Goal: Use online tool/utility: Utilize a website feature to perform a specific function

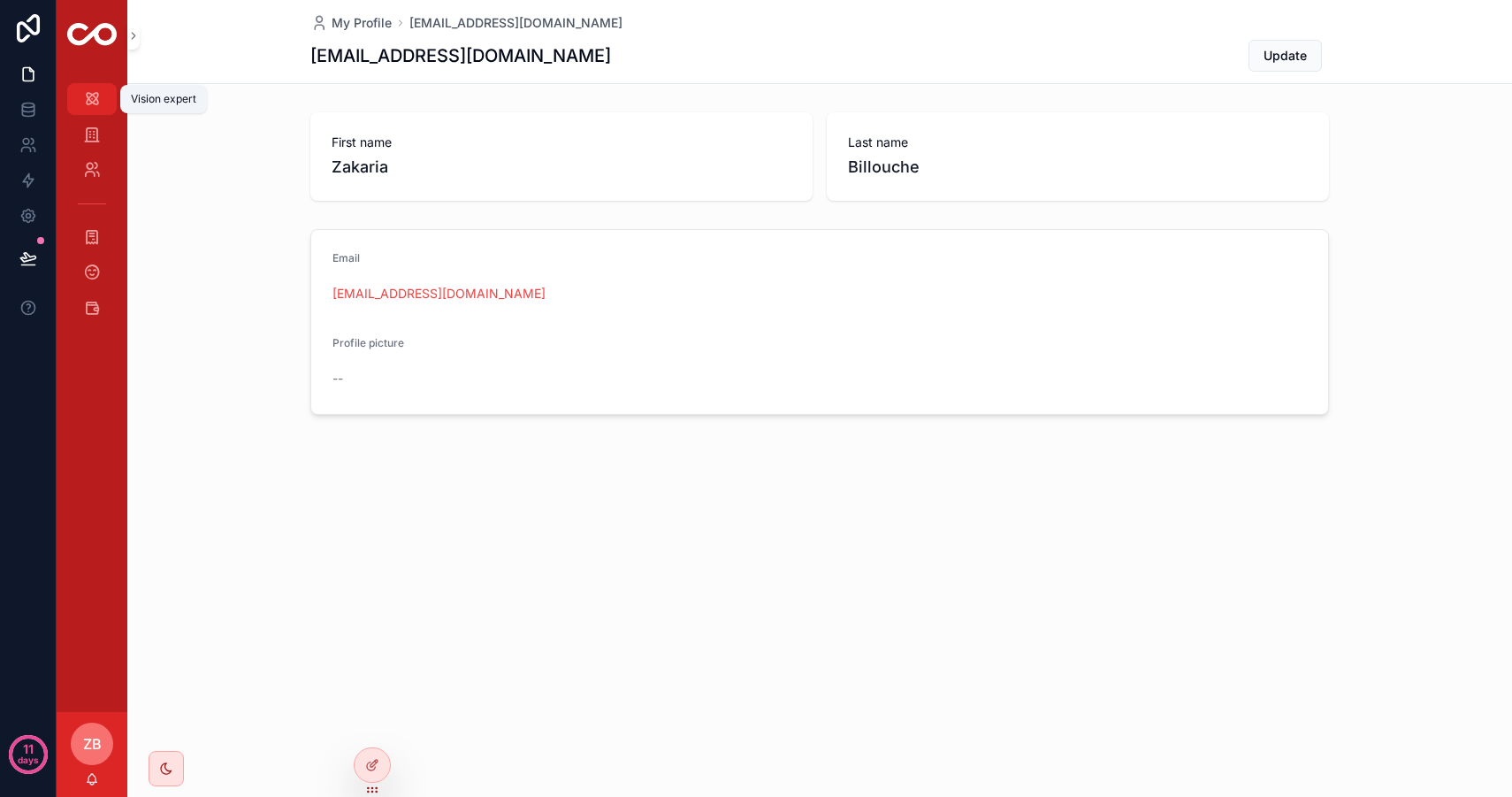
click at [93, 97] on icon "scrollable content" at bounding box center [92, 98] width 18 height 18
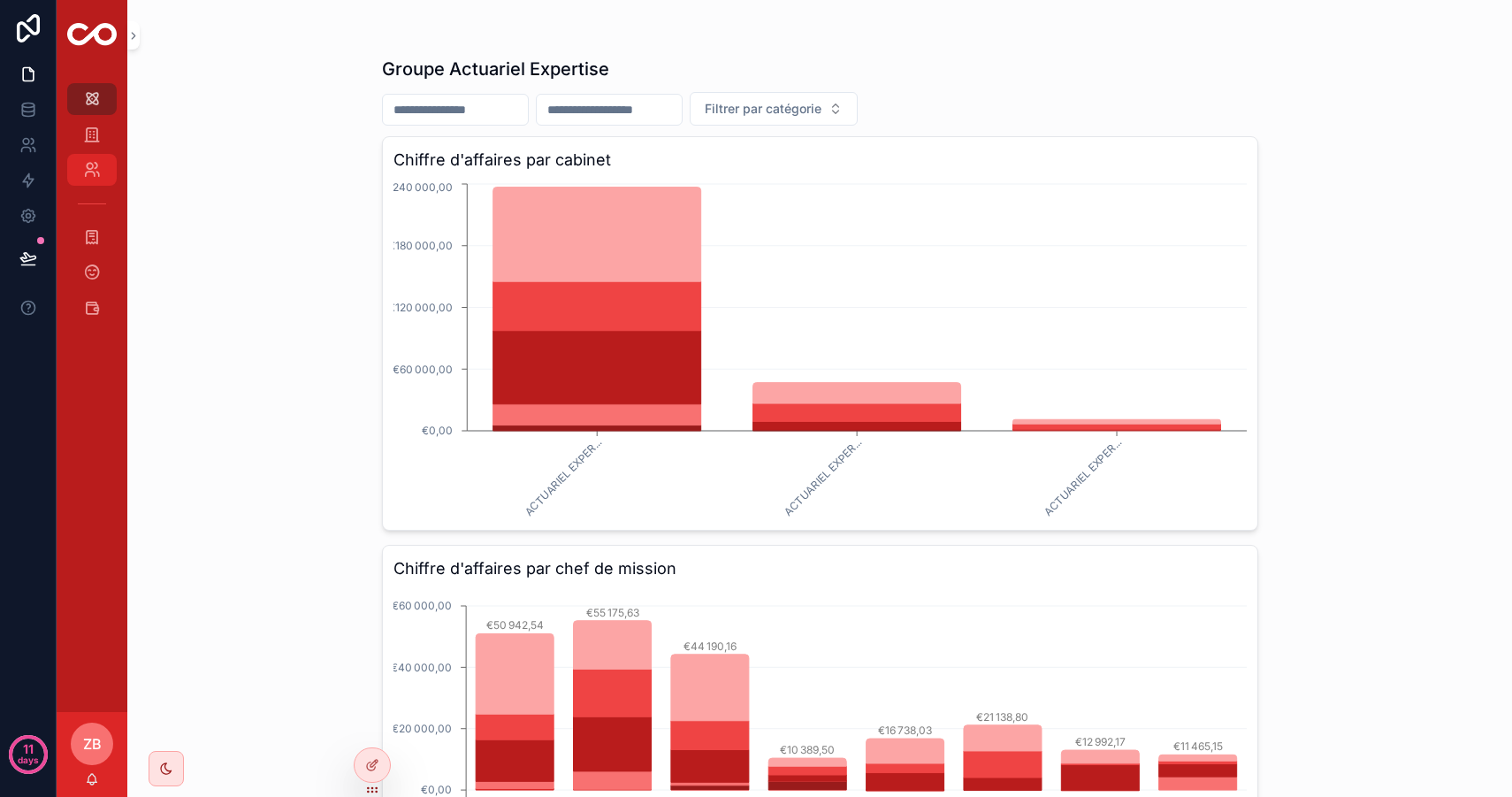
scroll to position [21, 0]
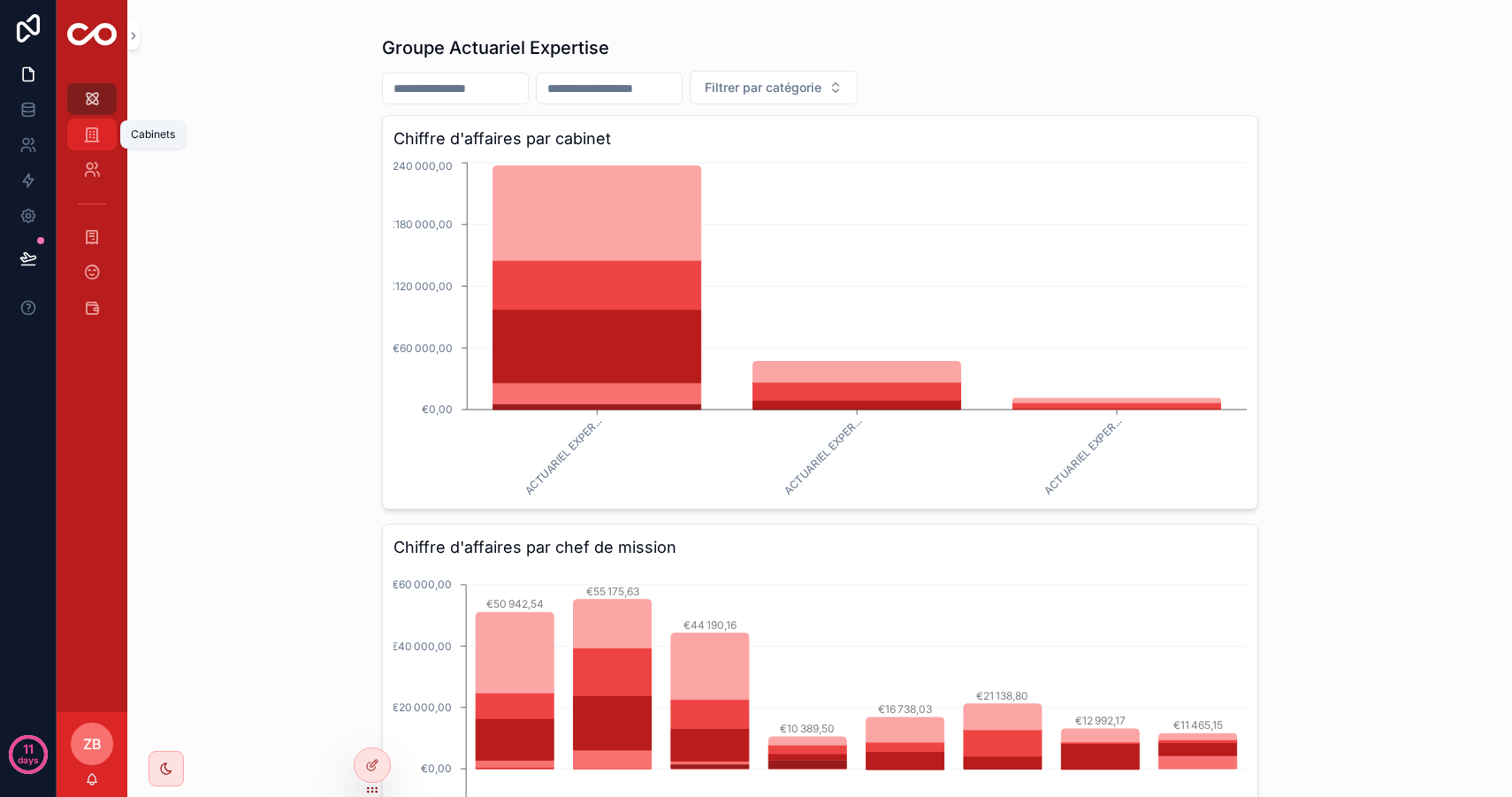
click at [92, 145] on div "Cabinets" at bounding box center [92, 134] width 28 height 28
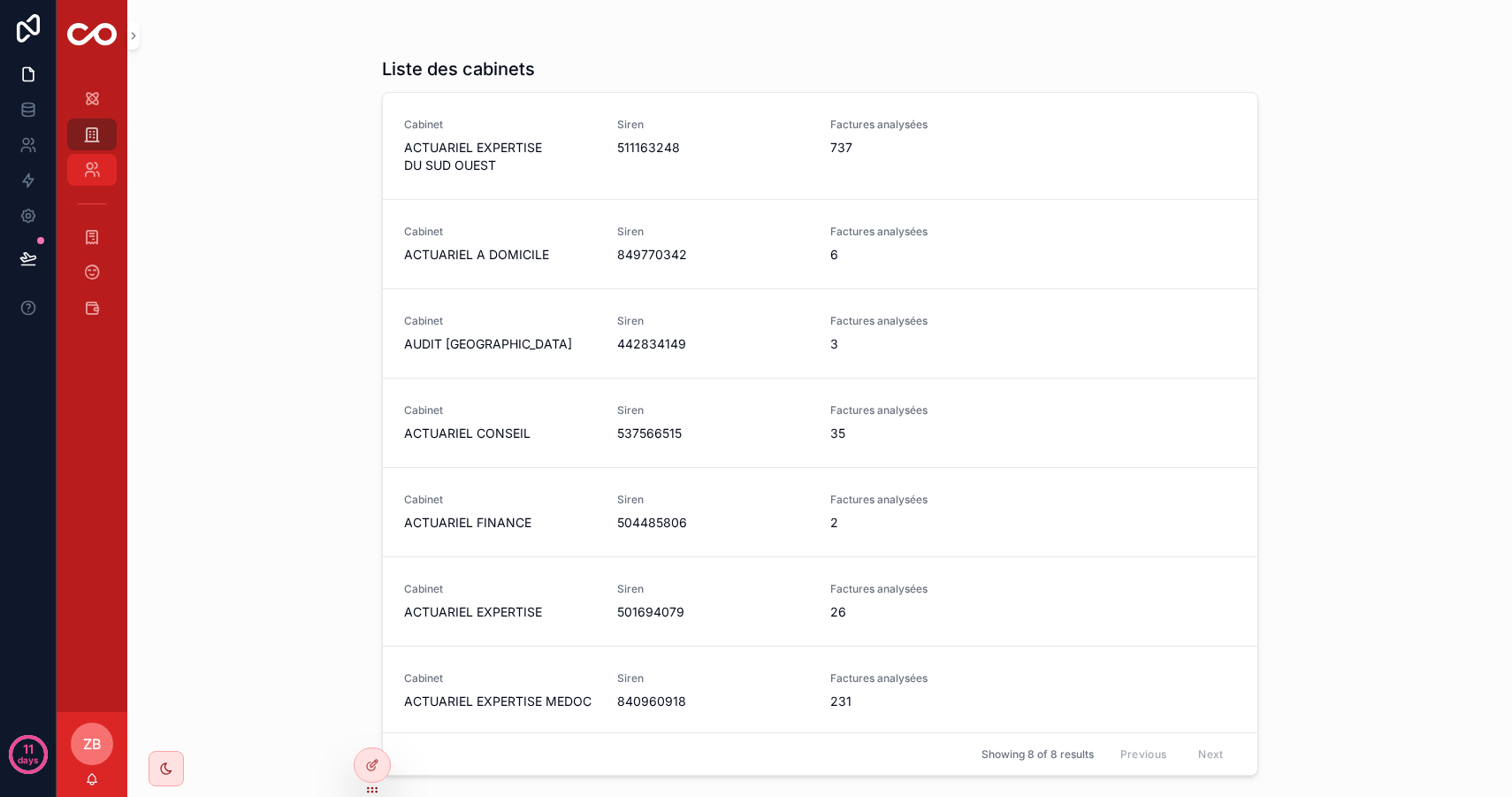
click at [104, 184] on link "Clients" at bounding box center [92, 170] width 49 height 32
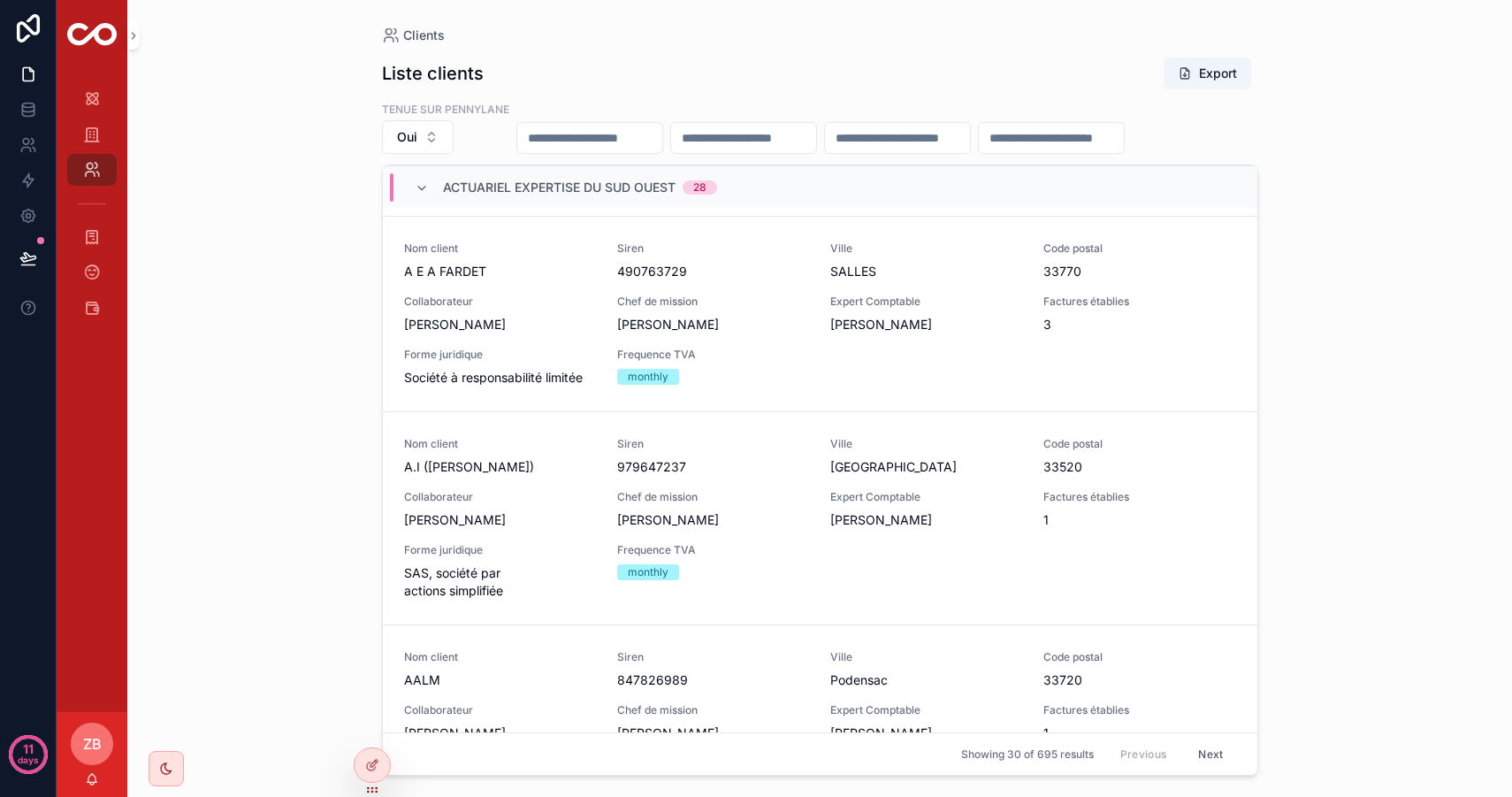
scroll to position [1863, 0]
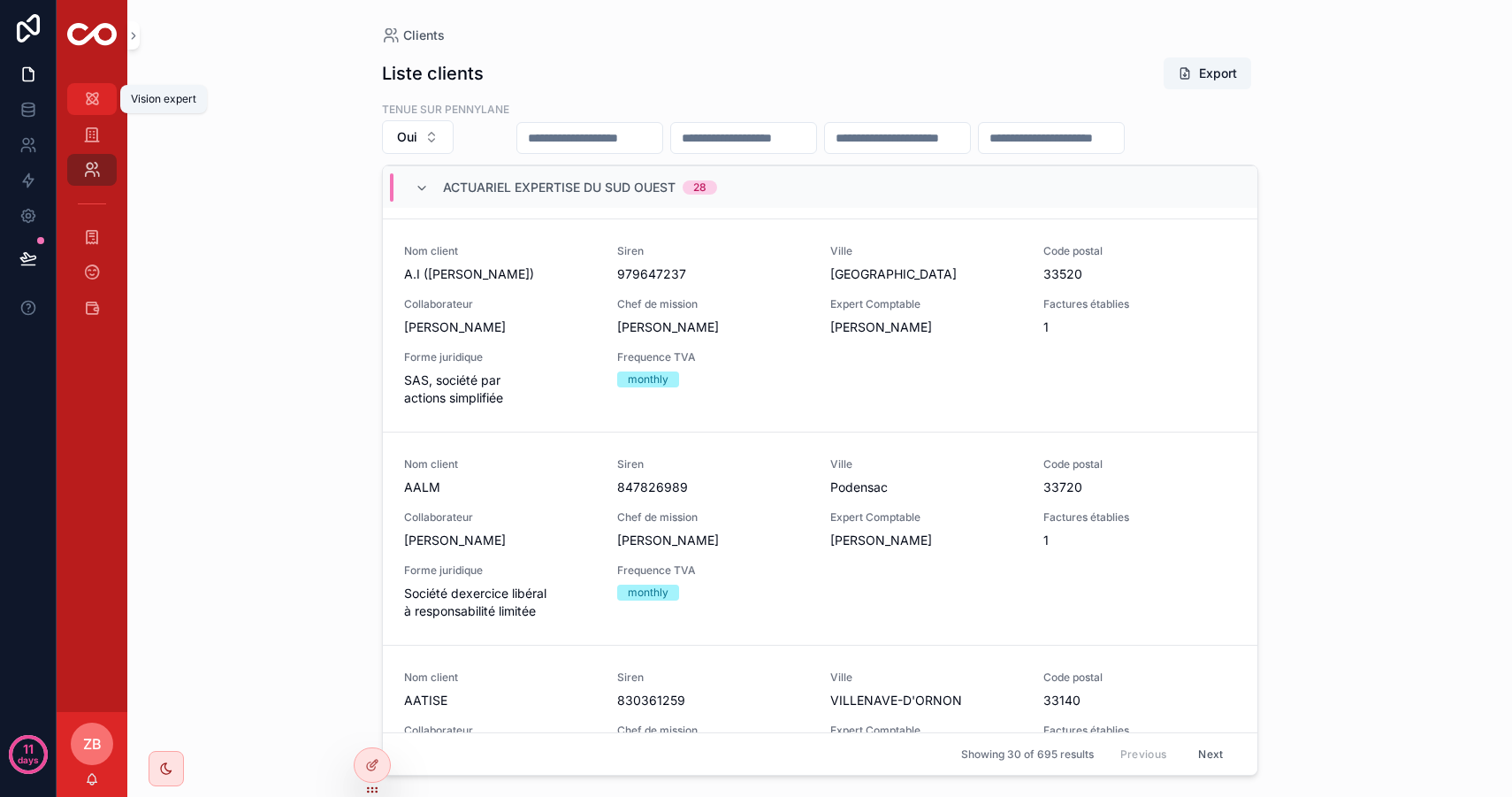
click at [89, 111] on div "Vision expert" at bounding box center [92, 99] width 28 height 28
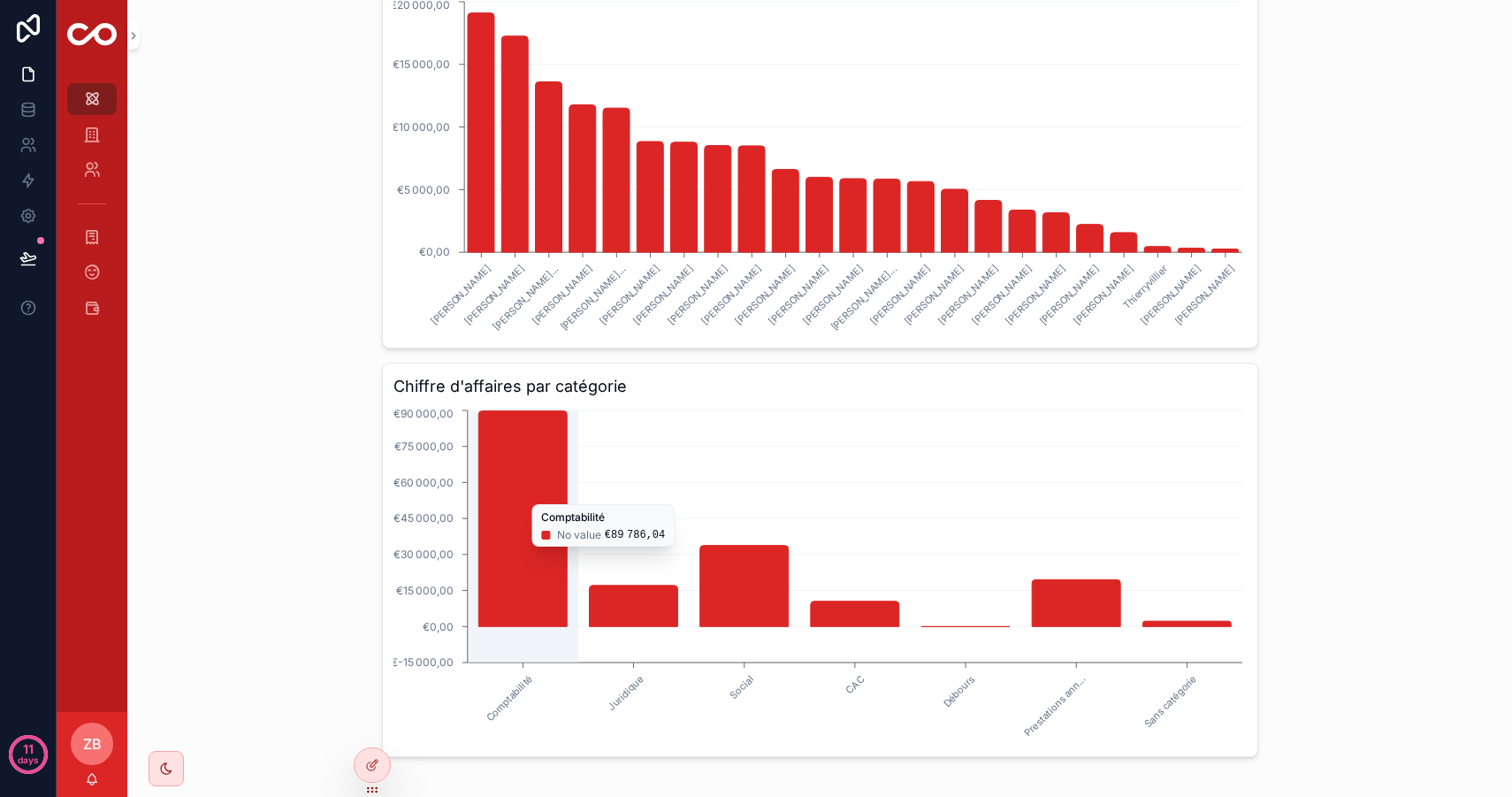
scroll to position [979, 0]
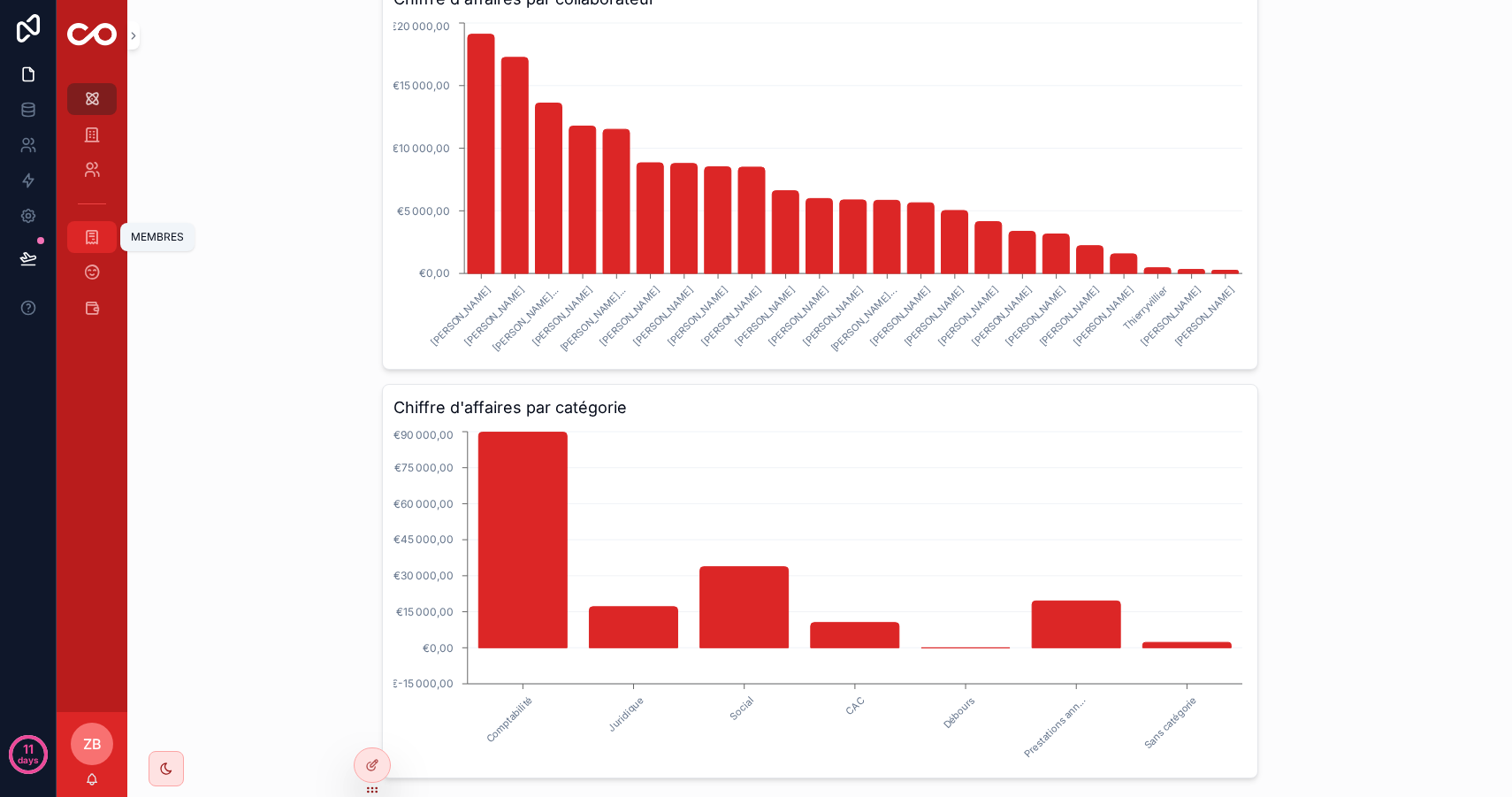
click at [101, 240] on div "MEMBRES" at bounding box center [92, 237] width 28 height 28
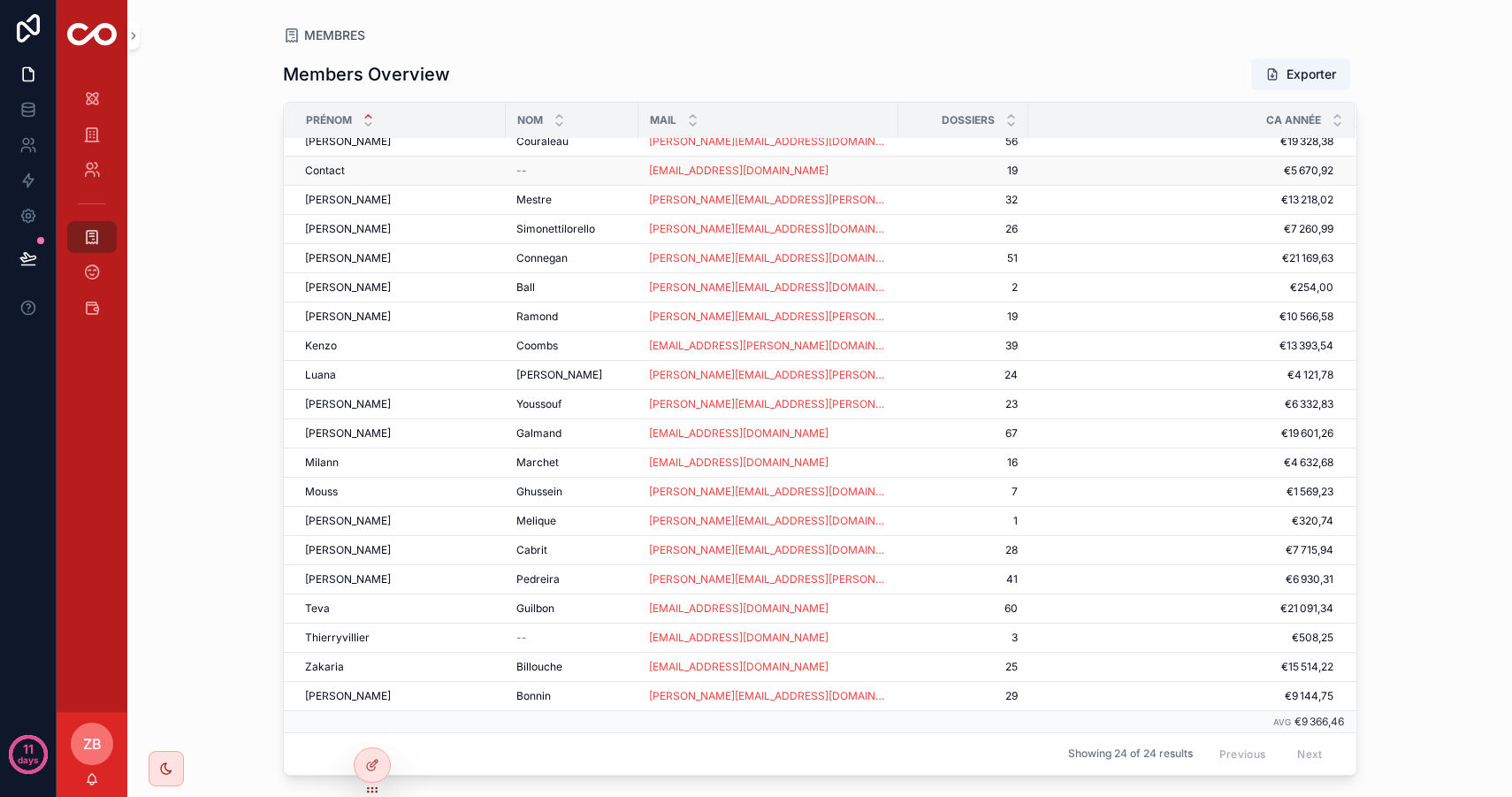
scroll to position [117, 0]
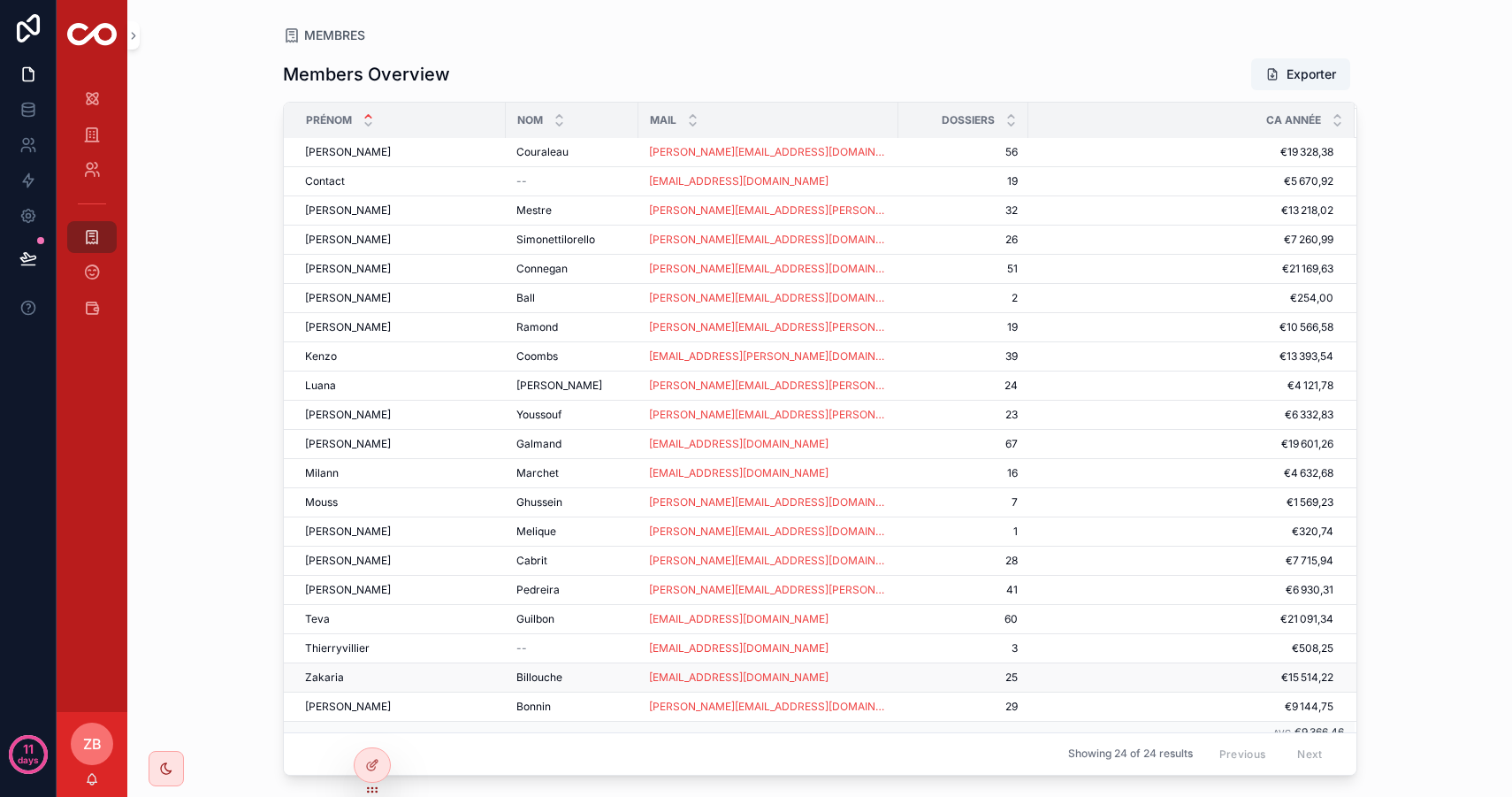
click at [326, 681] on span "Zakaria" at bounding box center [324, 677] width 39 height 14
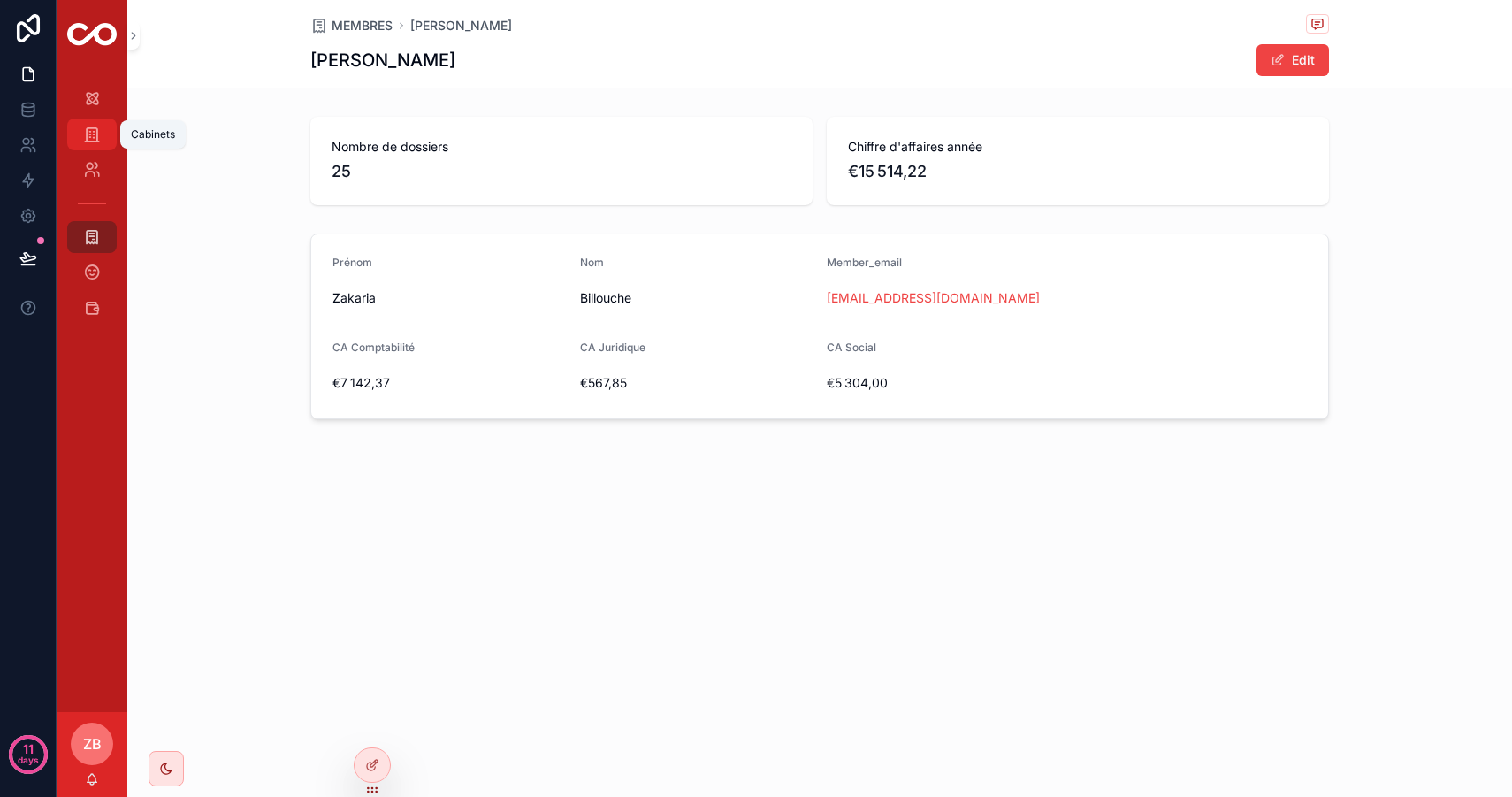
click at [91, 135] on icon "scrollable content" at bounding box center [92, 134] width 18 height 18
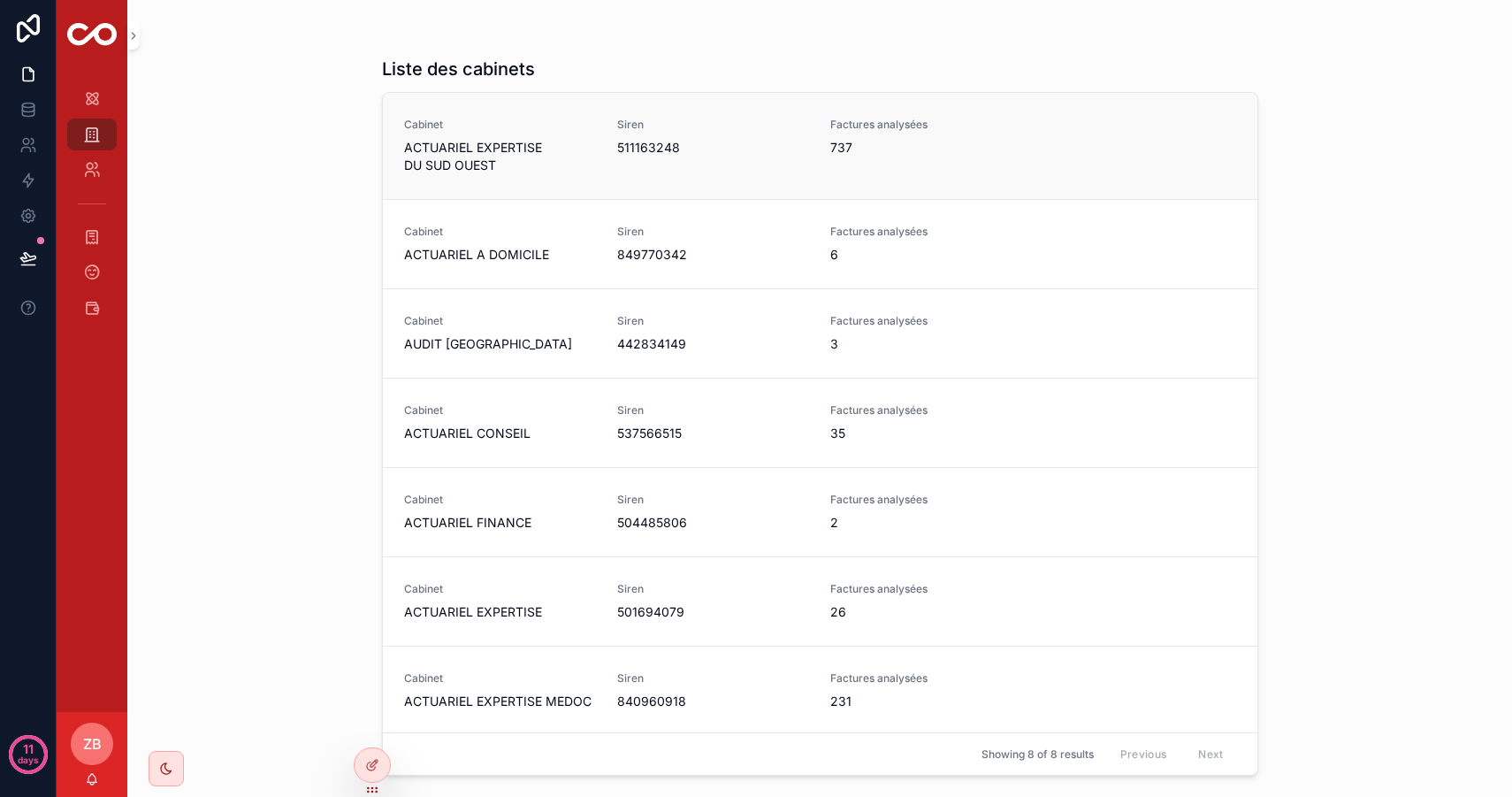
click at [617, 178] on link "Cabinet ACTUARIEL EXPERTISE DU SUD OUEST Siren 511163248 Factures analysées 737" at bounding box center [819, 146] width 874 height 106
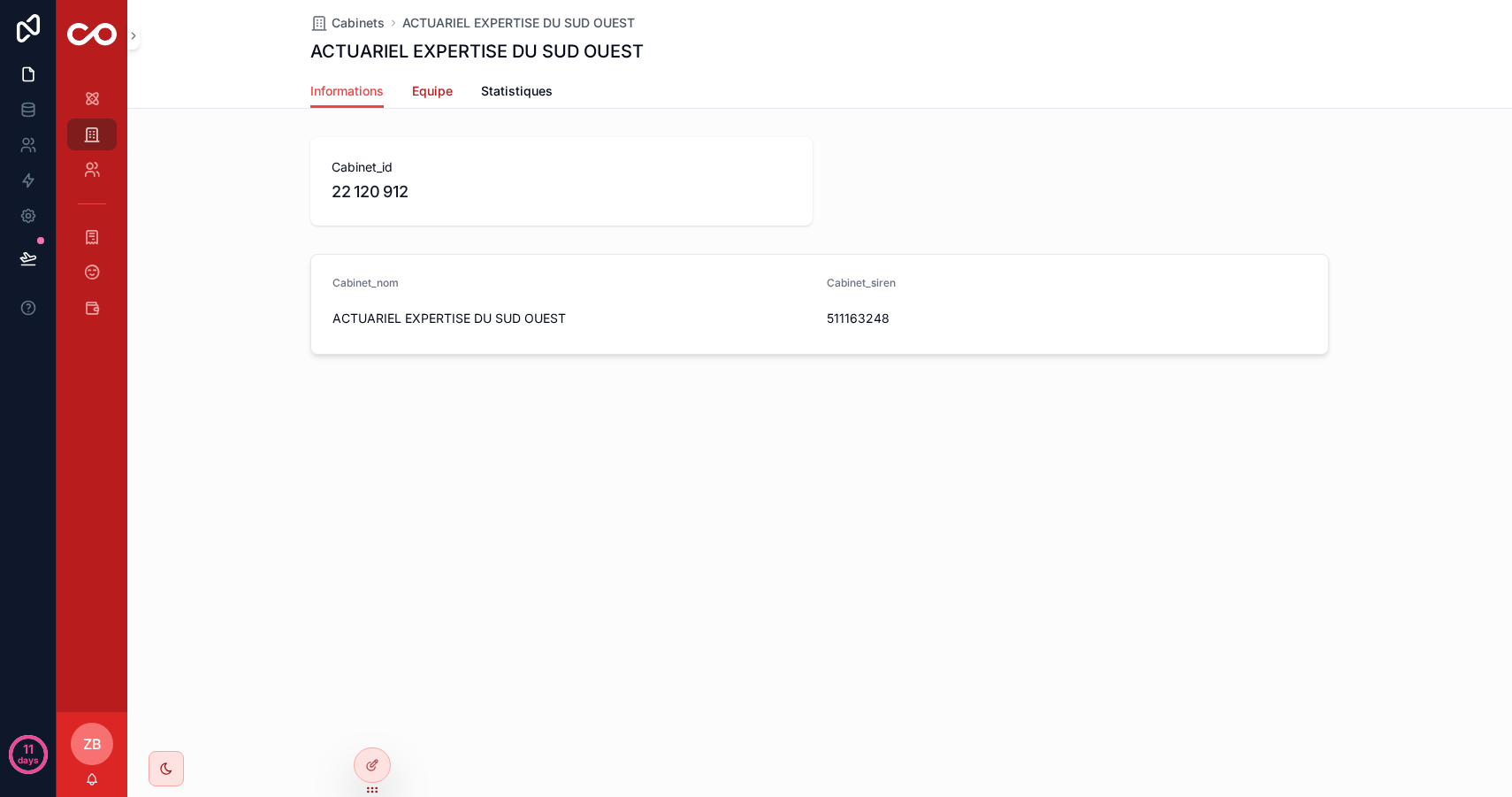
click at [450, 95] on span "Equipe" at bounding box center [432, 91] width 41 height 18
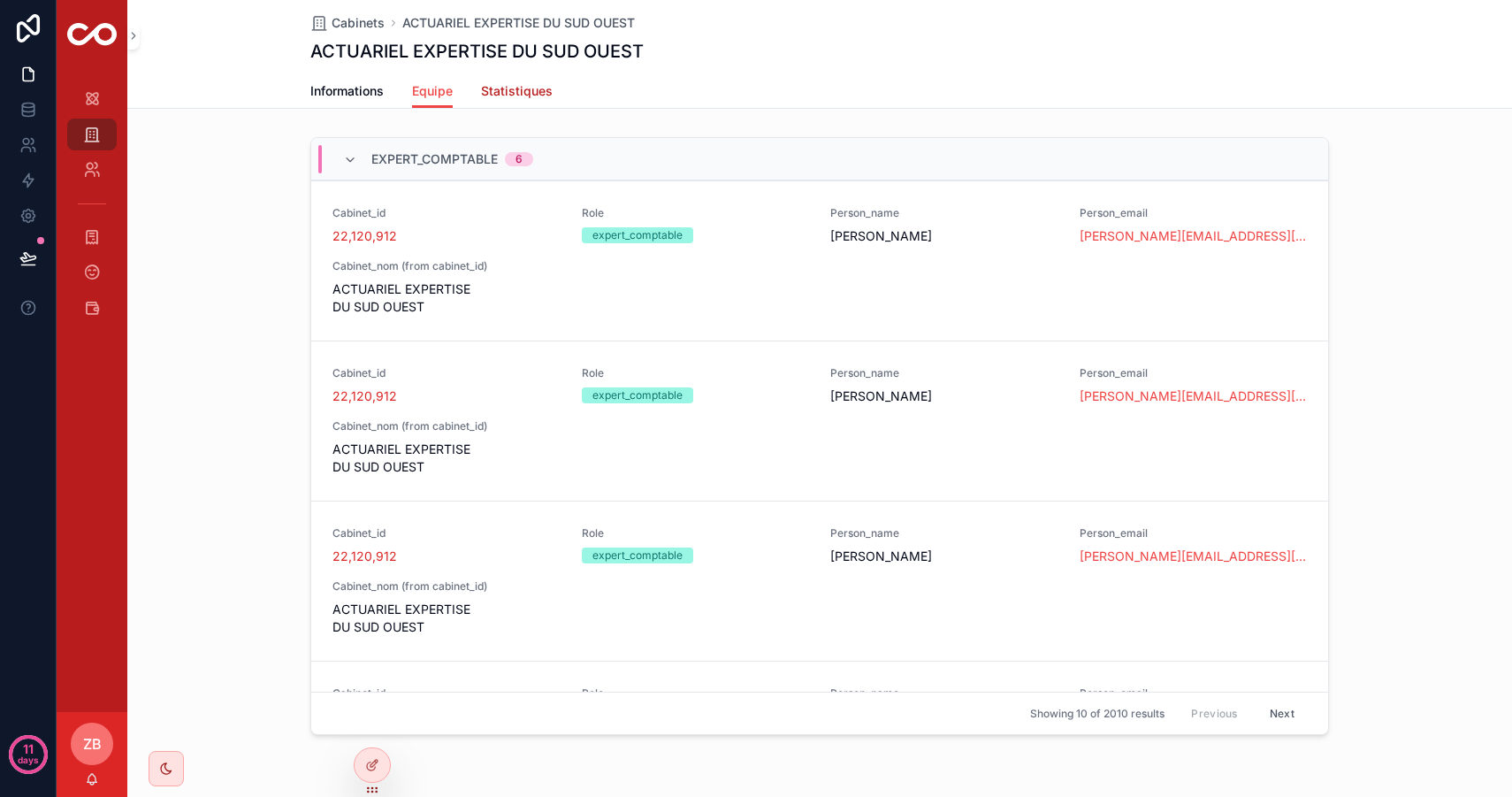
click at [508, 89] on span "Statistiques" at bounding box center [517, 91] width 72 height 18
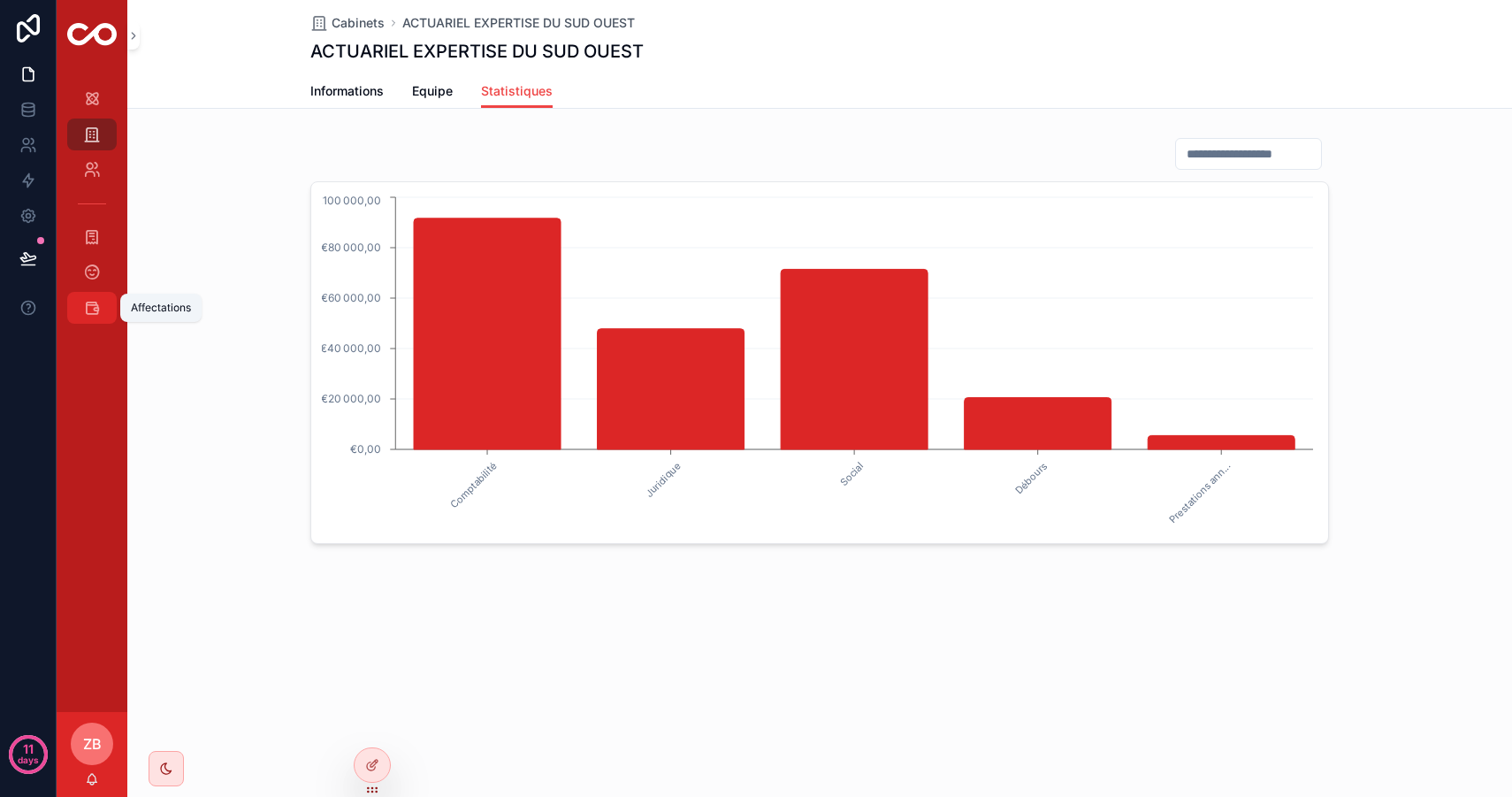
click at [96, 303] on icon "scrollable content" at bounding box center [92, 307] width 18 height 18
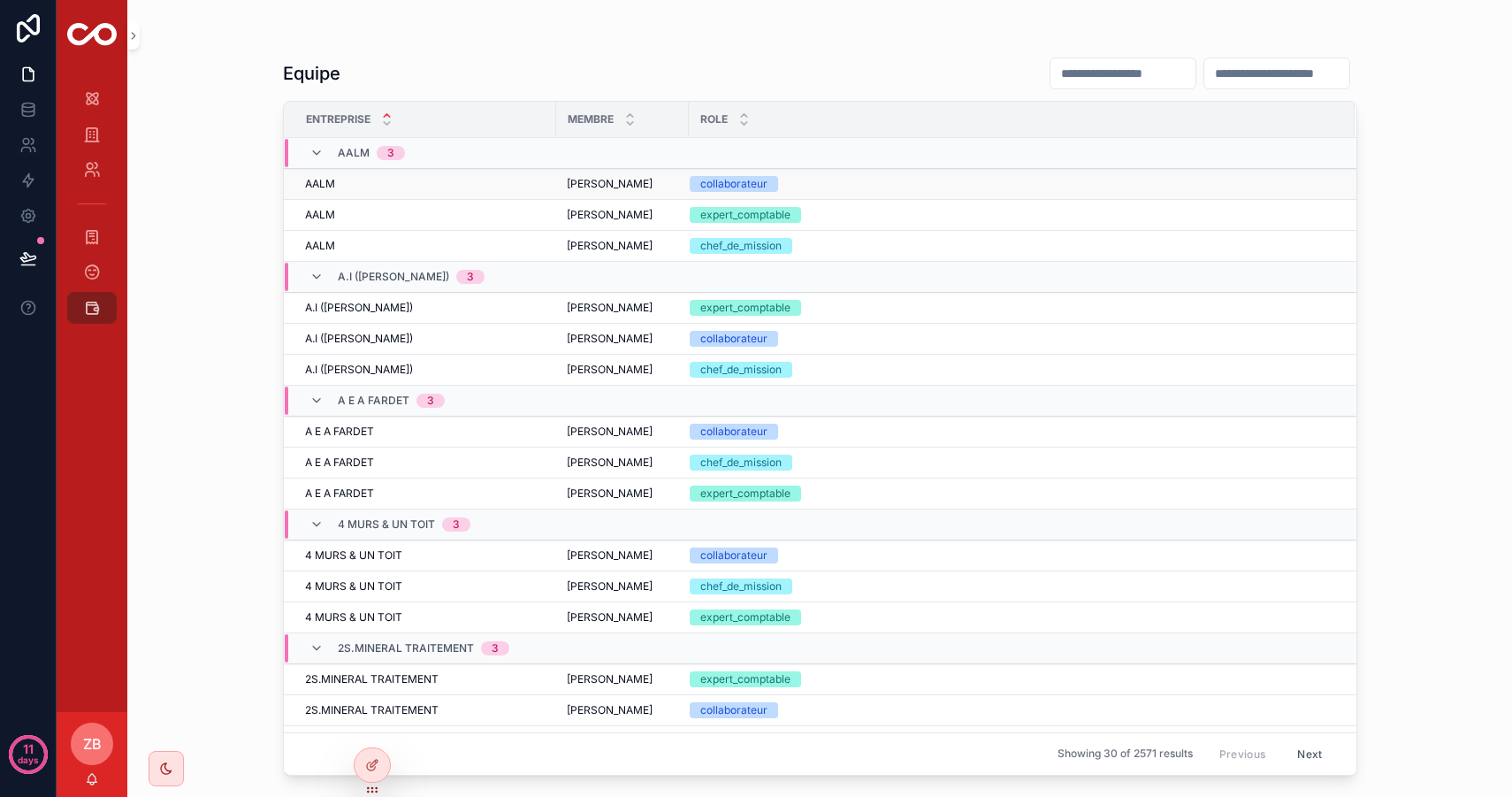
click at [431, 184] on div "AALM AALM" at bounding box center [425, 183] width 240 height 14
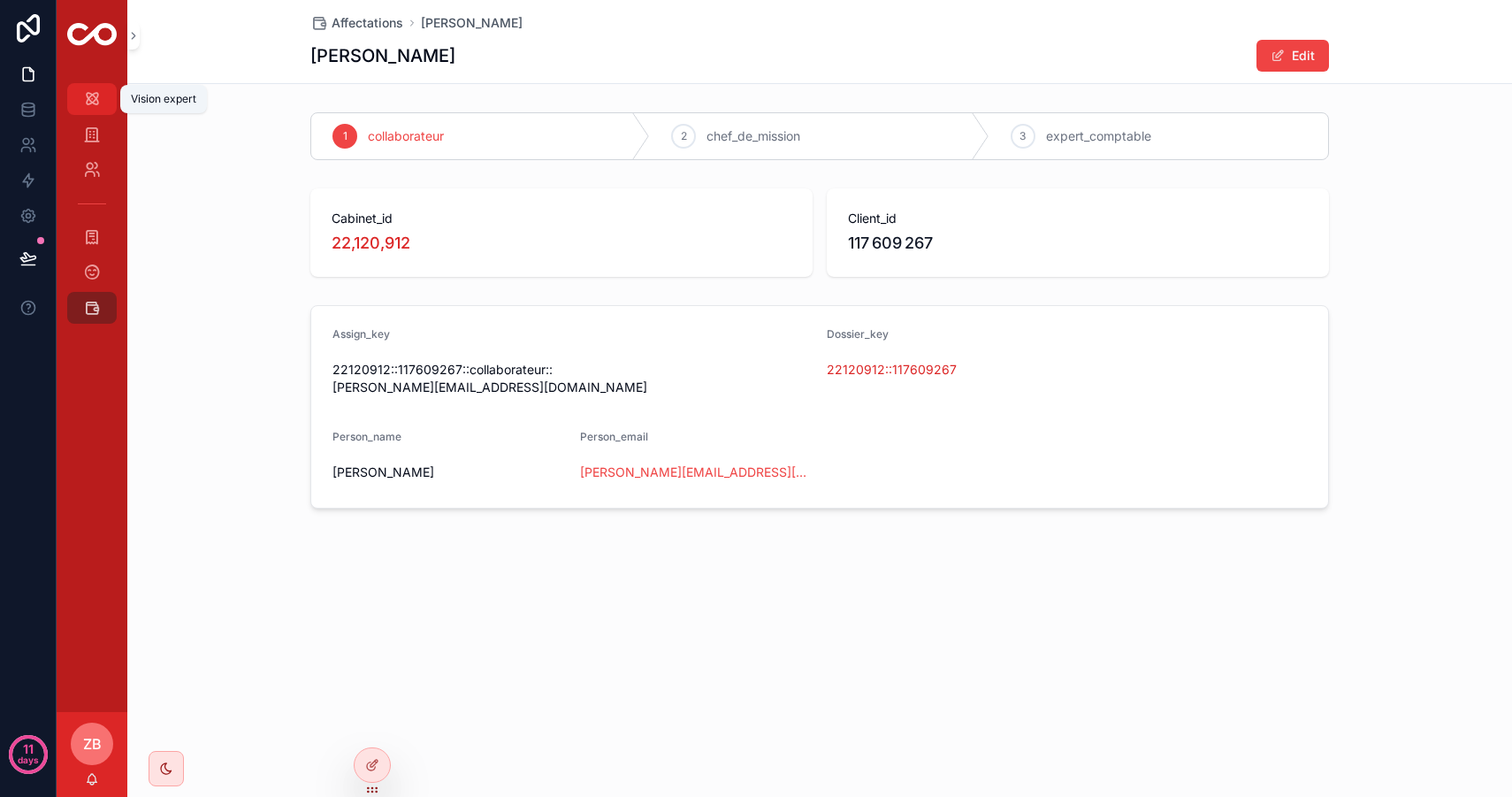
click at [85, 113] on div "Vision expert" at bounding box center [92, 99] width 28 height 28
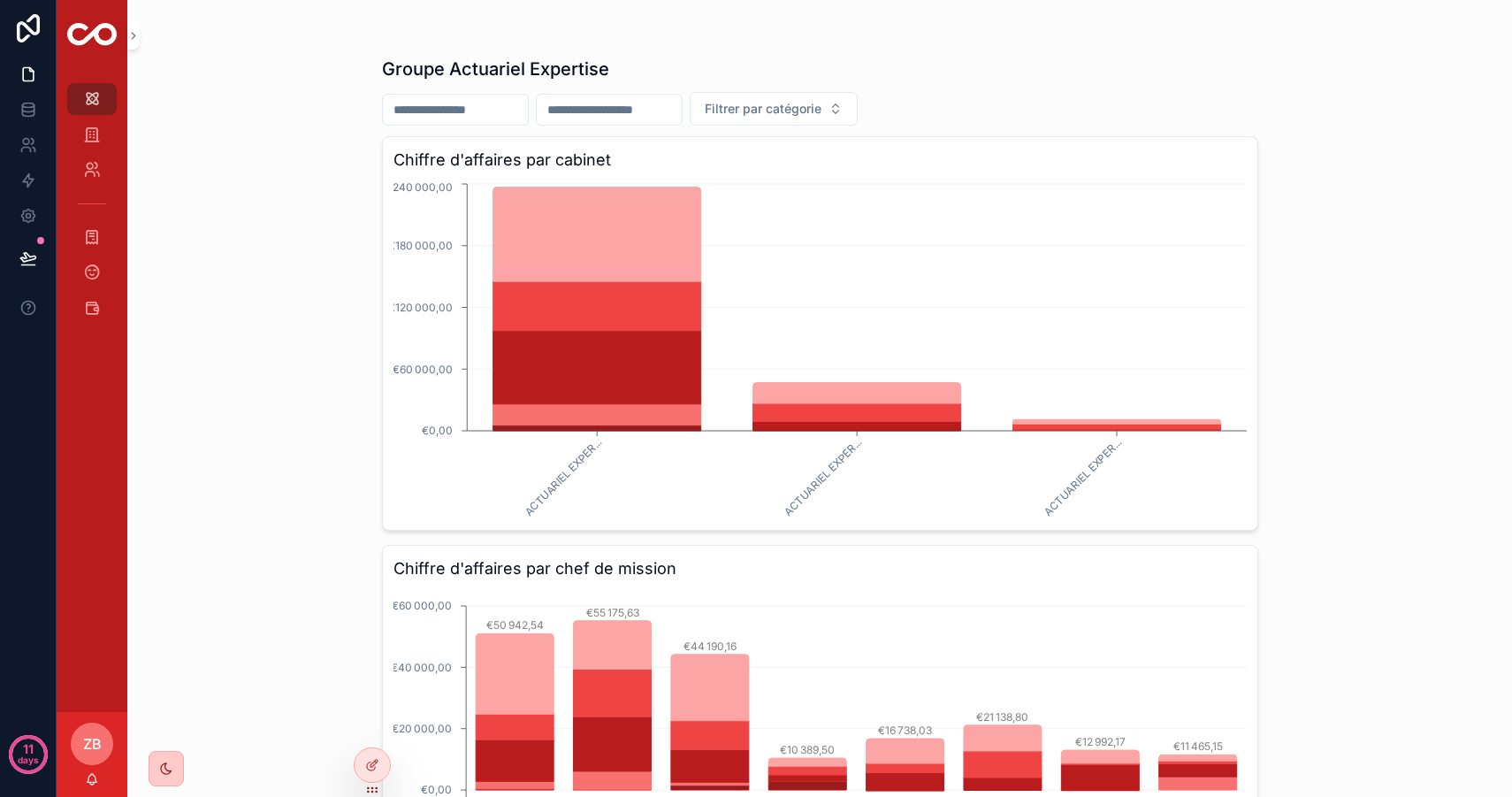
click at [176, 765] on div "scrollable content" at bounding box center [165, 768] width 35 height 35
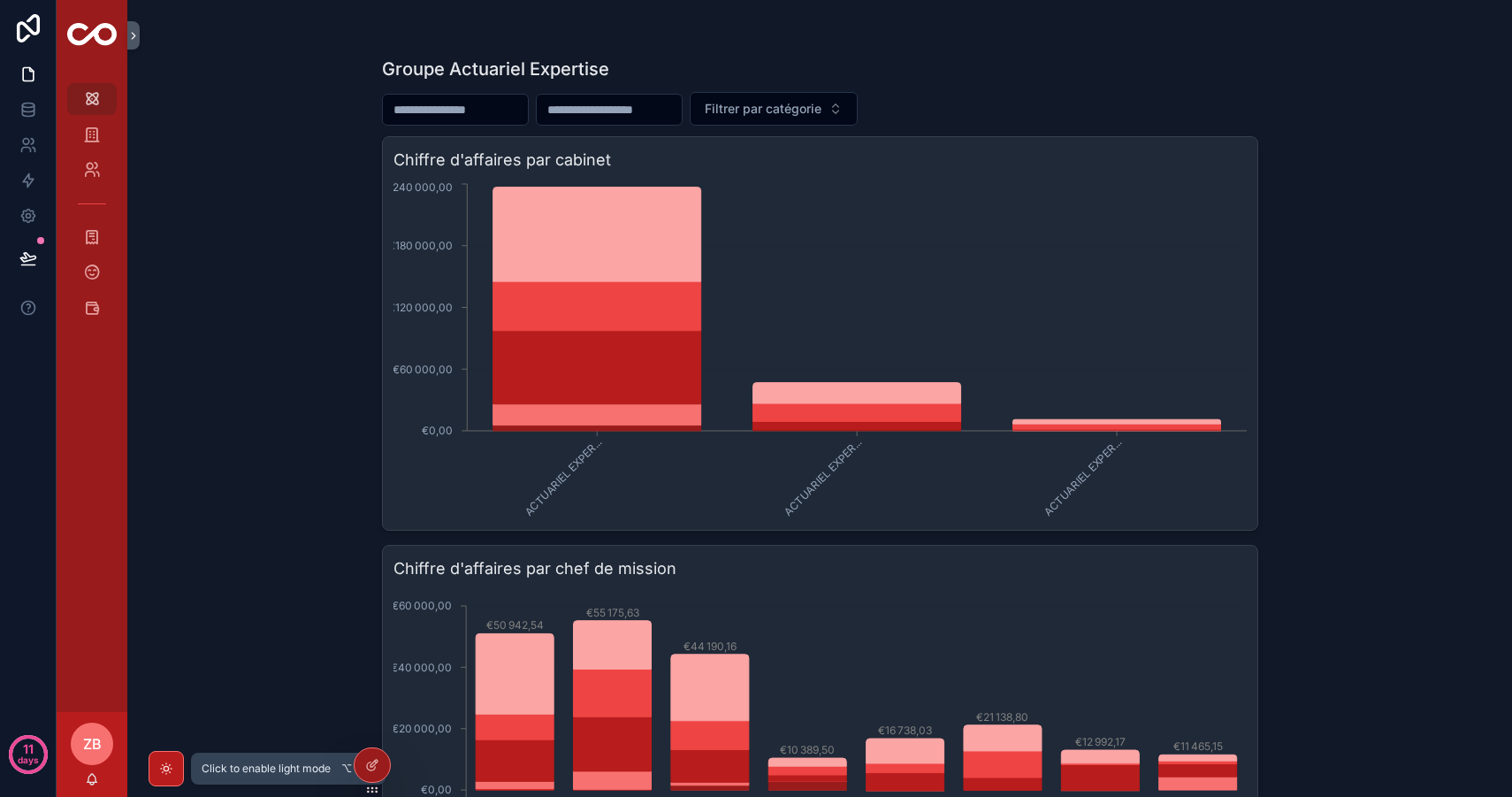
click at [174, 767] on div "scrollable content" at bounding box center [165, 768] width 35 height 35
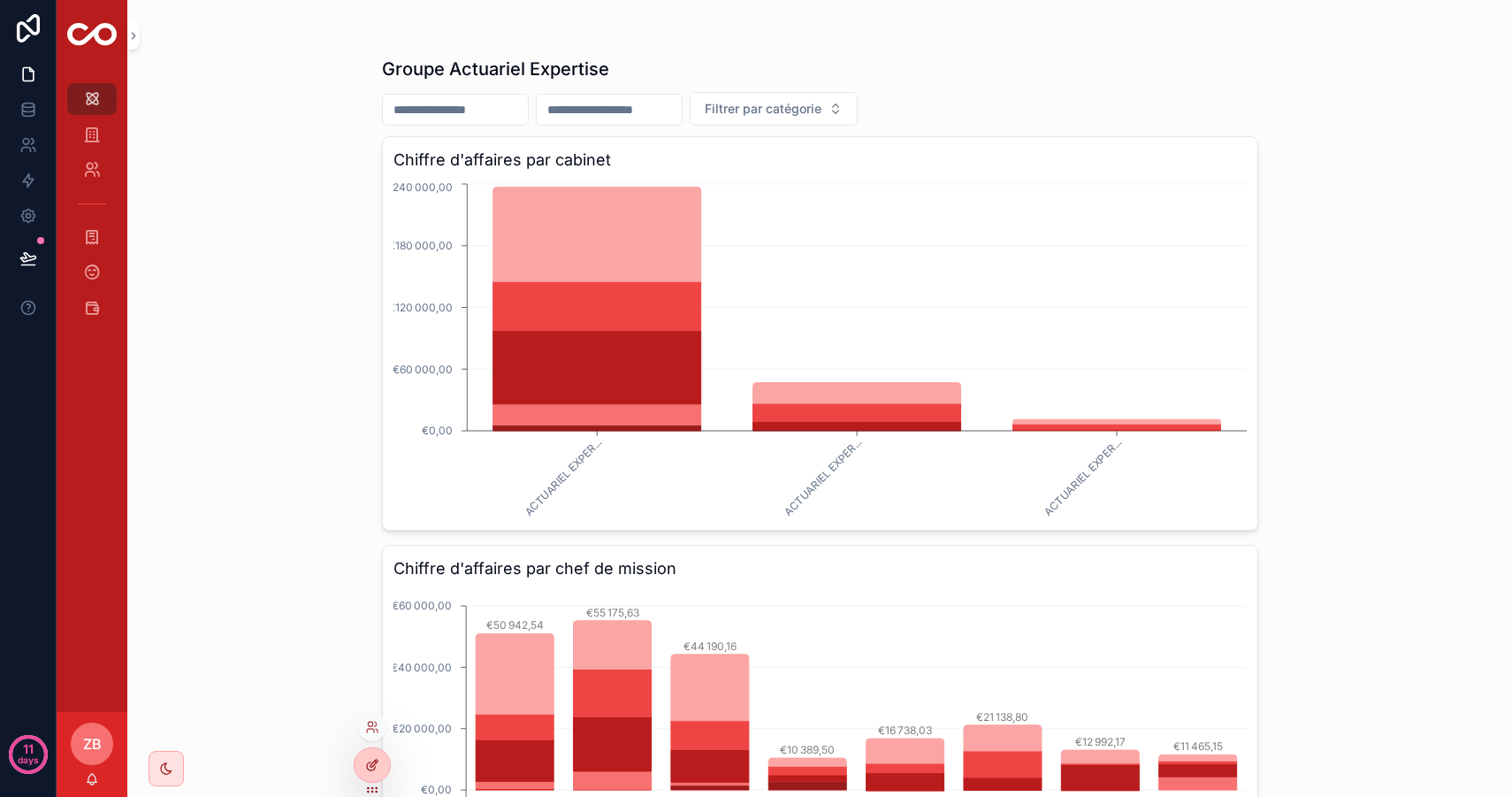
click at [386, 767] on div at bounding box center [371, 766] width 35 height 34
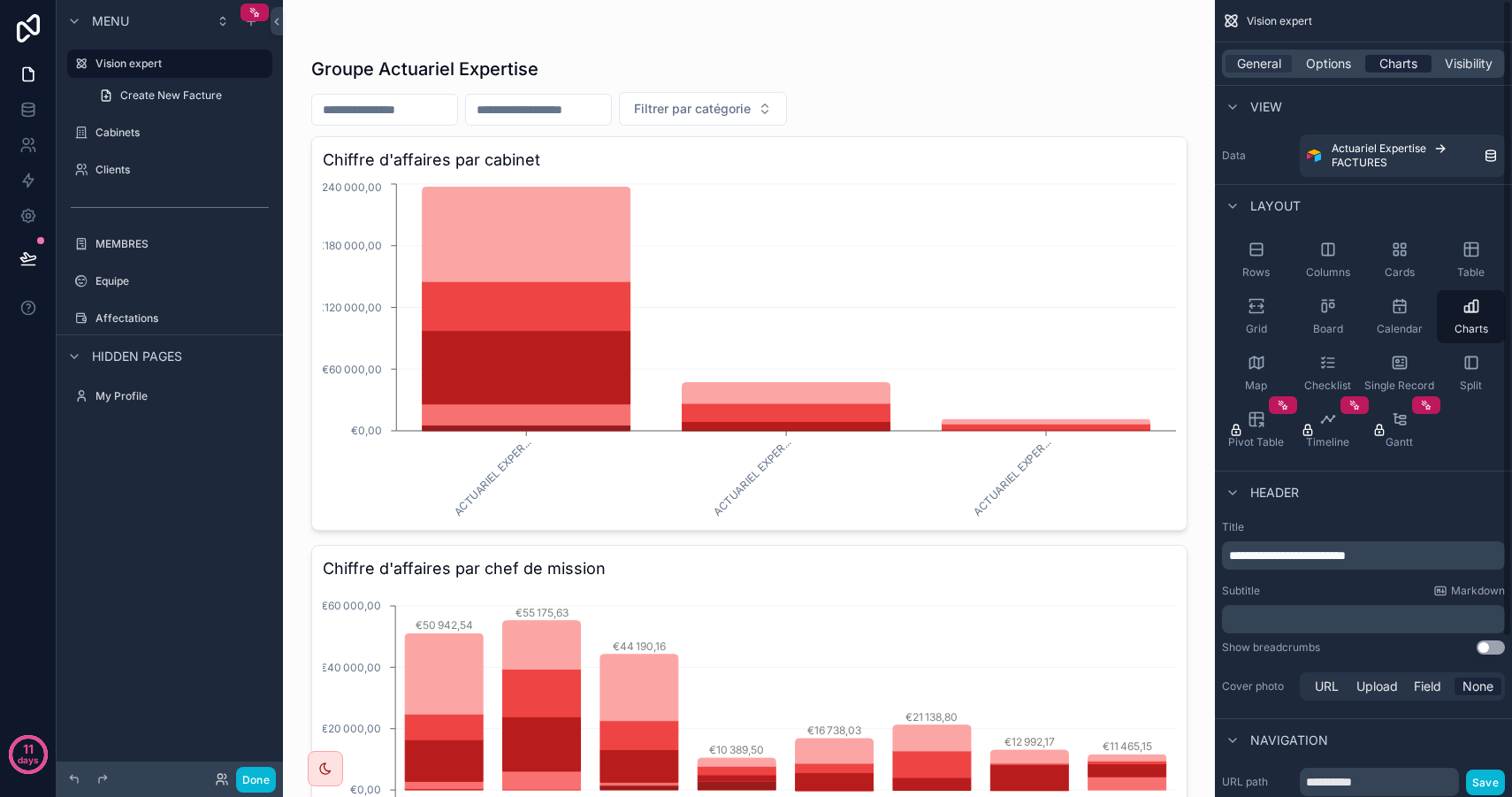
click at [1398, 66] on span "Charts" at bounding box center [1399, 63] width 38 height 18
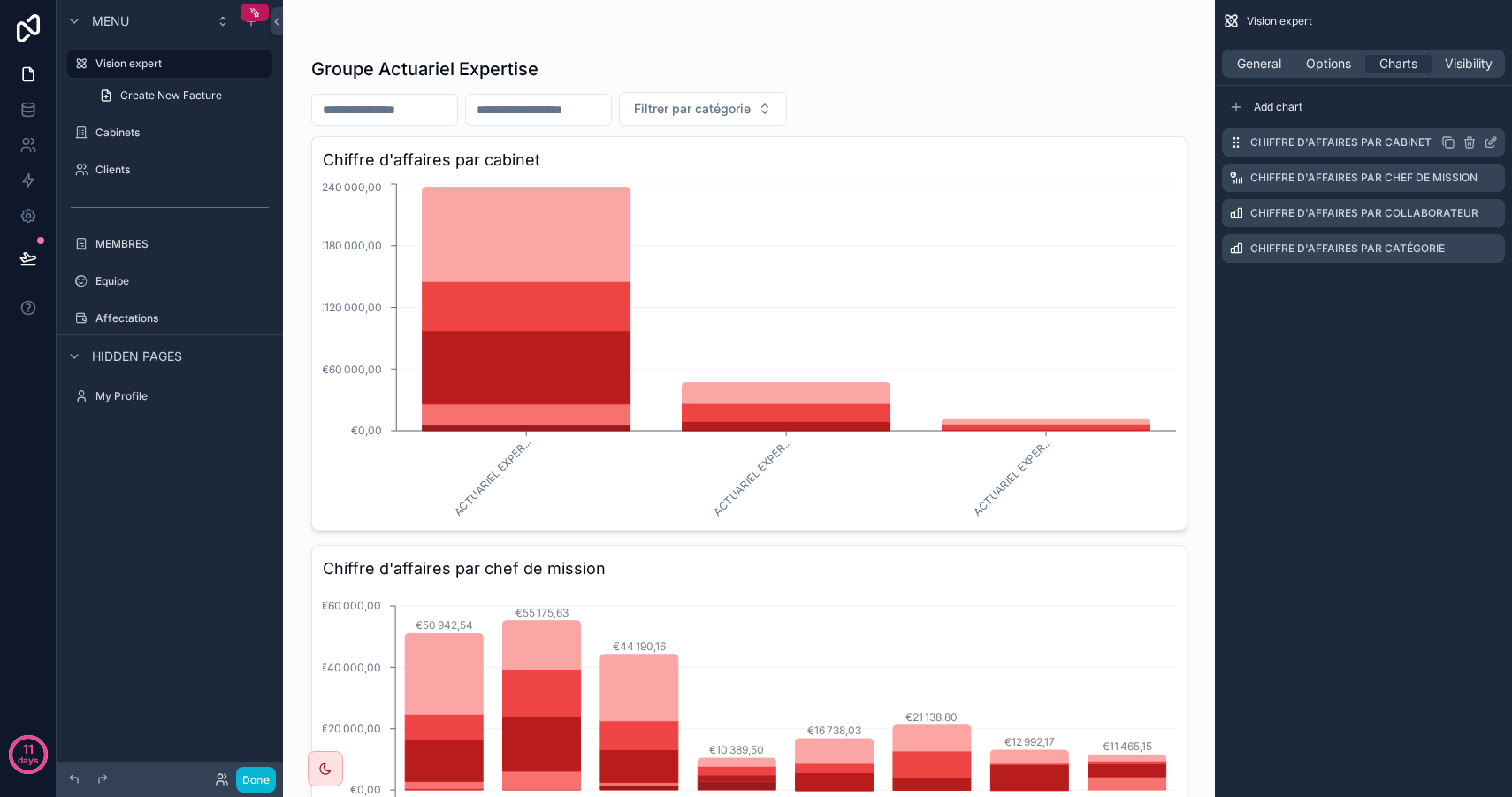
click at [1493, 141] on icon "scrollable content" at bounding box center [1492, 140] width 7 height 7
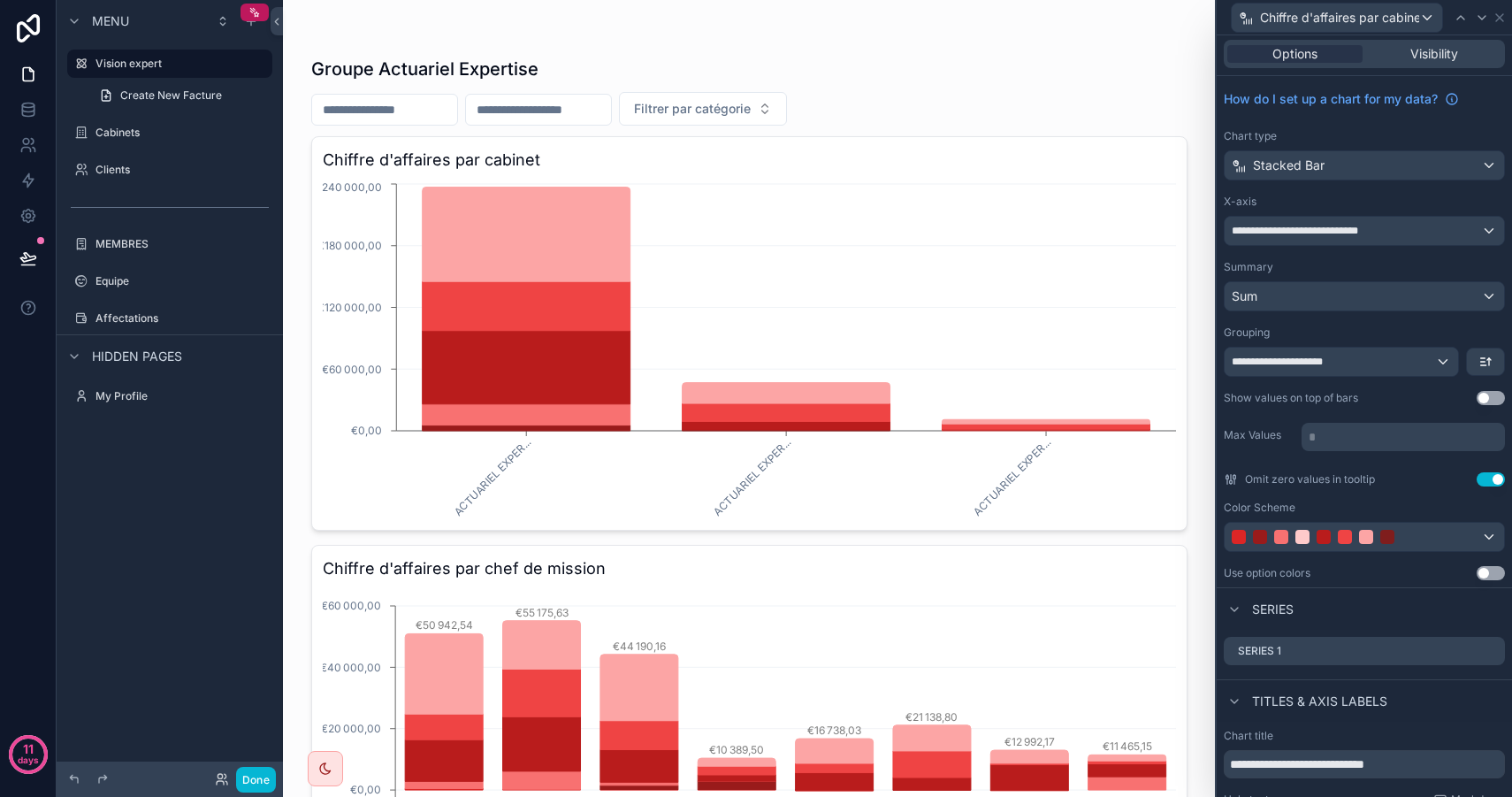
scroll to position [4, 0]
click at [1477, 397] on button "Use setting" at bounding box center [1491, 397] width 28 height 14
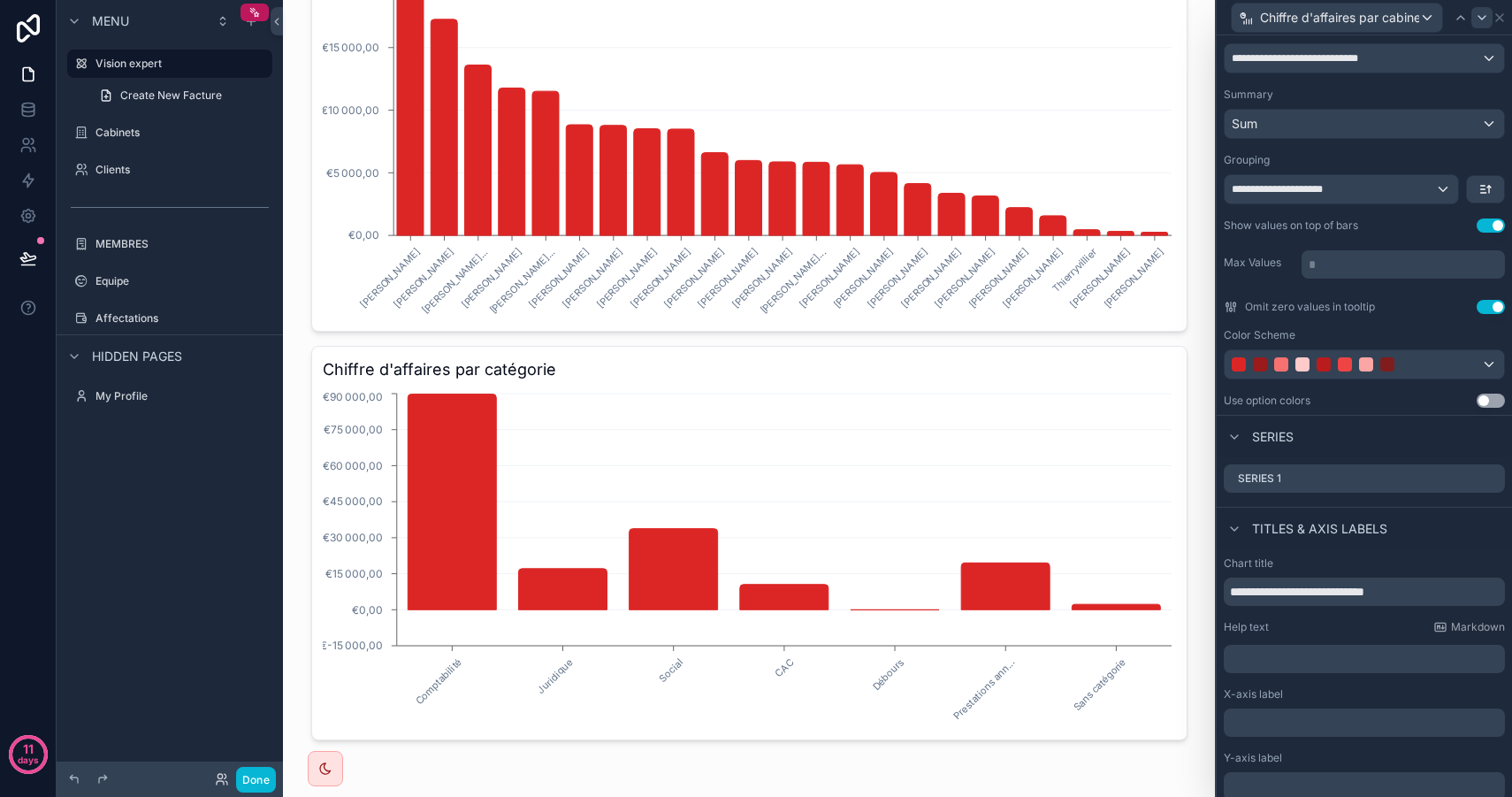
scroll to position [177, 0]
click at [1424, 6] on div "Chiffre d'affaires par cabinet" at bounding box center [1336, 18] width 211 height 28
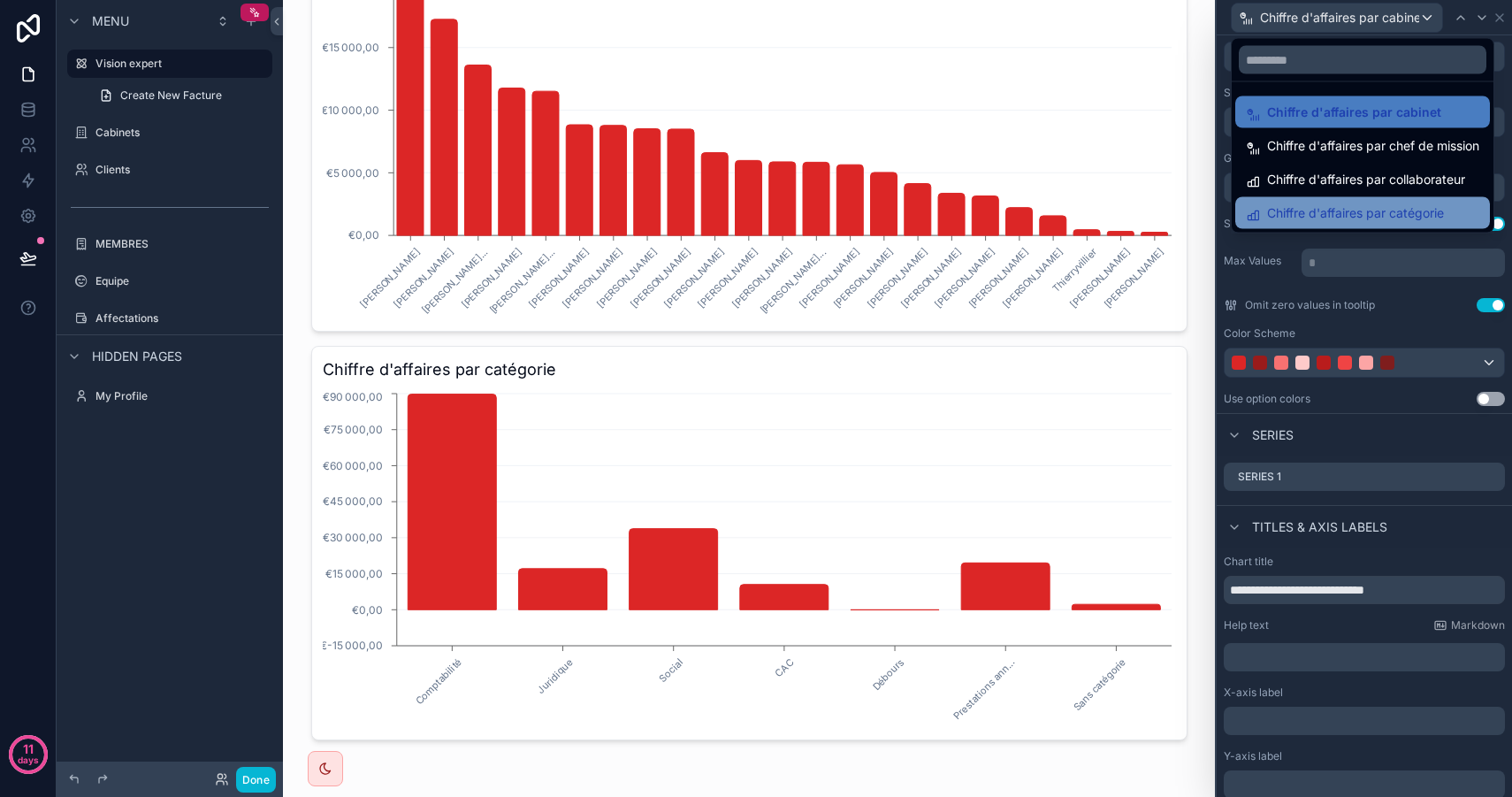
click at [1398, 199] on div "Chiffre d'affaires par catégorie" at bounding box center [1362, 214] width 254 height 32
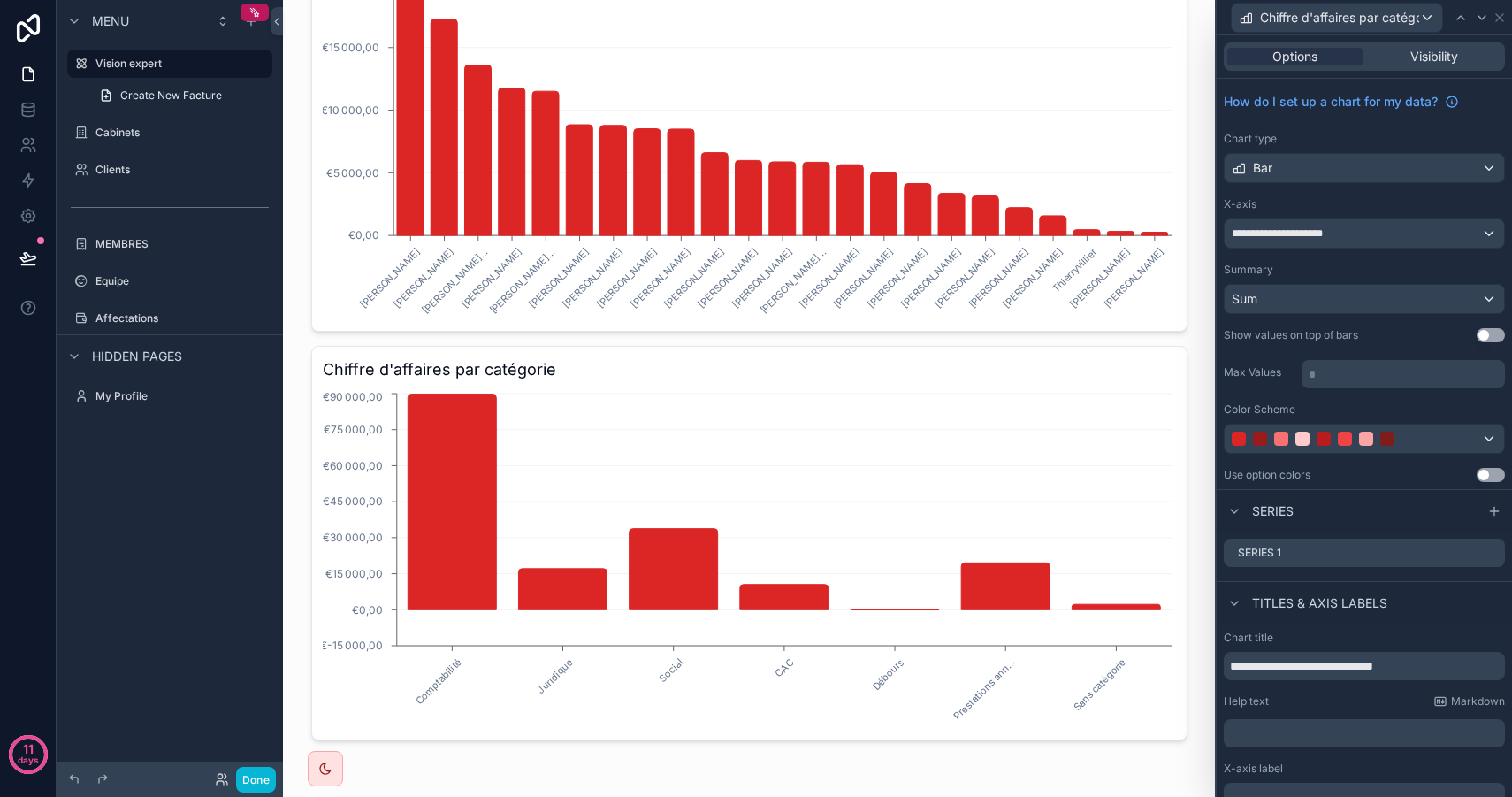
click at [1480, 330] on button "Use setting" at bounding box center [1491, 335] width 28 height 14
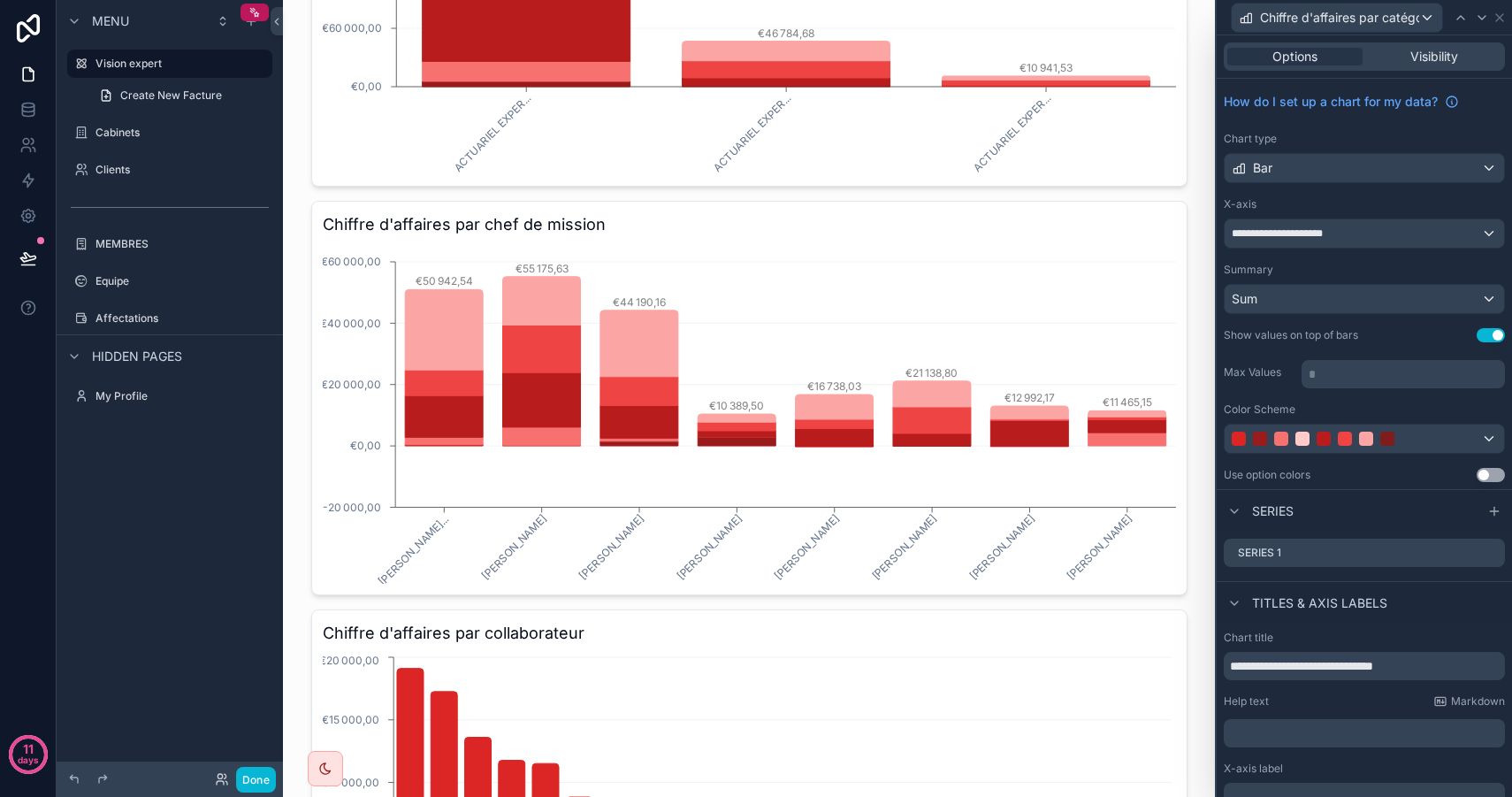
scroll to position [0, 0]
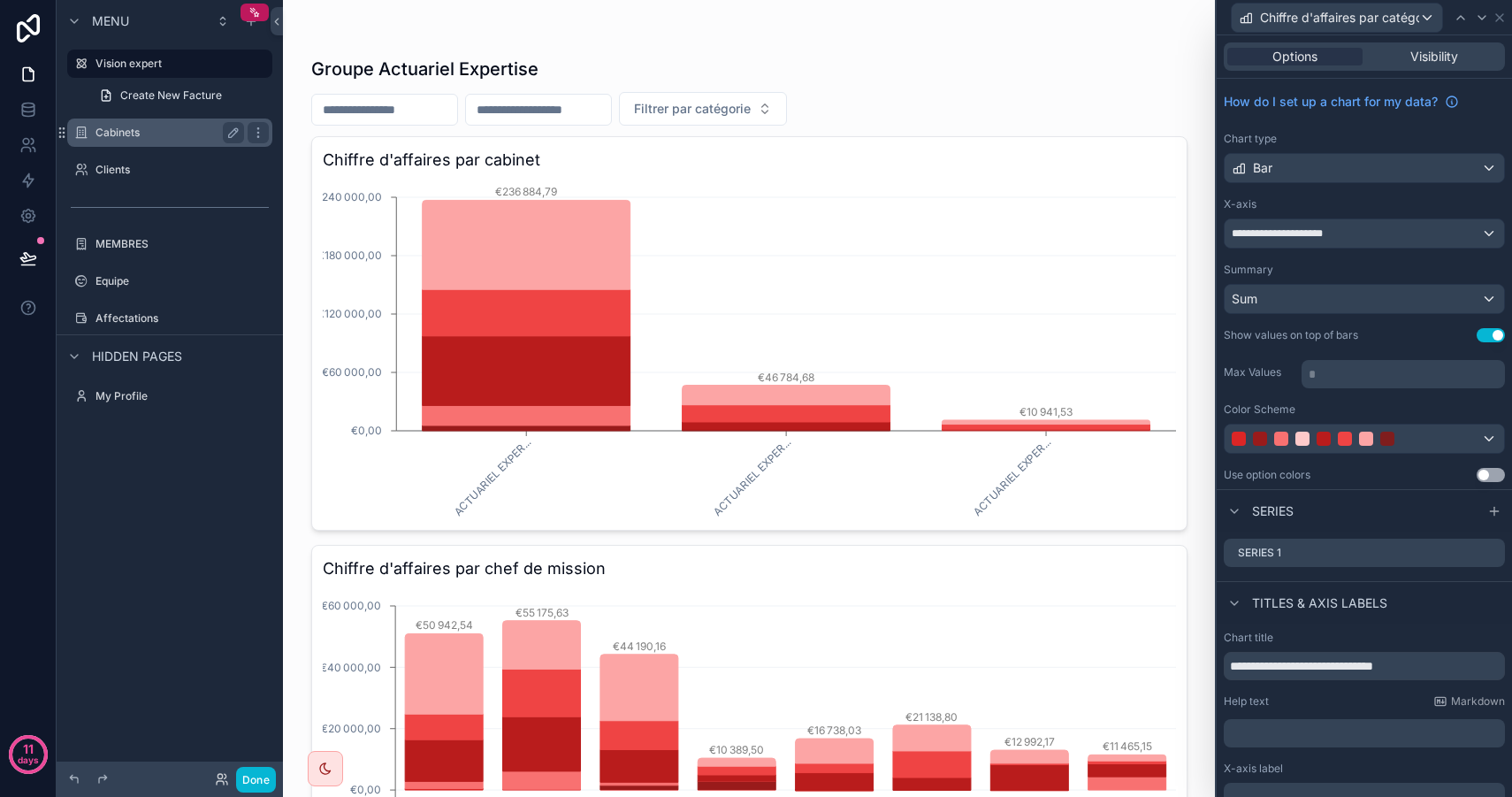
click at [126, 139] on label "Cabinets" at bounding box center [166, 132] width 142 height 14
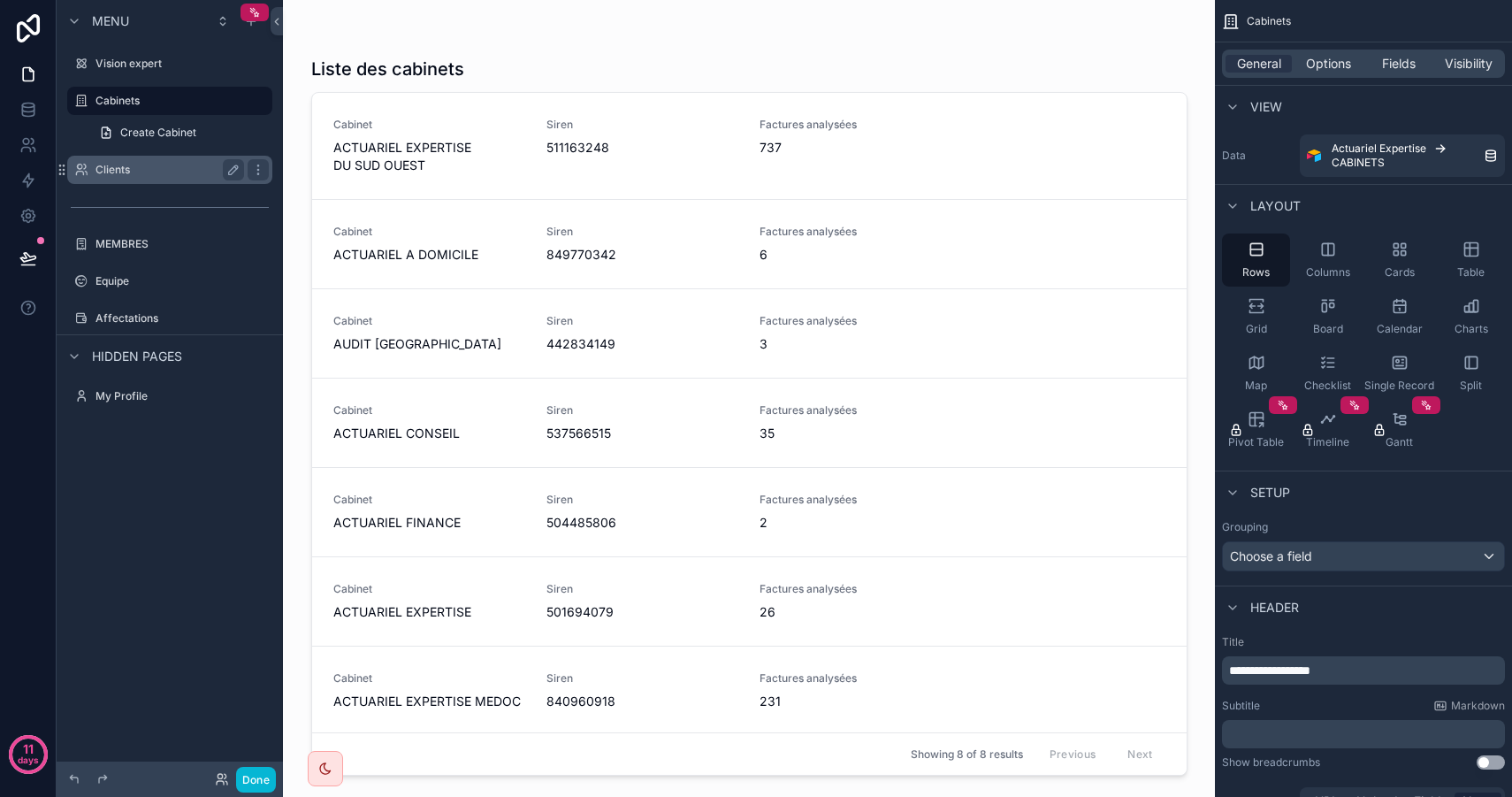
click at [145, 167] on label "Clients" at bounding box center [166, 169] width 142 height 14
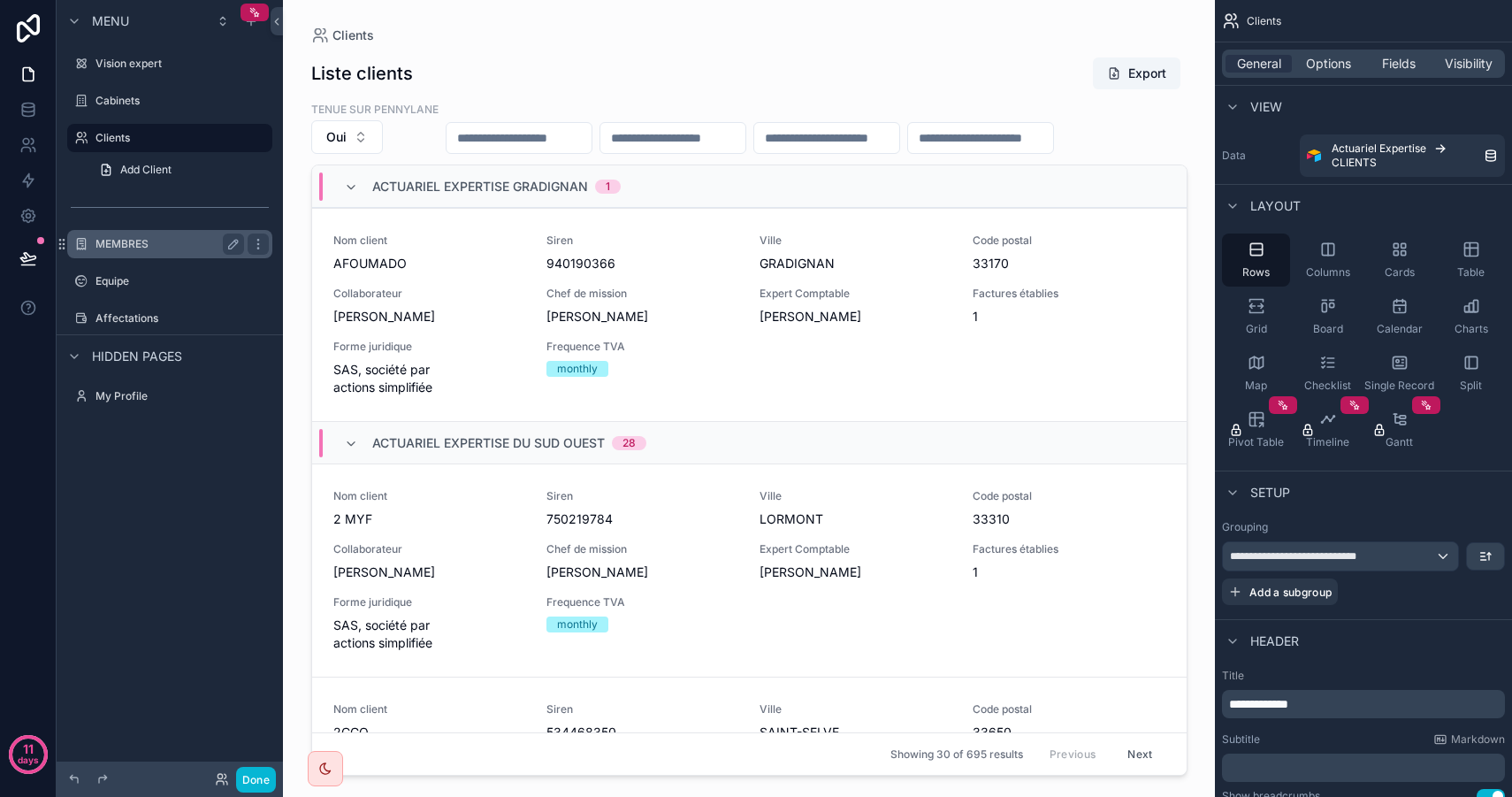
click at [163, 241] on label "MEMBRES" at bounding box center [166, 244] width 142 height 14
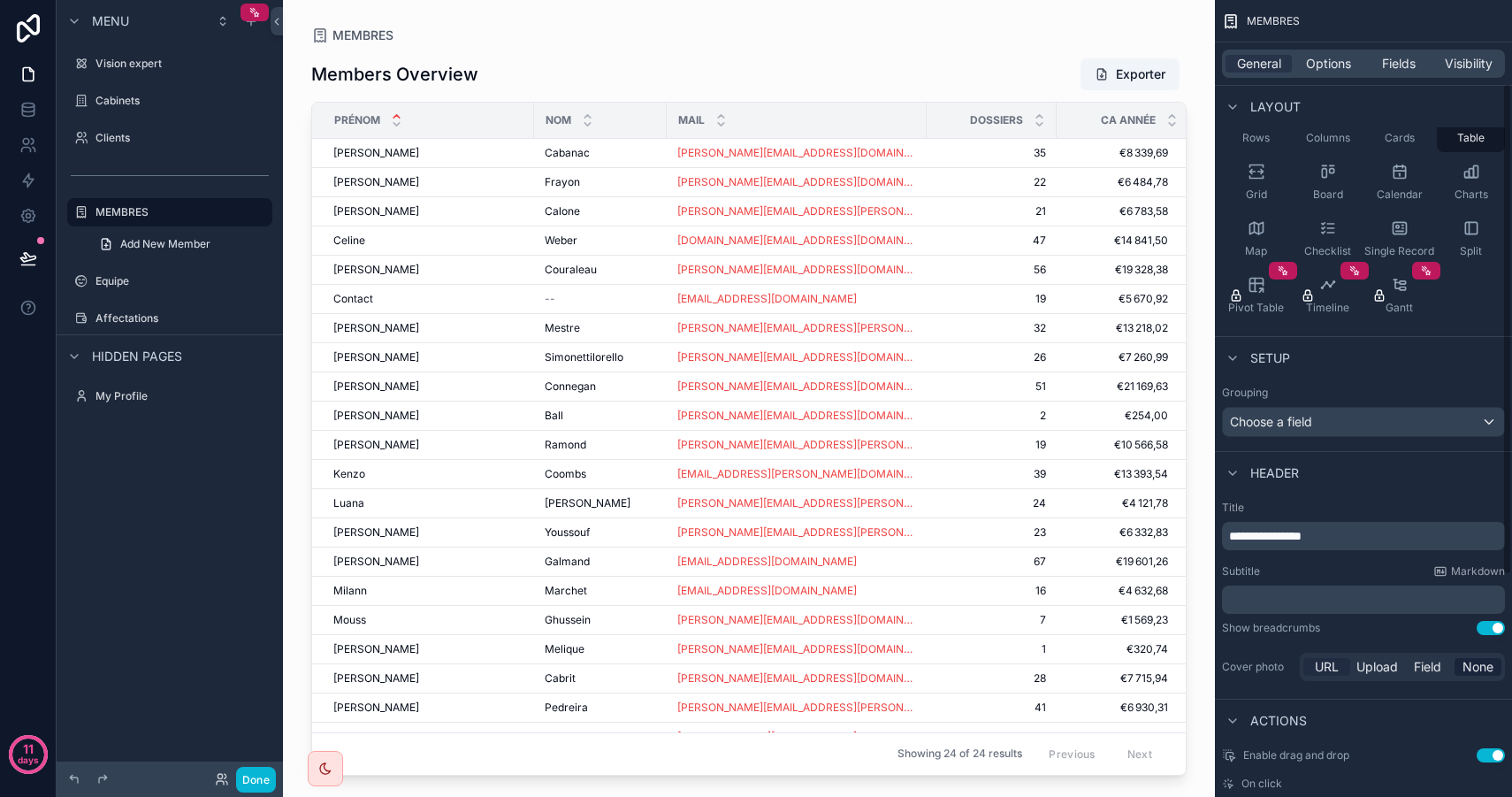
scroll to position [226, 0]
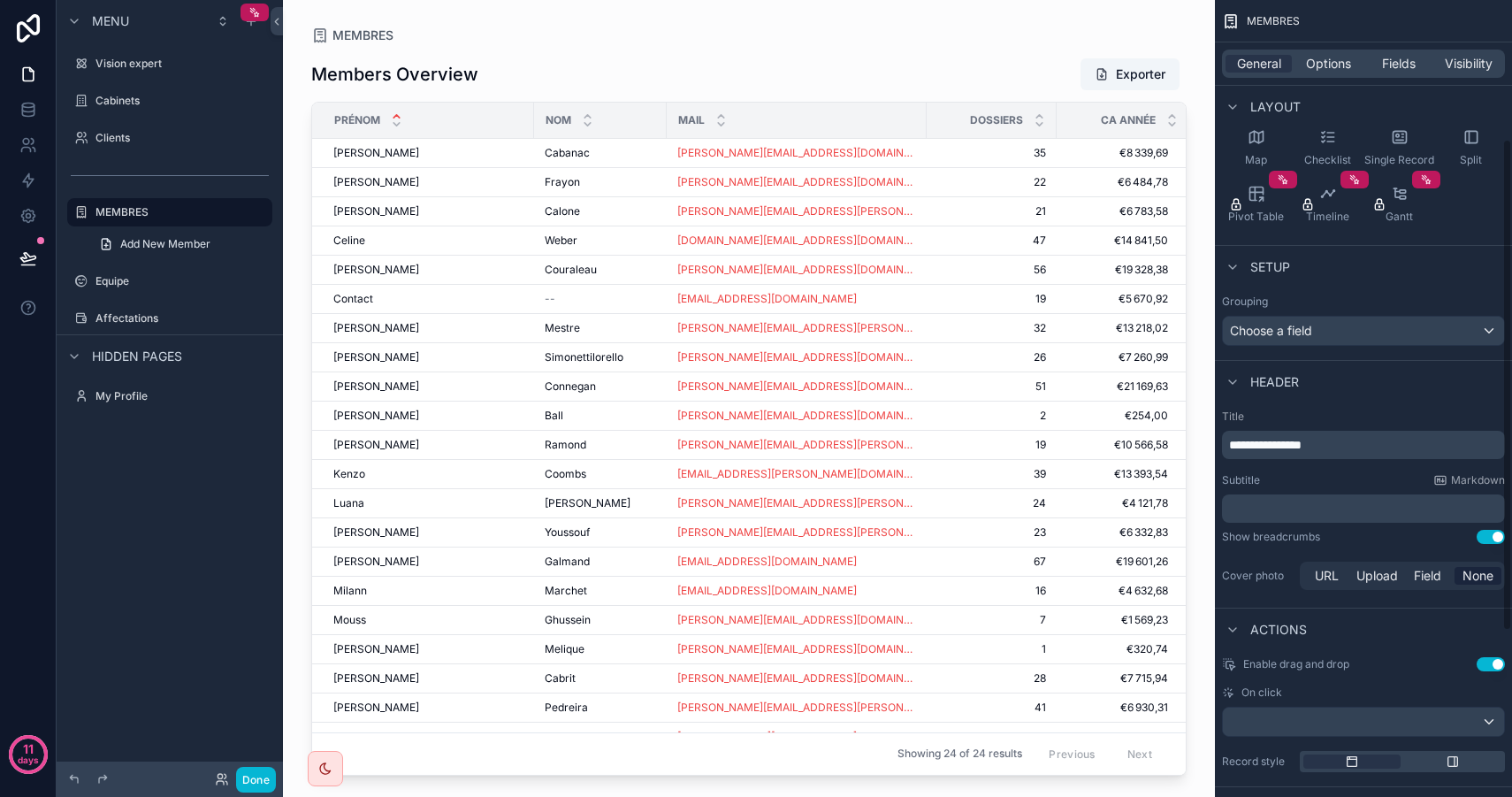
click at [1366, 446] on p "**********" at bounding box center [1366, 444] width 272 height 18
drag, startPoint x: 1314, startPoint y: 442, endPoint x: 1186, endPoint y: 440, distance: 128.0
click at [1186, 440] on div "Vision expert Cabinets Clients MEMBRES Equipe Affectations My Profile Powered b…" at bounding box center [897, 398] width 1229 height 797
click at [1381, 389] on div "Header" at bounding box center [1364, 381] width 297 height 43
click at [138, 286] on label "Equipe" at bounding box center [166, 281] width 142 height 14
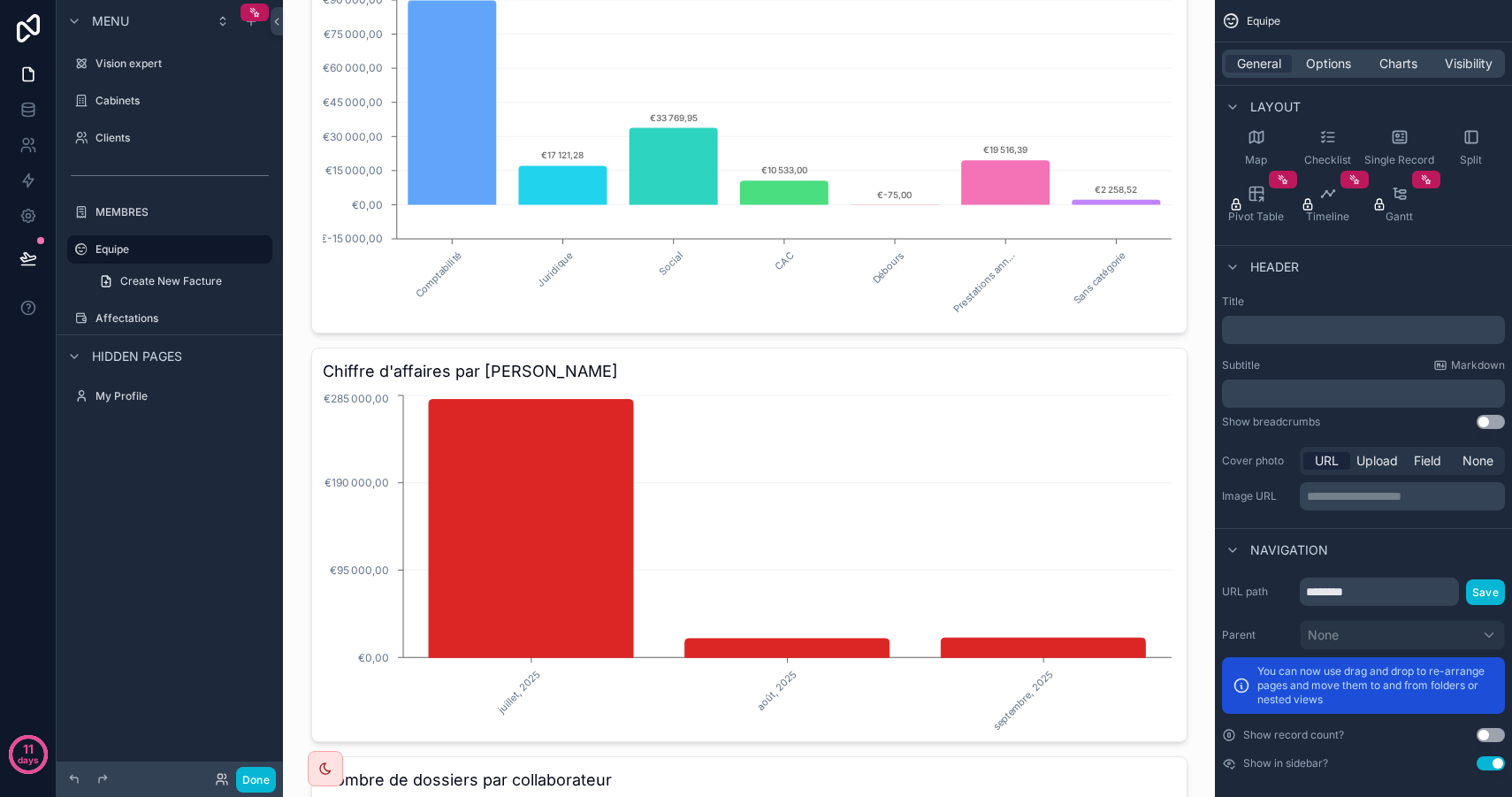
scroll to position [174, 0]
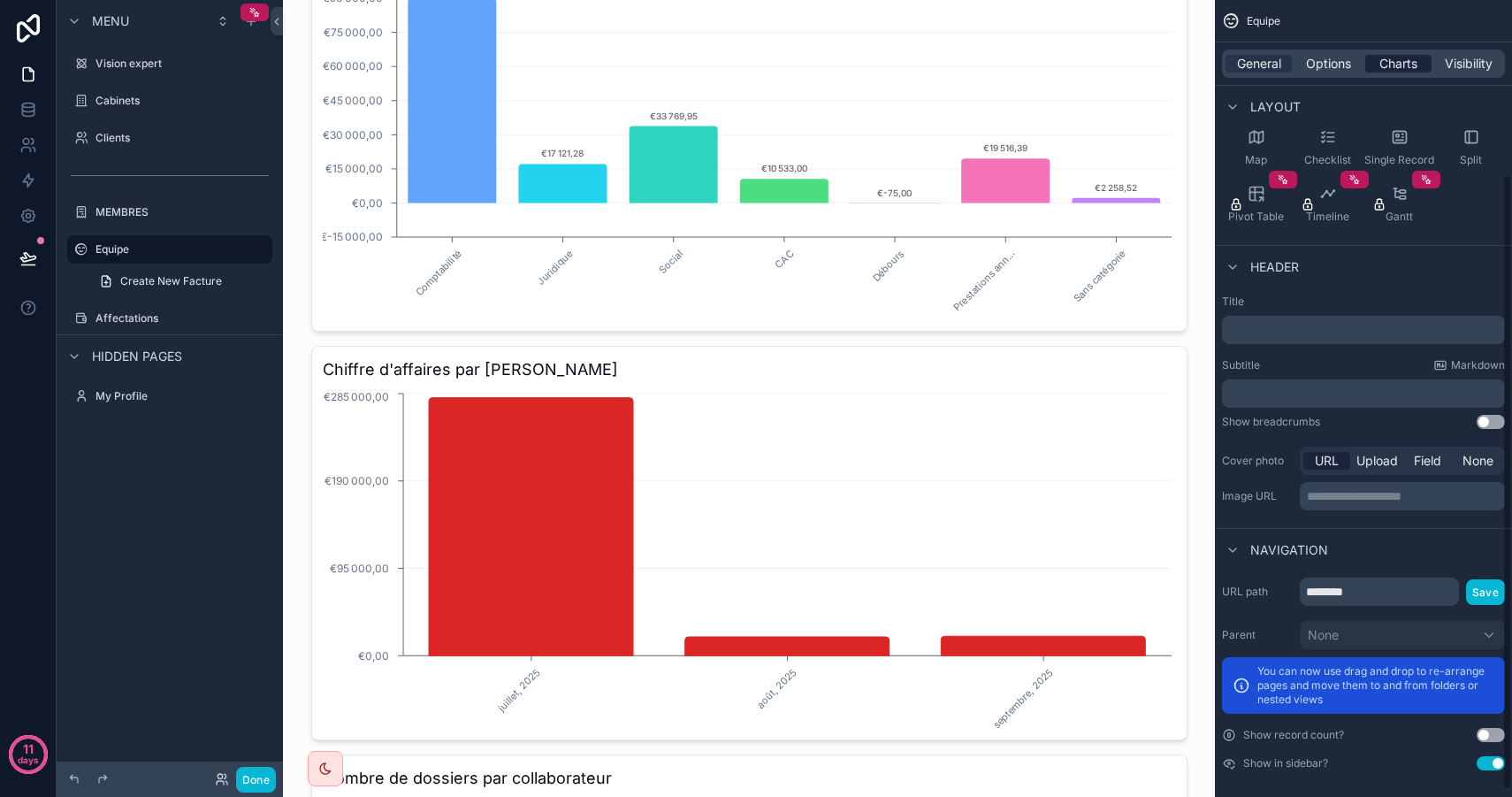
click at [1399, 61] on span "Charts" at bounding box center [1399, 63] width 38 height 18
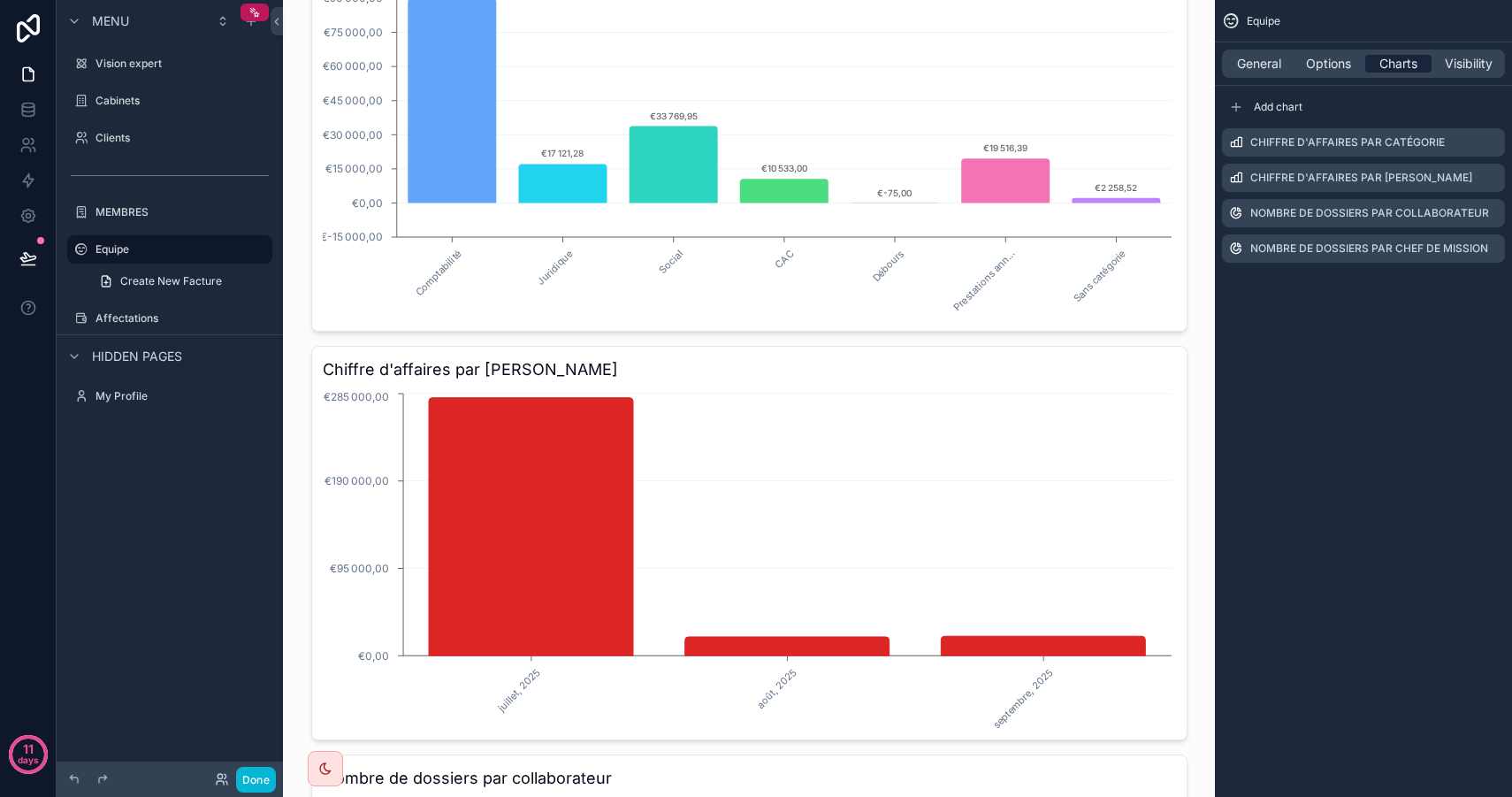
scroll to position [0, 0]
click at [1487, 179] on icon "scrollable content" at bounding box center [1490, 178] width 14 height 14
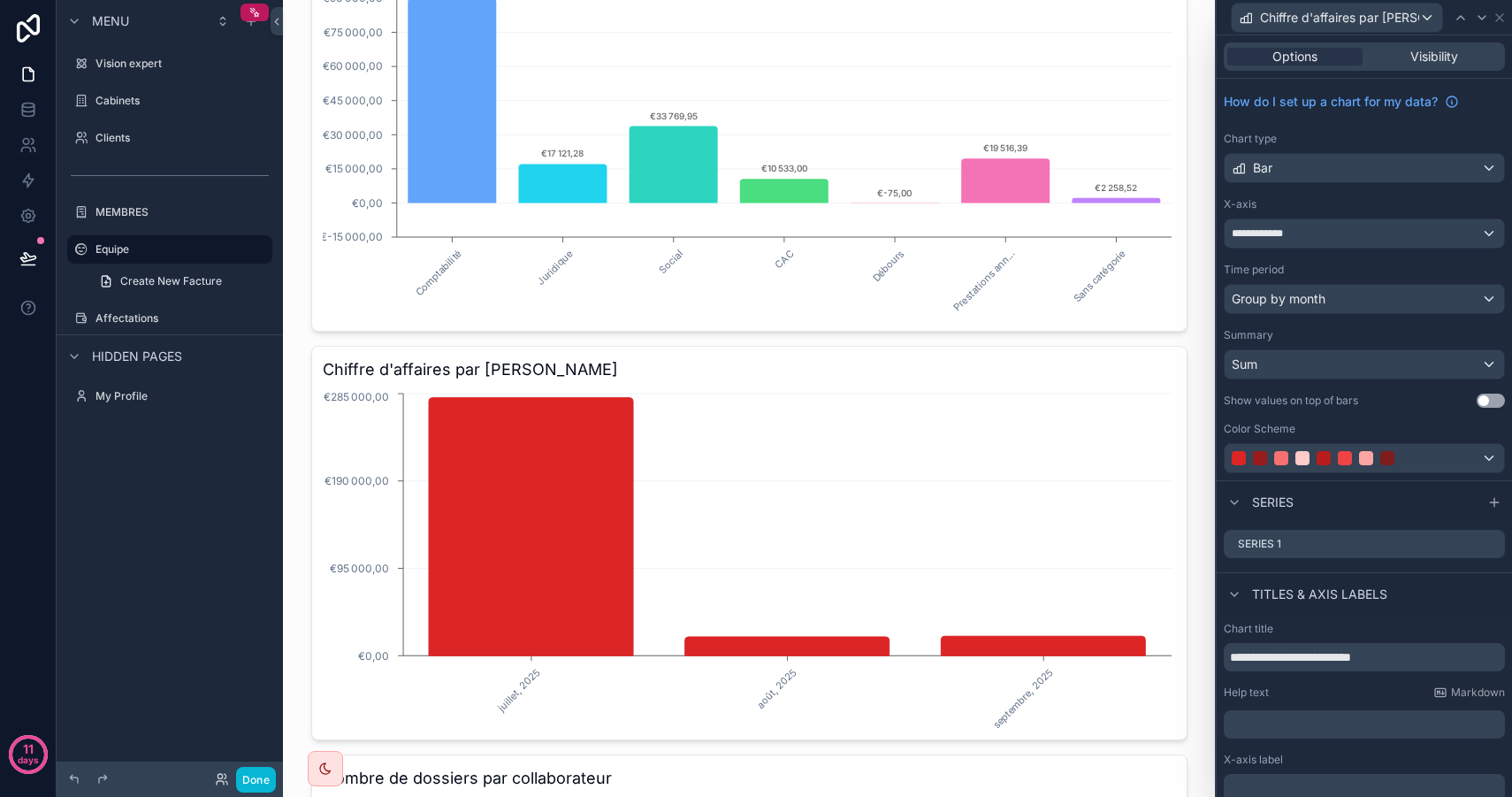
click at [1490, 407] on div "**********" at bounding box center [1364, 279] width 296 height 402
click at [1479, 402] on button "Use setting" at bounding box center [1491, 400] width 28 height 14
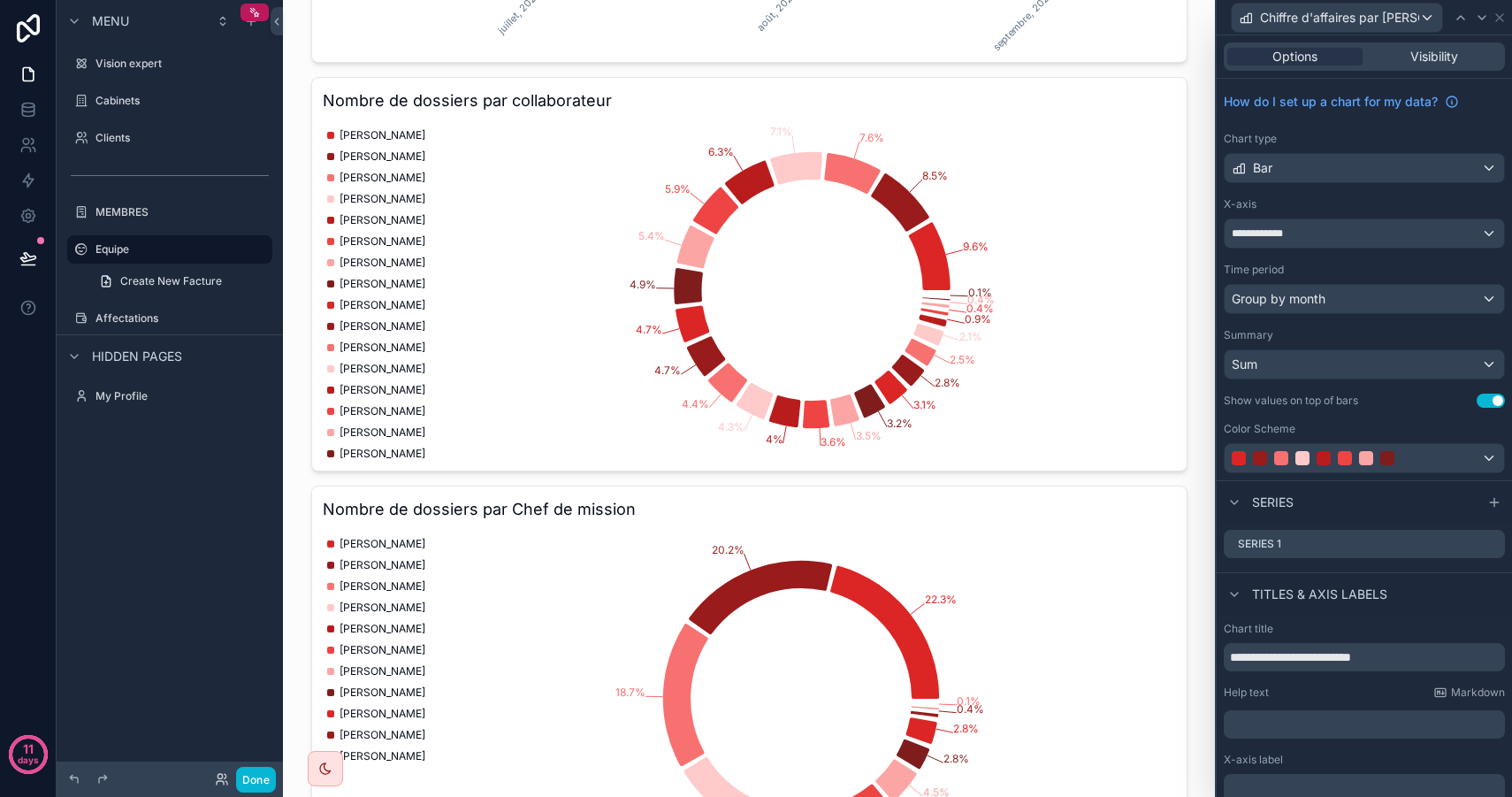
scroll to position [886, 0]
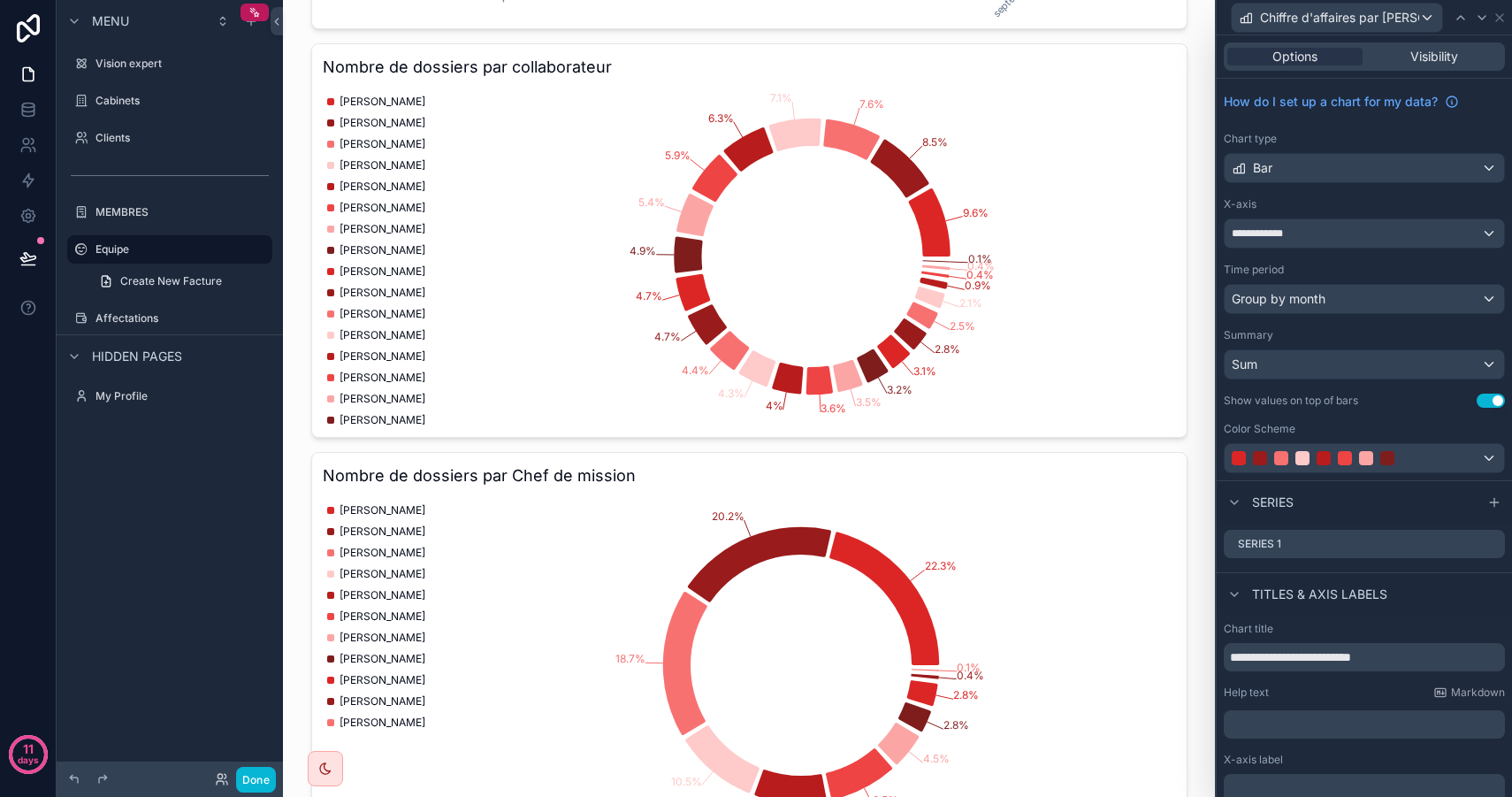
click at [1073, 227] on div "scrollable content" at bounding box center [748, 9] width 904 height 1789
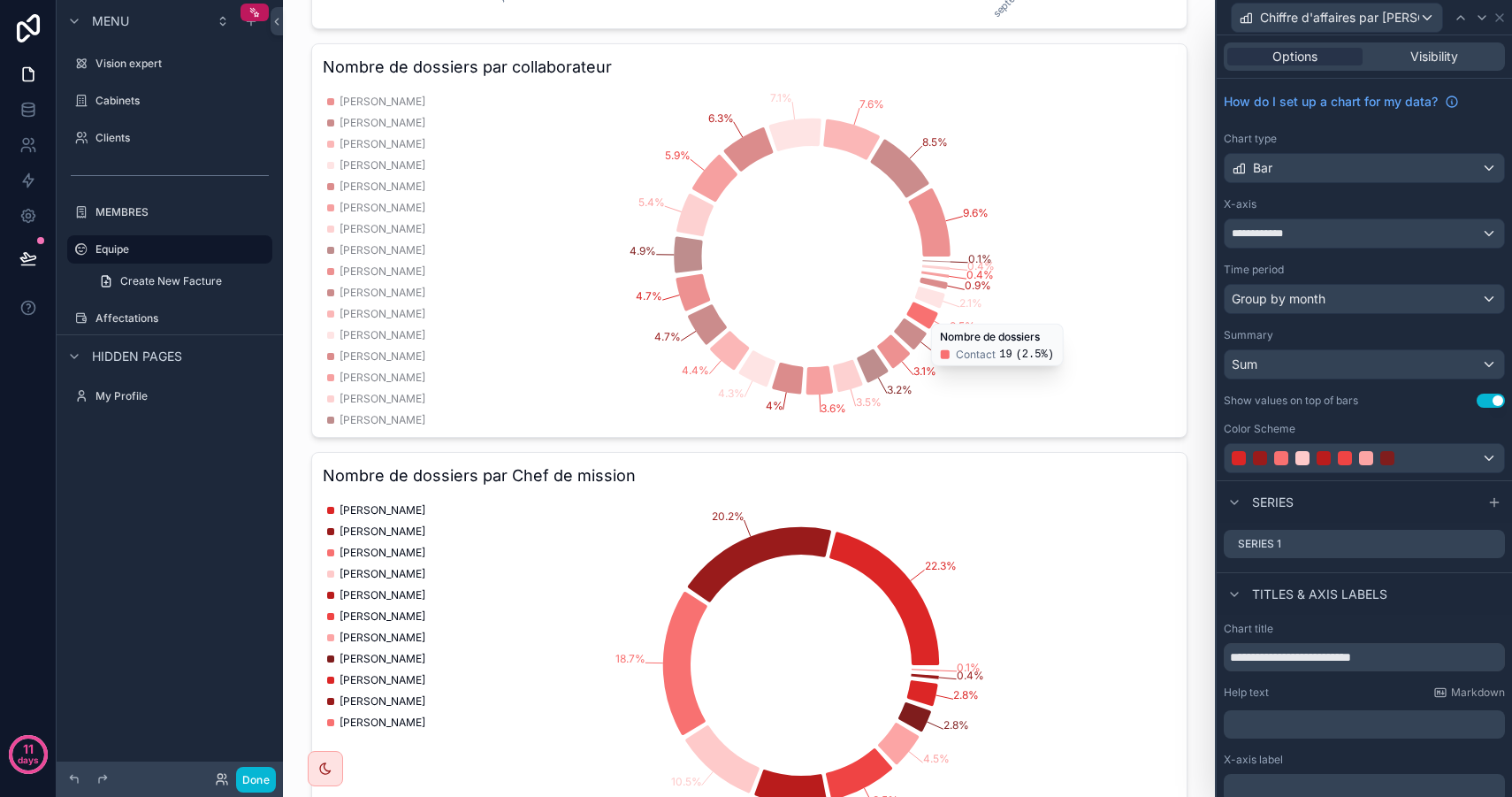
click at [1039, 142] on icon "9.6% 8.5% 7.6% 7.1% 6.3% 5.9% 5.4% 4.9% 4.7% 4.7% 4.4% 4.3% 4% 3.6% 3.5% 3.2% 3…" at bounding box center [749, 256] width 853 height 339
click at [1324, 9] on span "Chiffre d'affaires par [PERSON_NAME]" at bounding box center [1339, 17] width 159 height 18
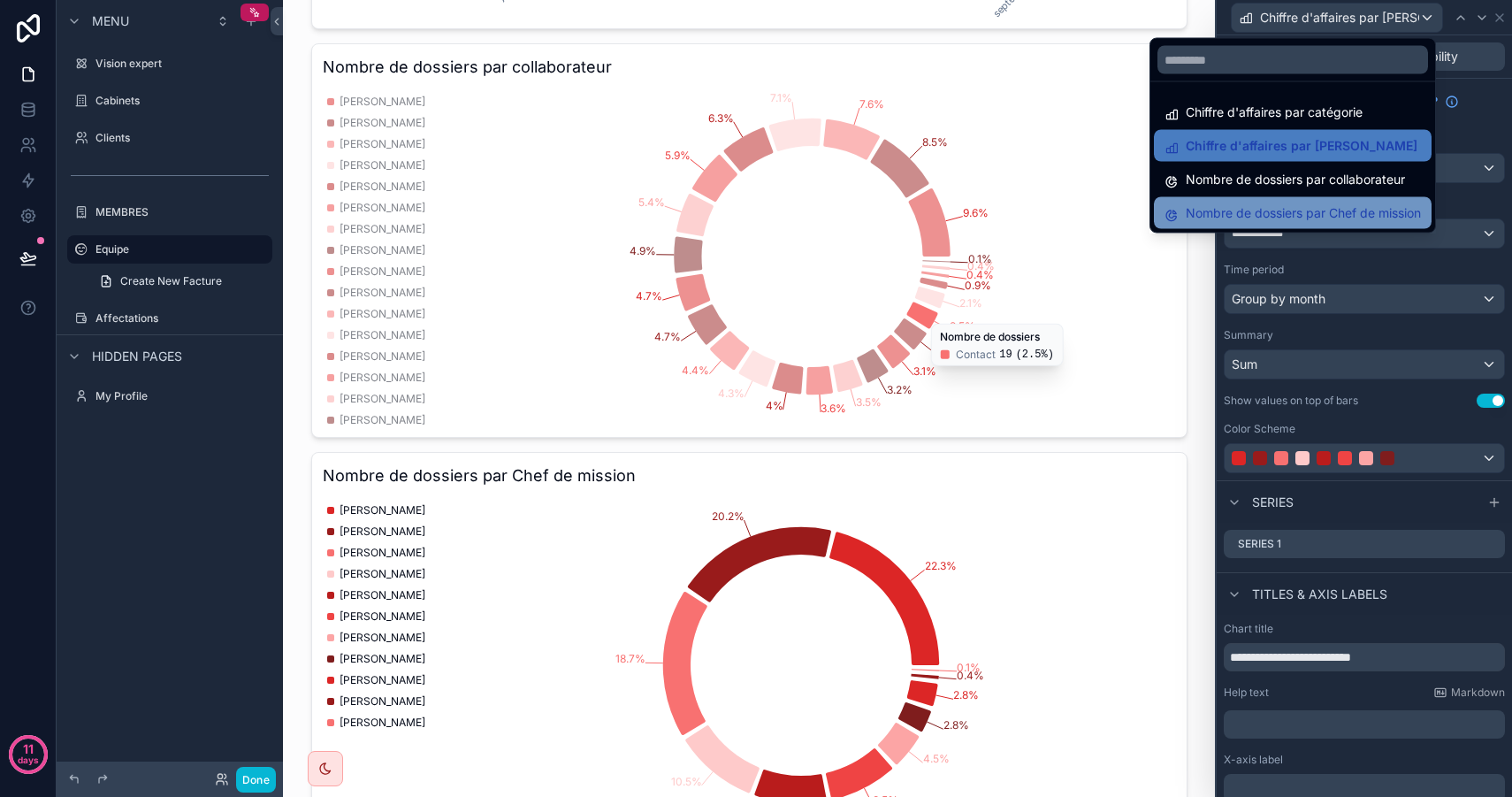
click at [1219, 202] on span "Nombre de dossiers par Chef de mission" at bounding box center [1303, 213] width 235 height 21
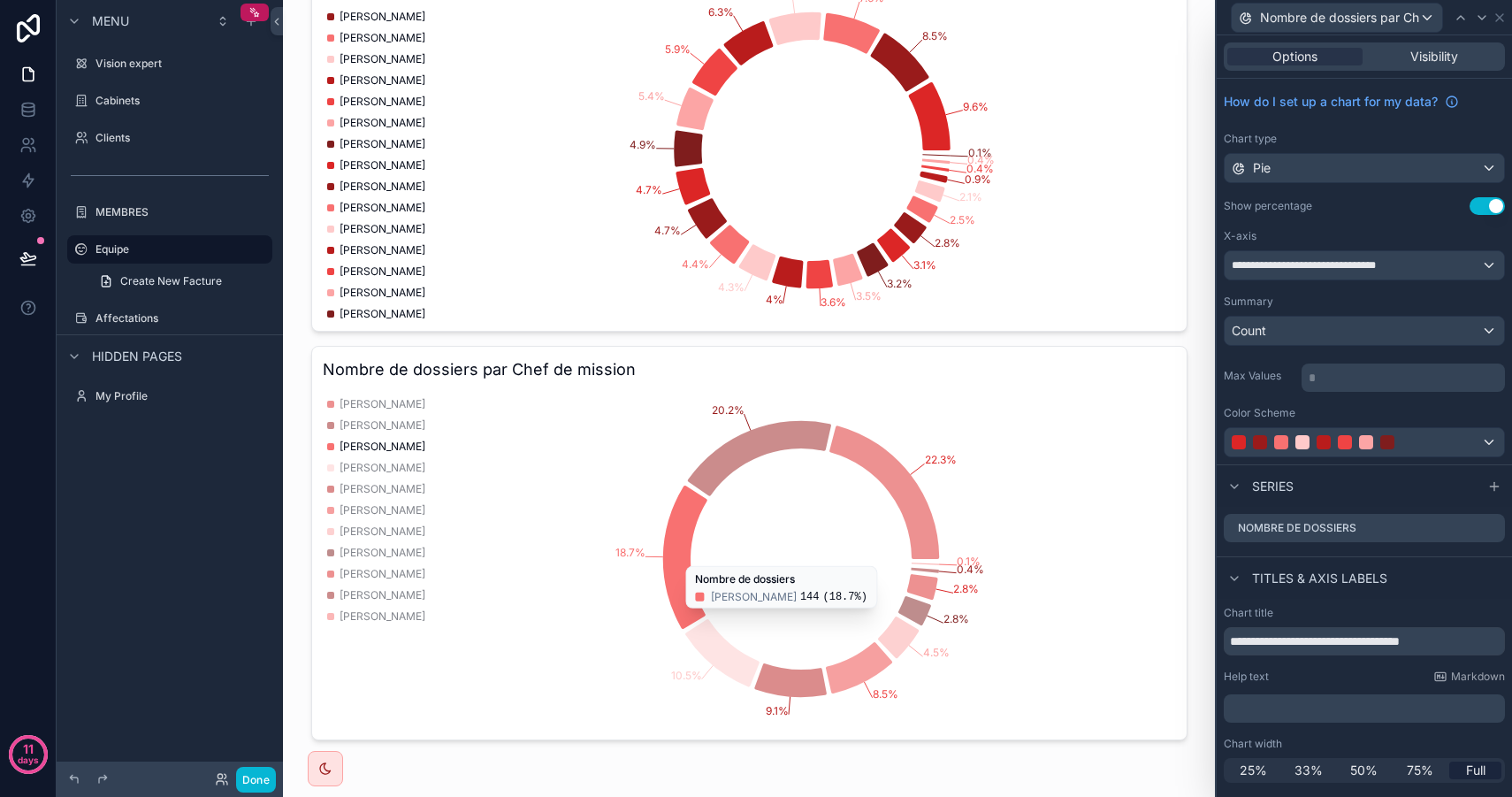
scroll to position [991, 0]
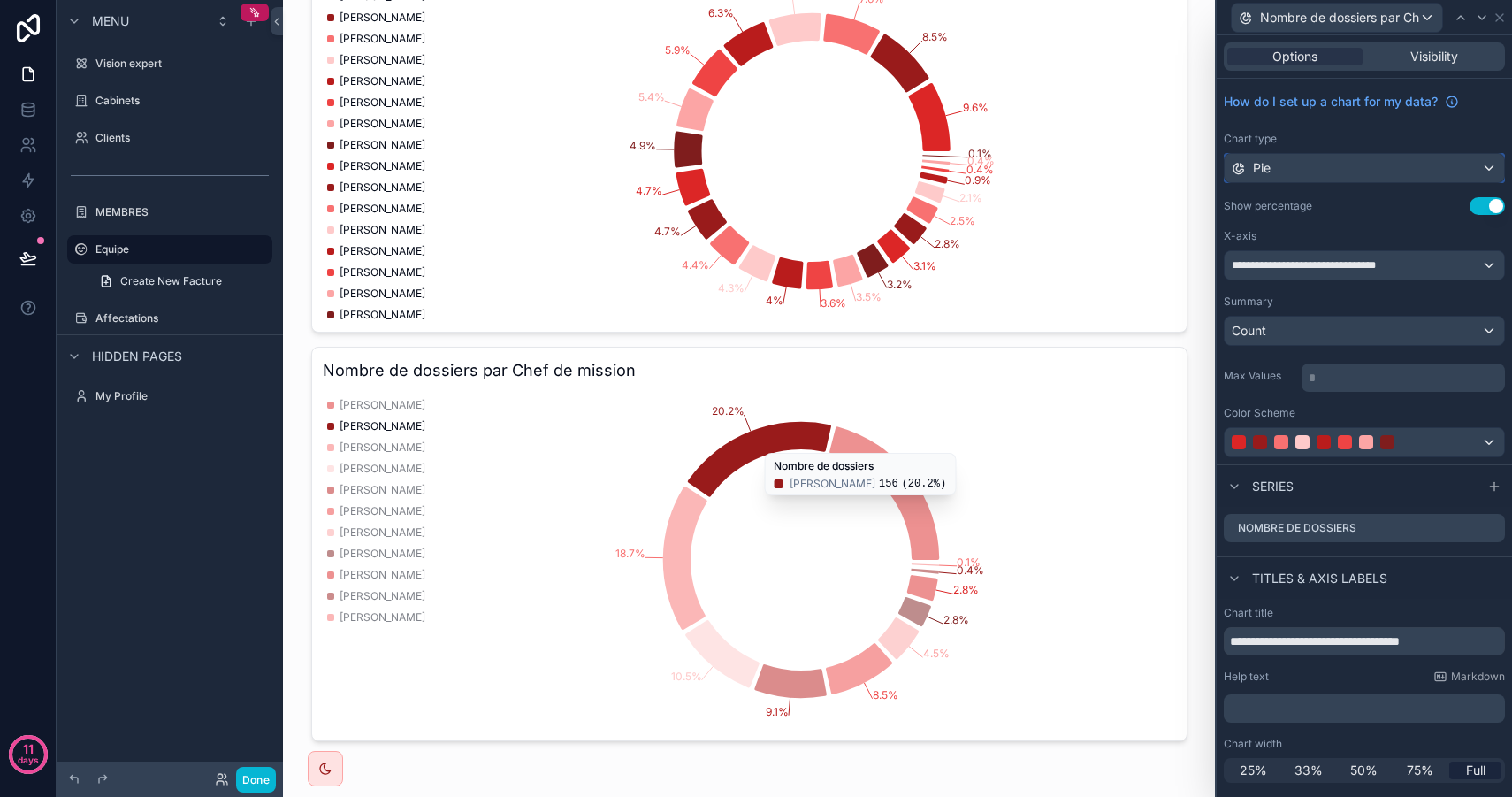
click at [1350, 170] on div "Pie" at bounding box center [1365, 168] width 280 height 28
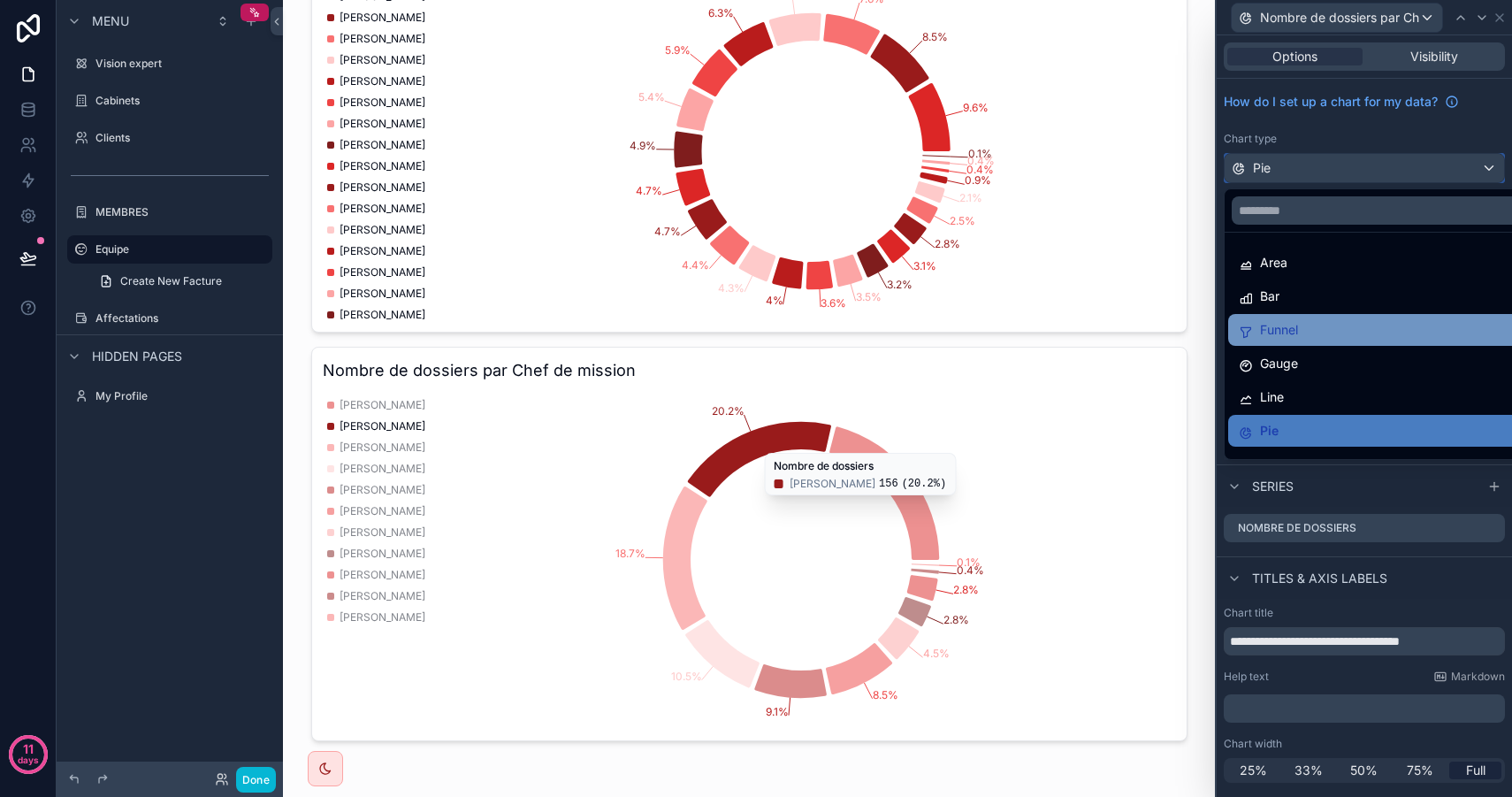
scroll to position [126, 0]
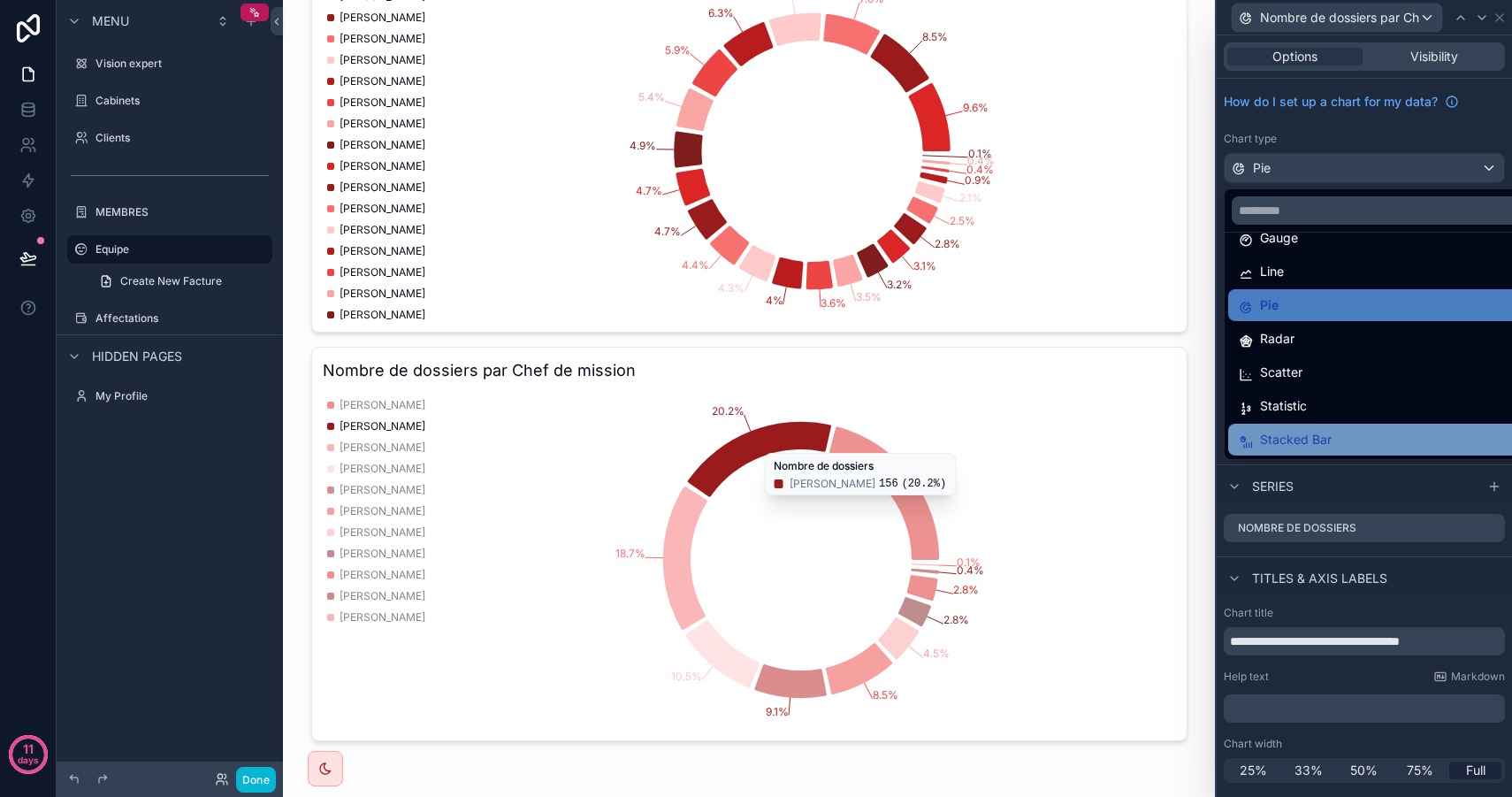
click at [1308, 432] on span "Stacked Bar" at bounding box center [1296, 440] width 72 height 21
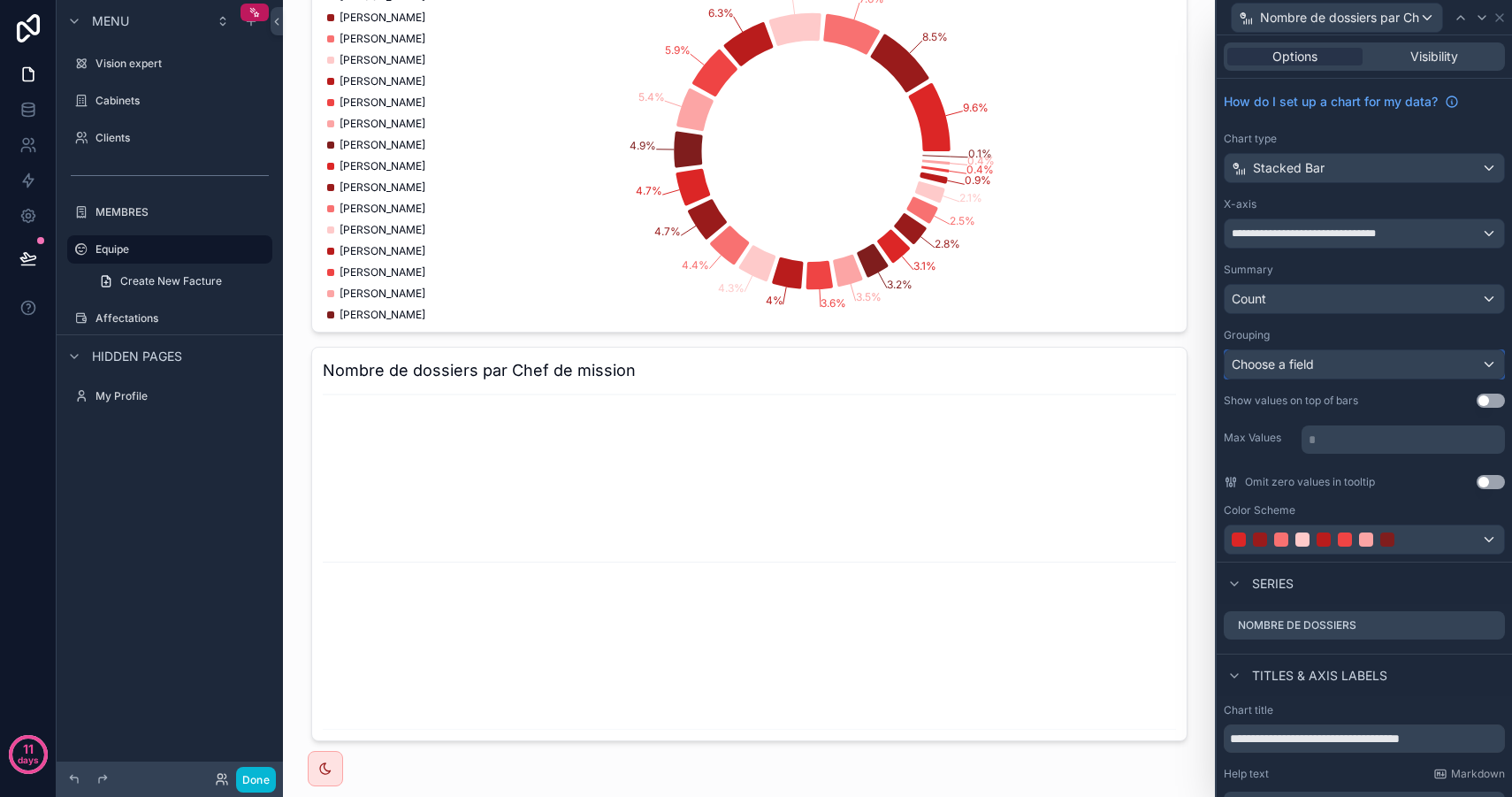
click at [1320, 364] on div "Choose a field" at bounding box center [1365, 365] width 280 height 28
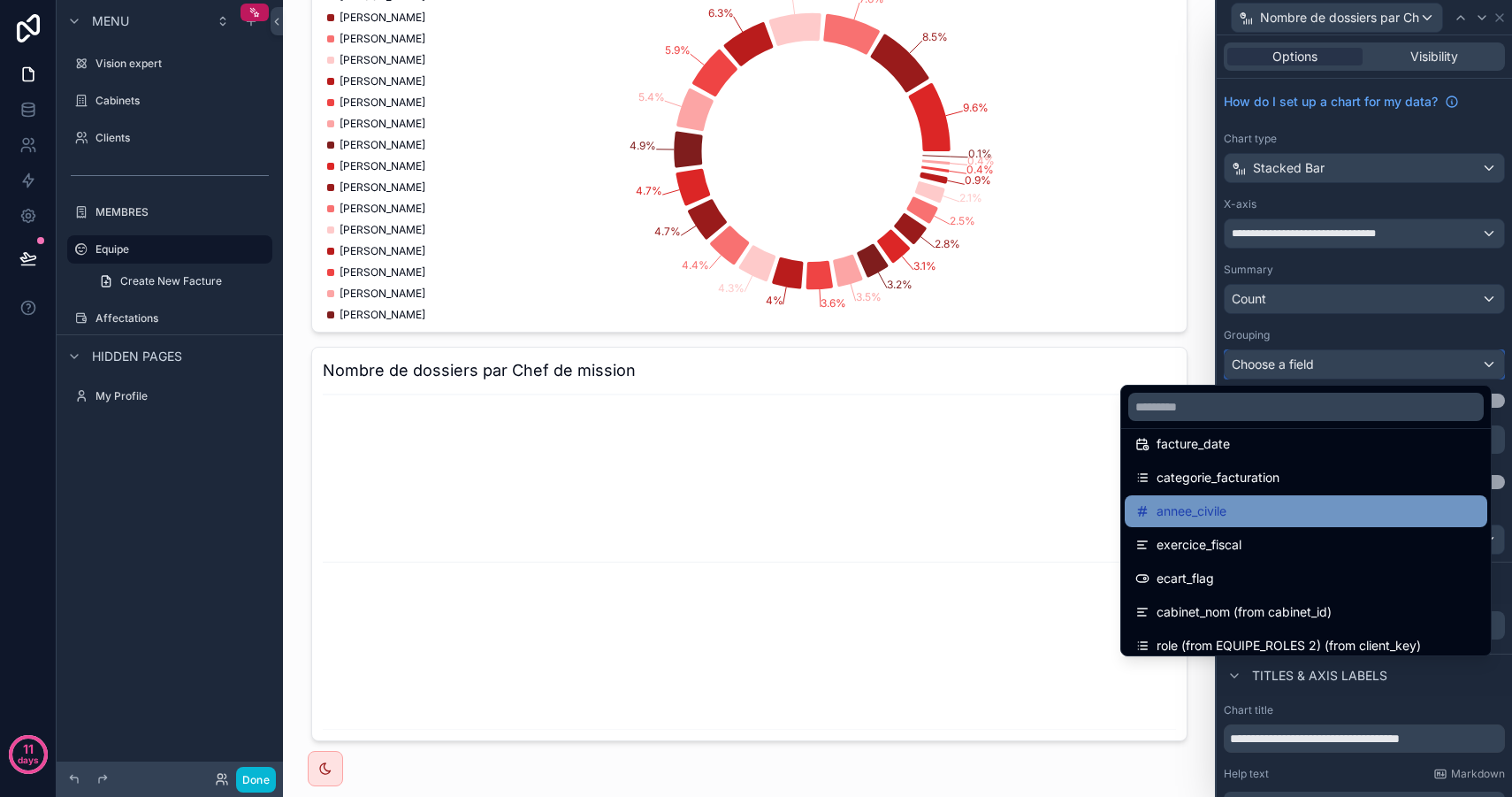
scroll to position [306, 0]
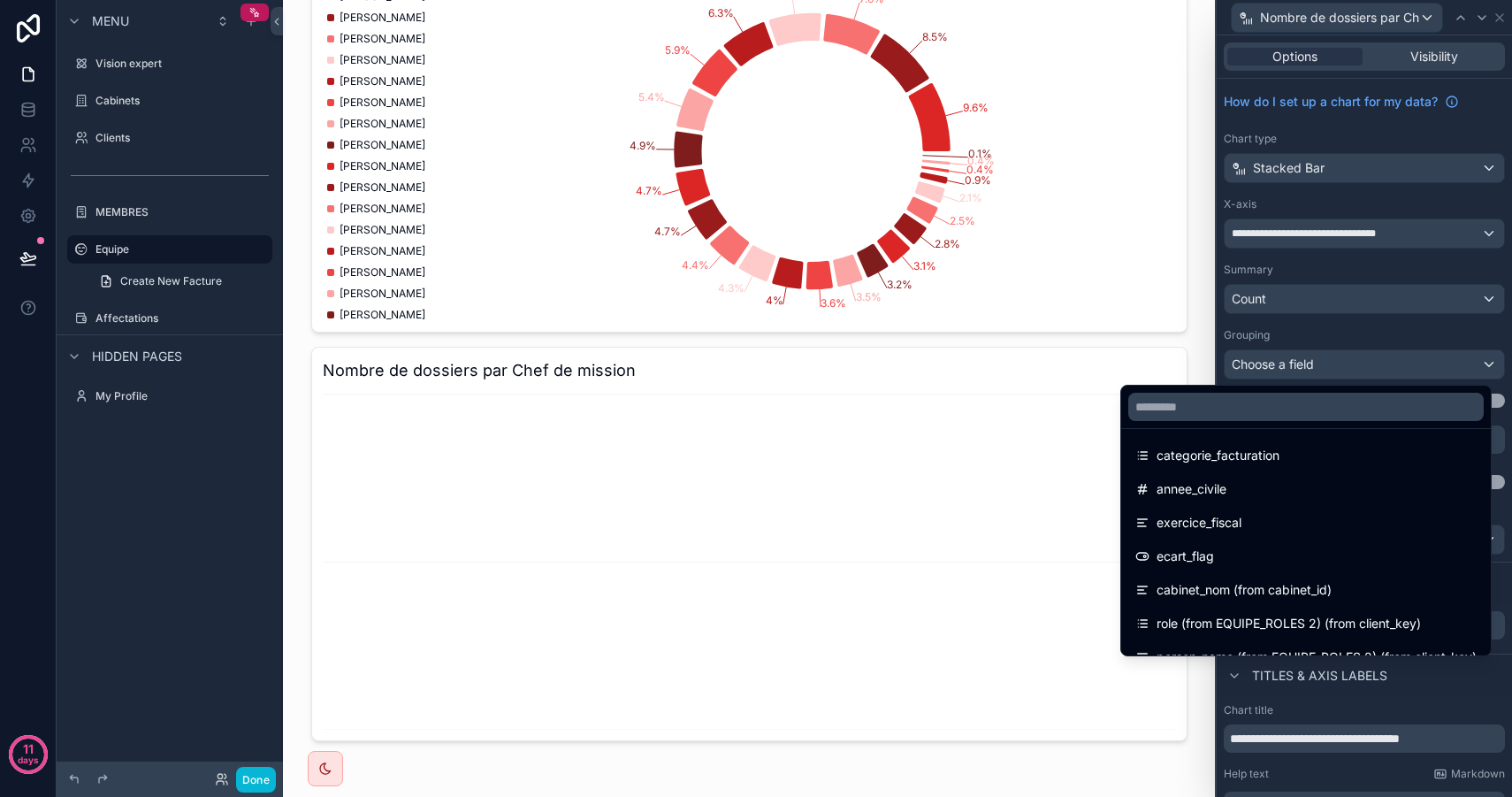
click at [1306, 337] on div at bounding box center [1364, 398] width 296 height 797
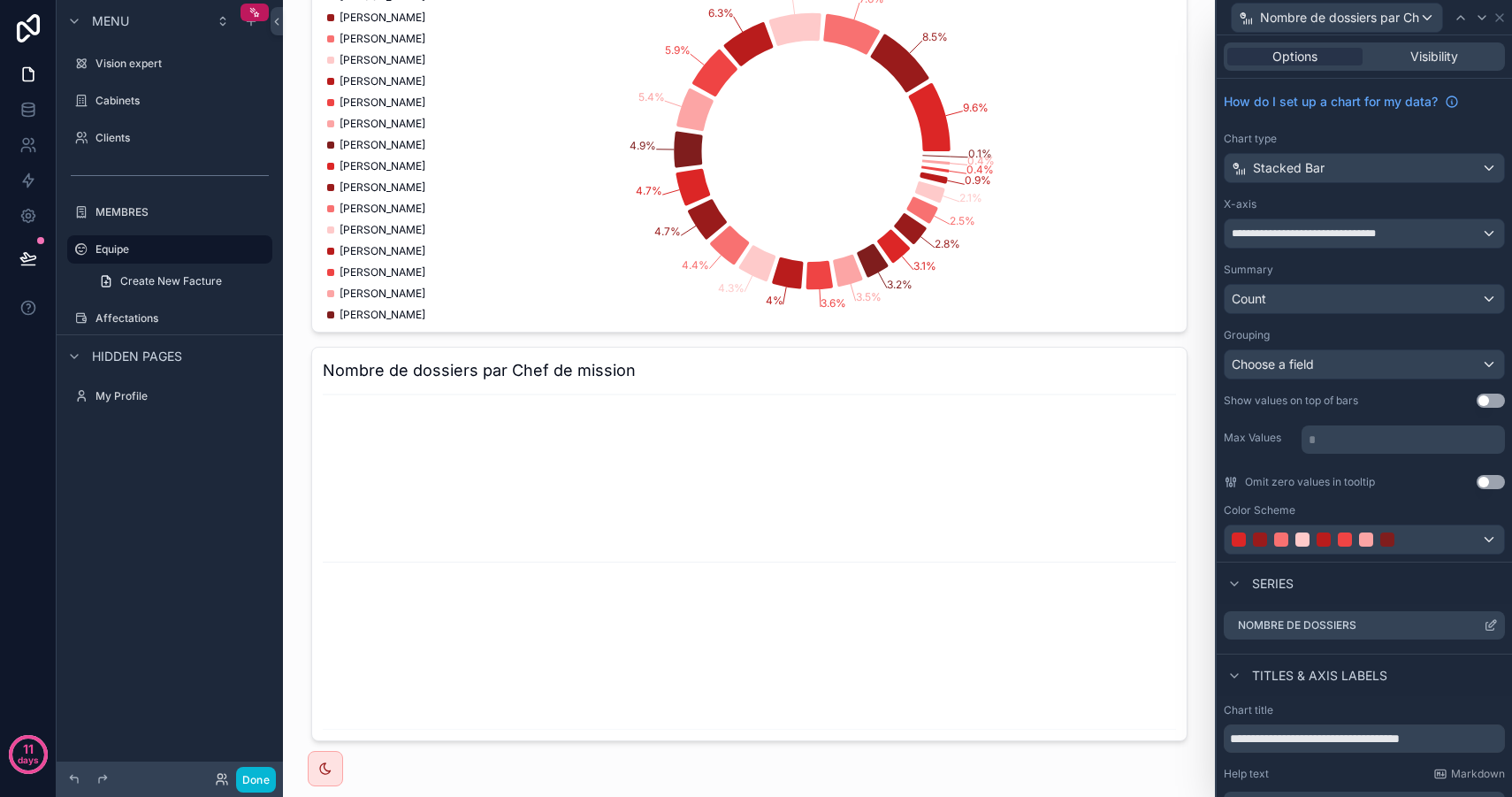
click at [1489, 624] on icon at bounding box center [1492, 623] width 7 height 7
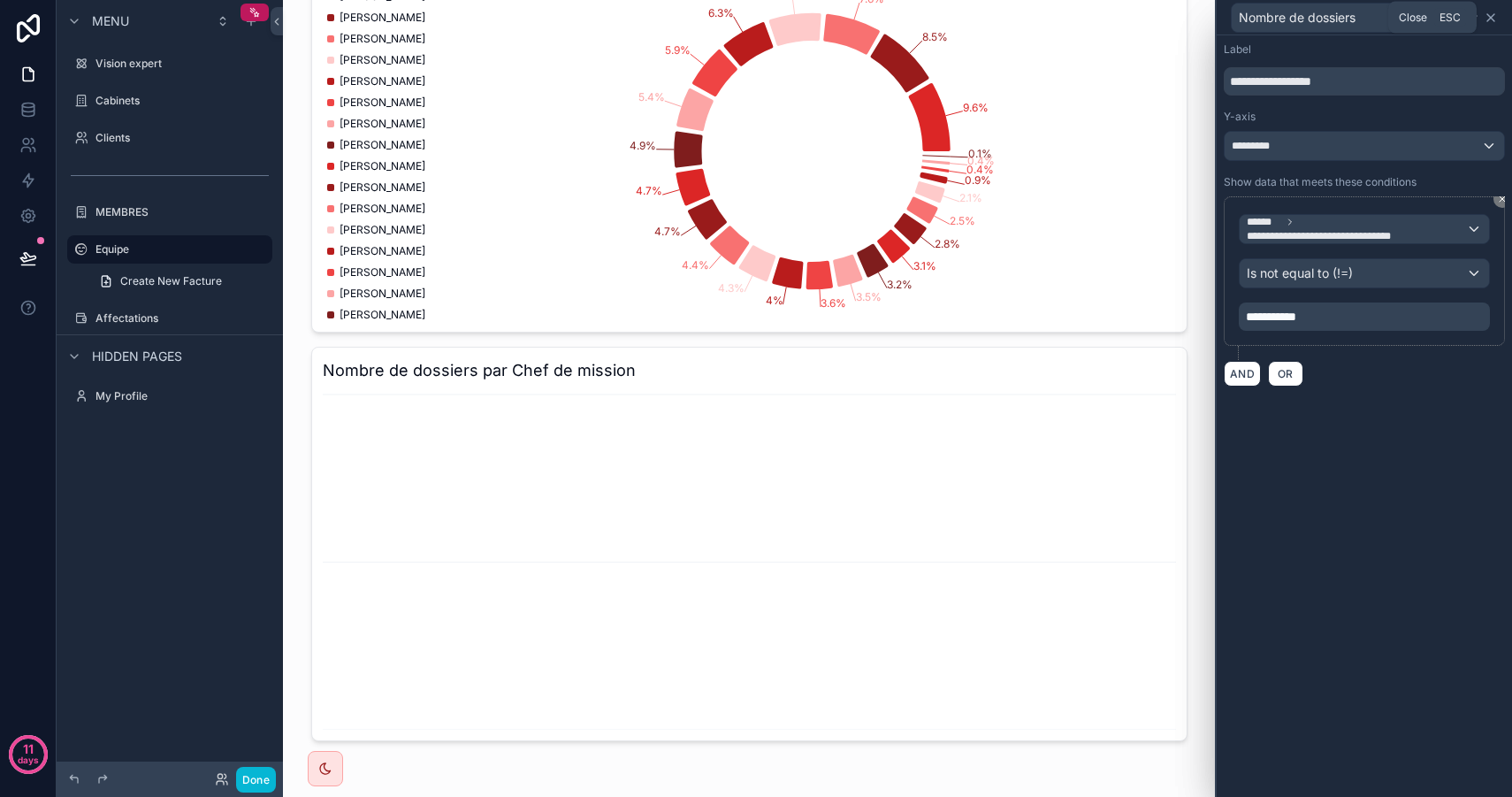
click at [1490, 20] on icon at bounding box center [1490, 17] width 14 height 14
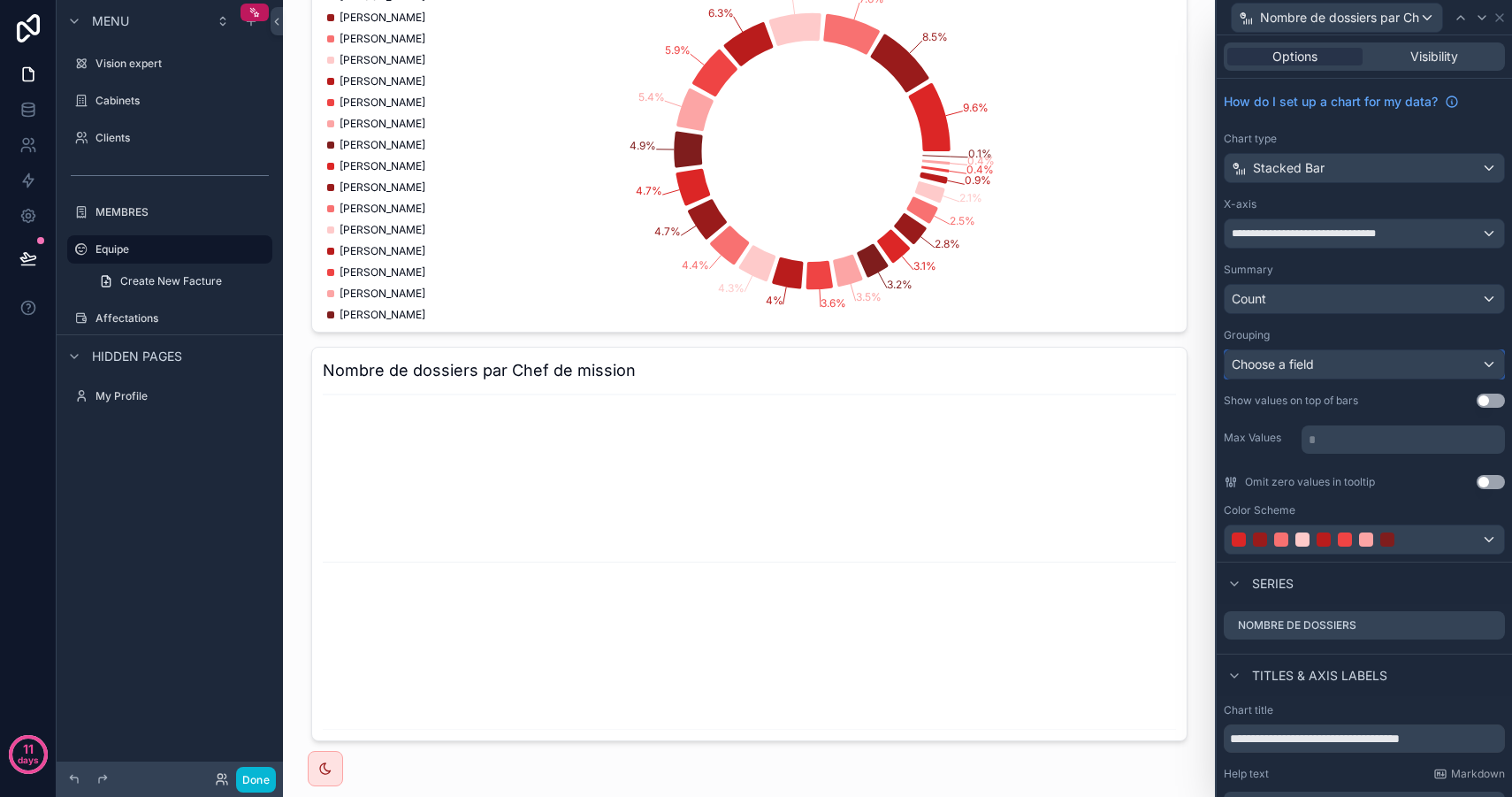
click at [1312, 365] on span "Choose a field" at bounding box center [1272, 364] width 82 height 15
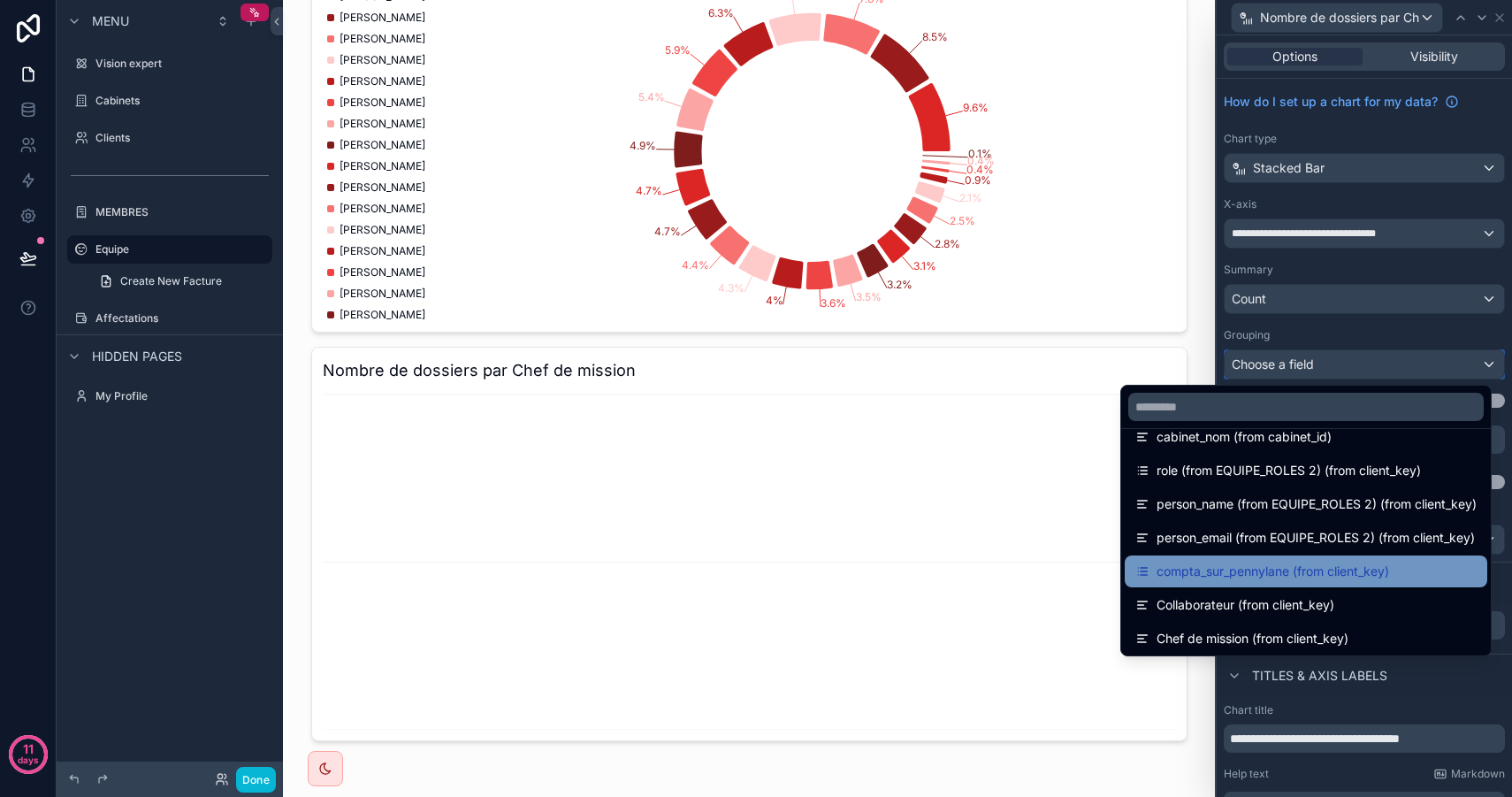
scroll to position [447, 0]
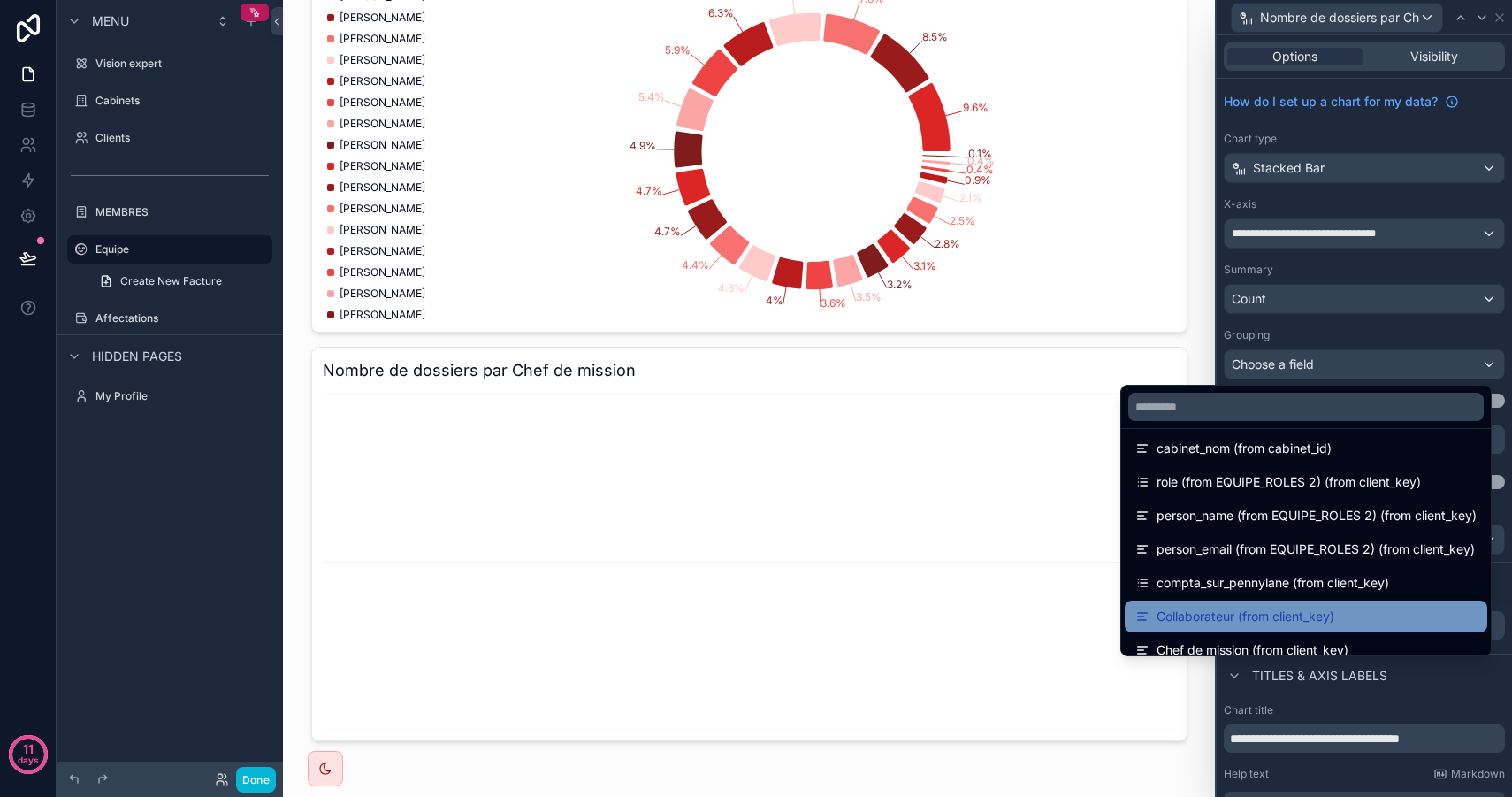
click at [1215, 622] on span "Collaborateur (from client_key)" at bounding box center [1246, 616] width 178 height 21
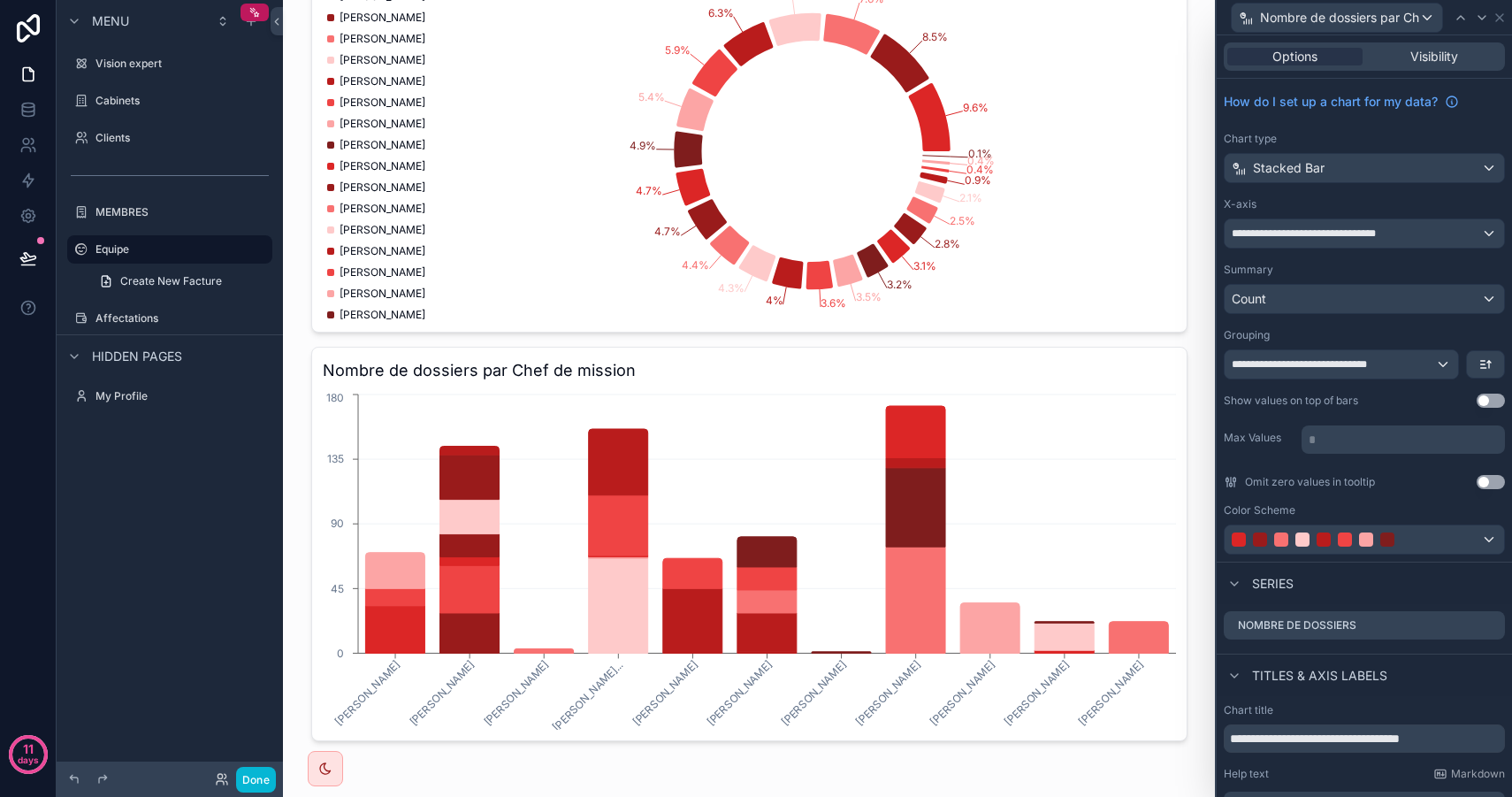
click at [1479, 486] on button "Use setting" at bounding box center [1491, 481] width 28 height 14
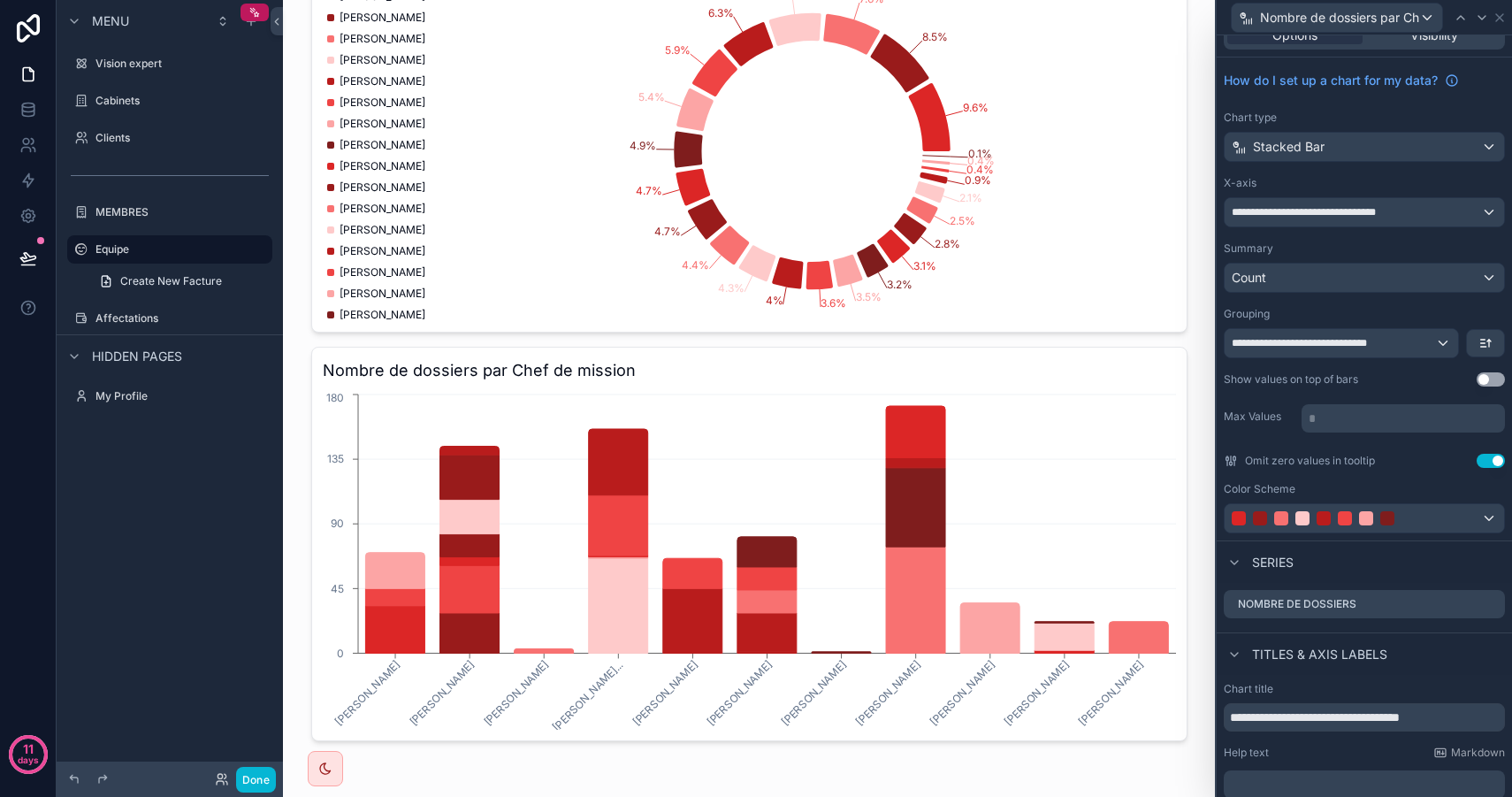
scroll to position [23, 0]
click at [1486, 341] on button "button" at bounding box center [1485, 341] width 37 height 26
click at [1467, 377] on span "A -> Z" at bounding box center [1458, 381] width 35 height 21
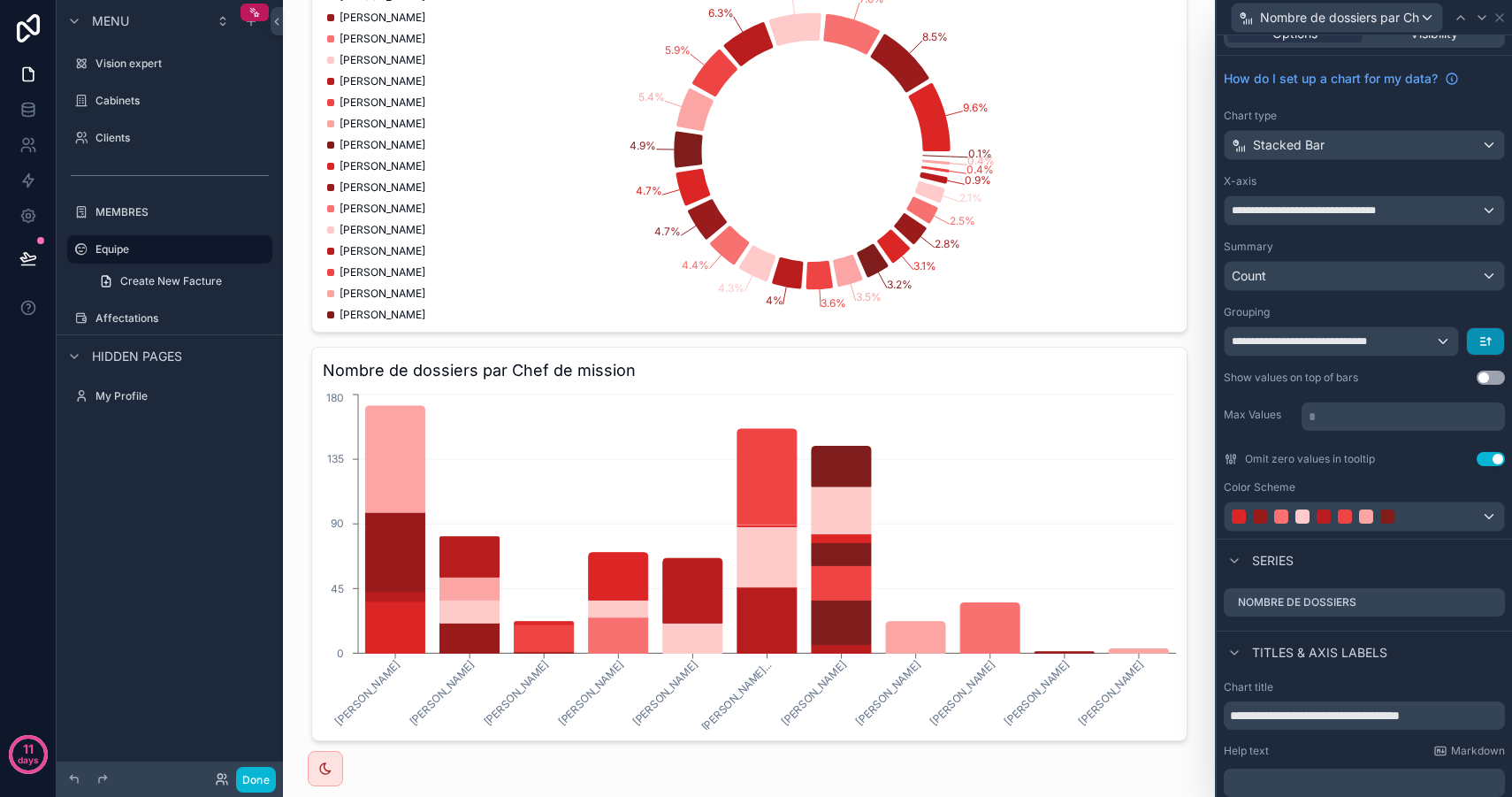
click at [1479, 338] on button "button" at bounding box center [1485, 341] width 37 height 26
click at [1475, 337] on div at bounding box center [1364, 398] width 296 height 797
click at [1411, 334] on div "**********" at bounding box center [1341, 341] width 233 height 28
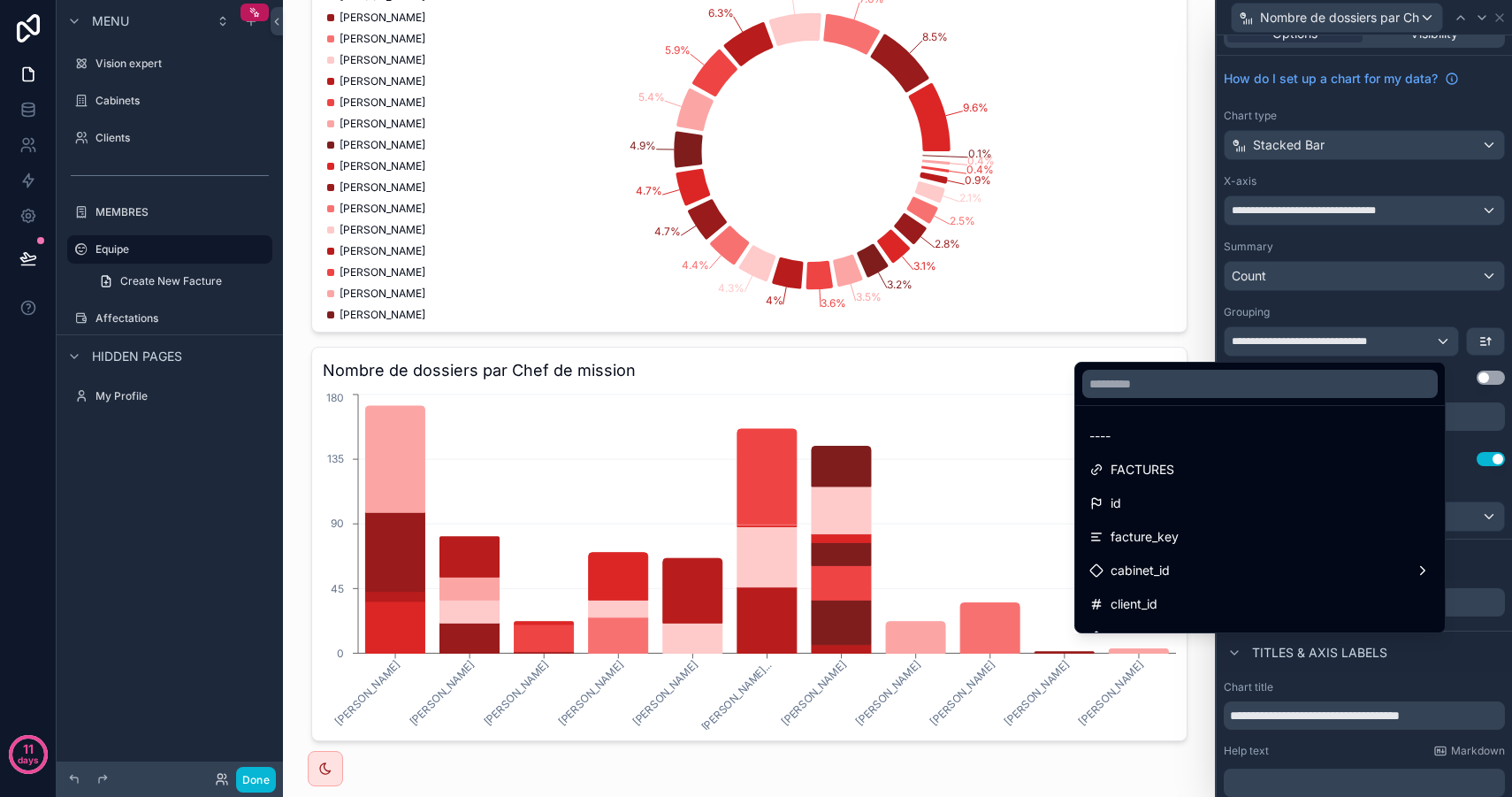
click at [1416, 336] on div at bounding box center [1364, 398] width 296 height 797
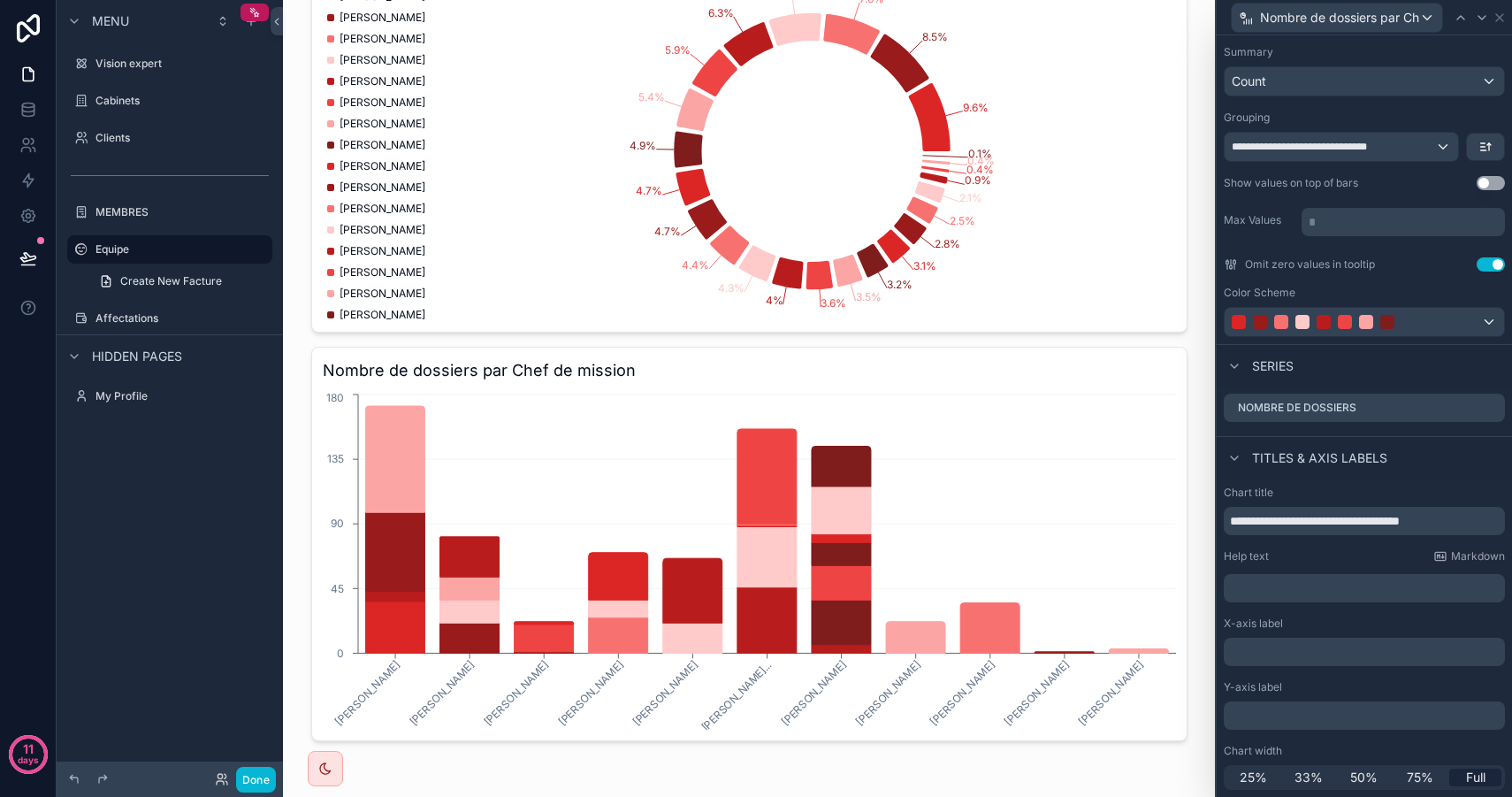
scroll to position [0, 0]
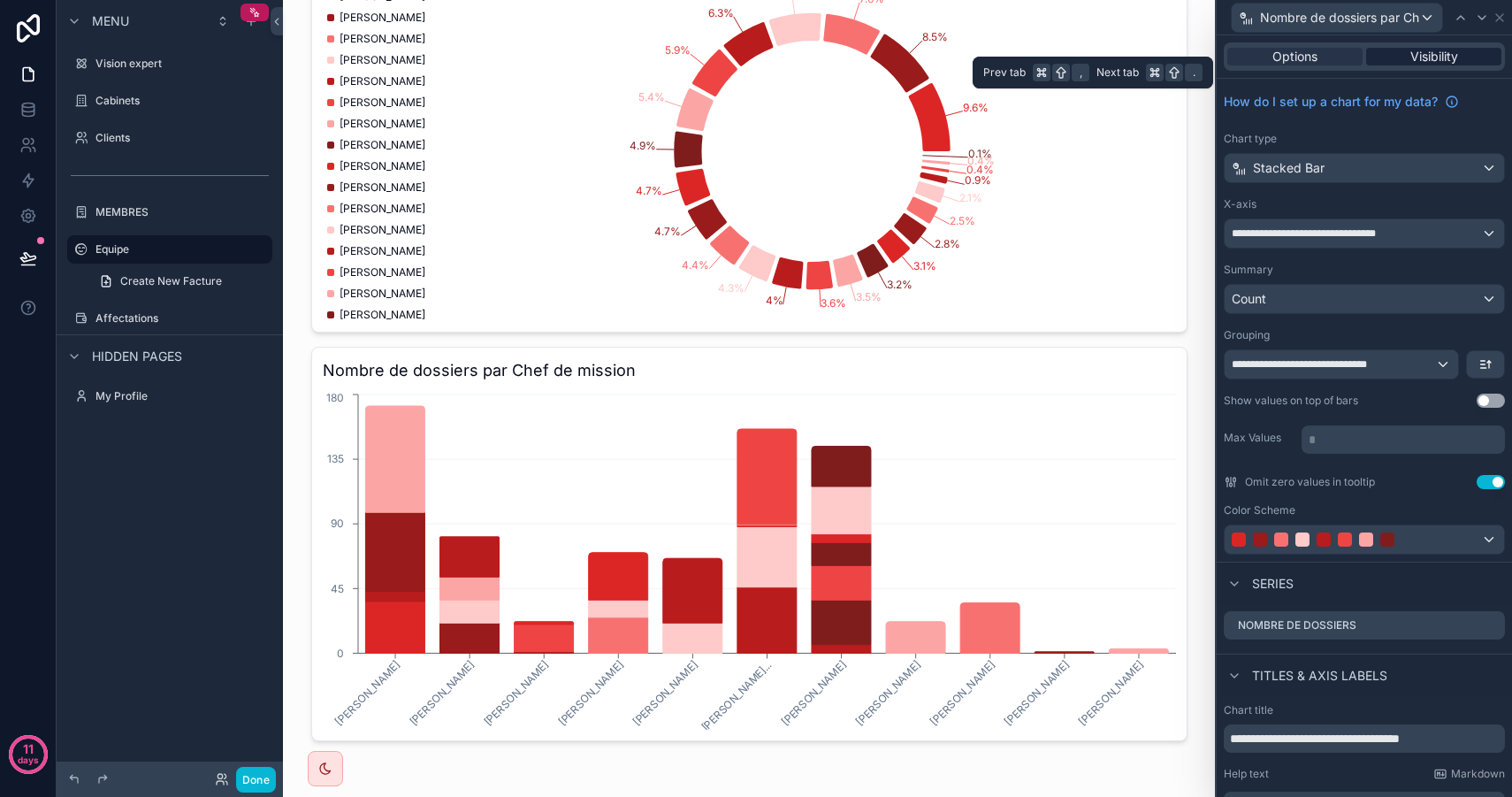
click at [1410, 60] on span "Visibility" at bounding box center [1434, 57] width 48 height 18
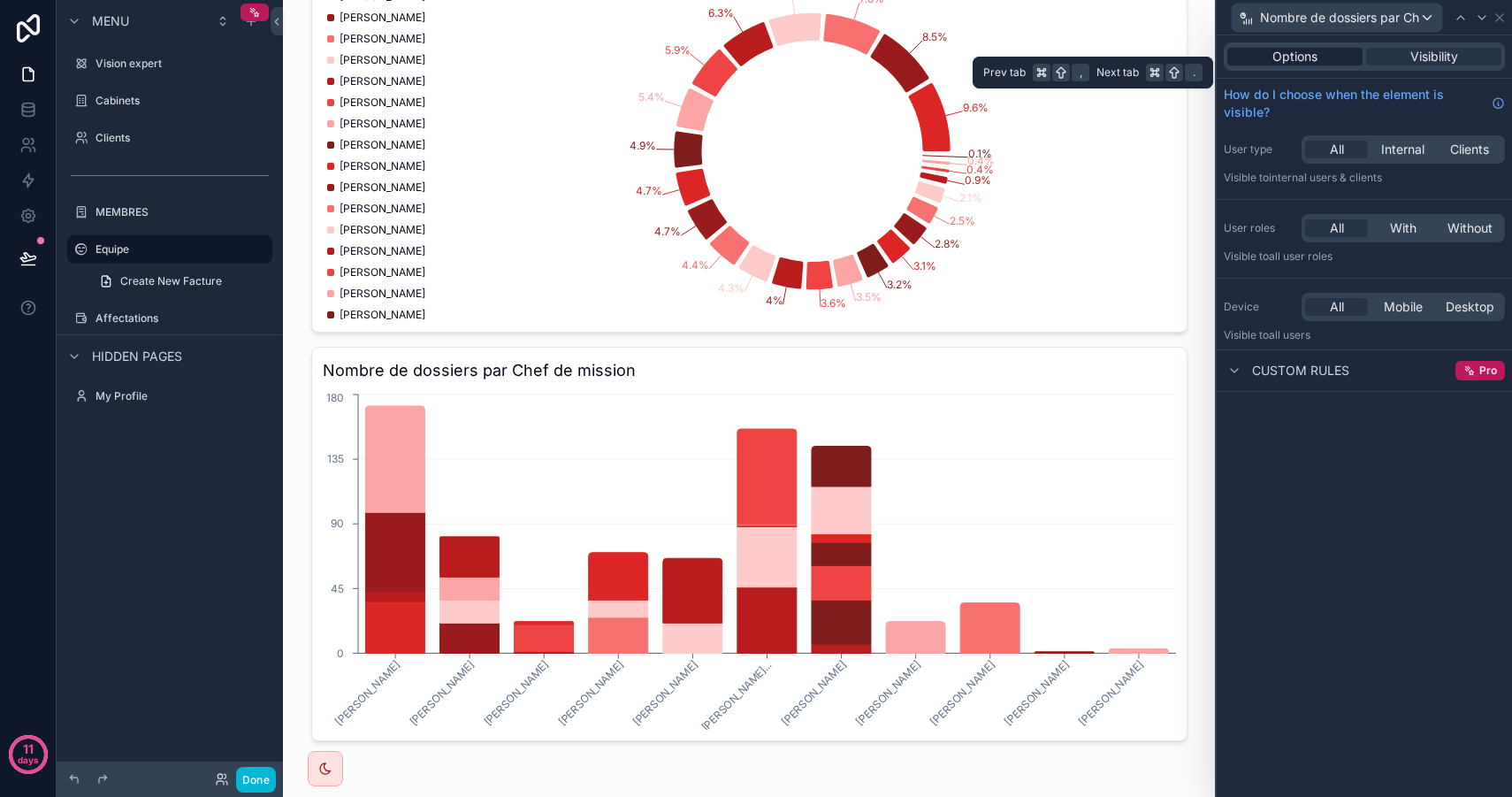
click at [1329, 61] on div "Options" at bounding box center [1295, 57] width 135 height 18
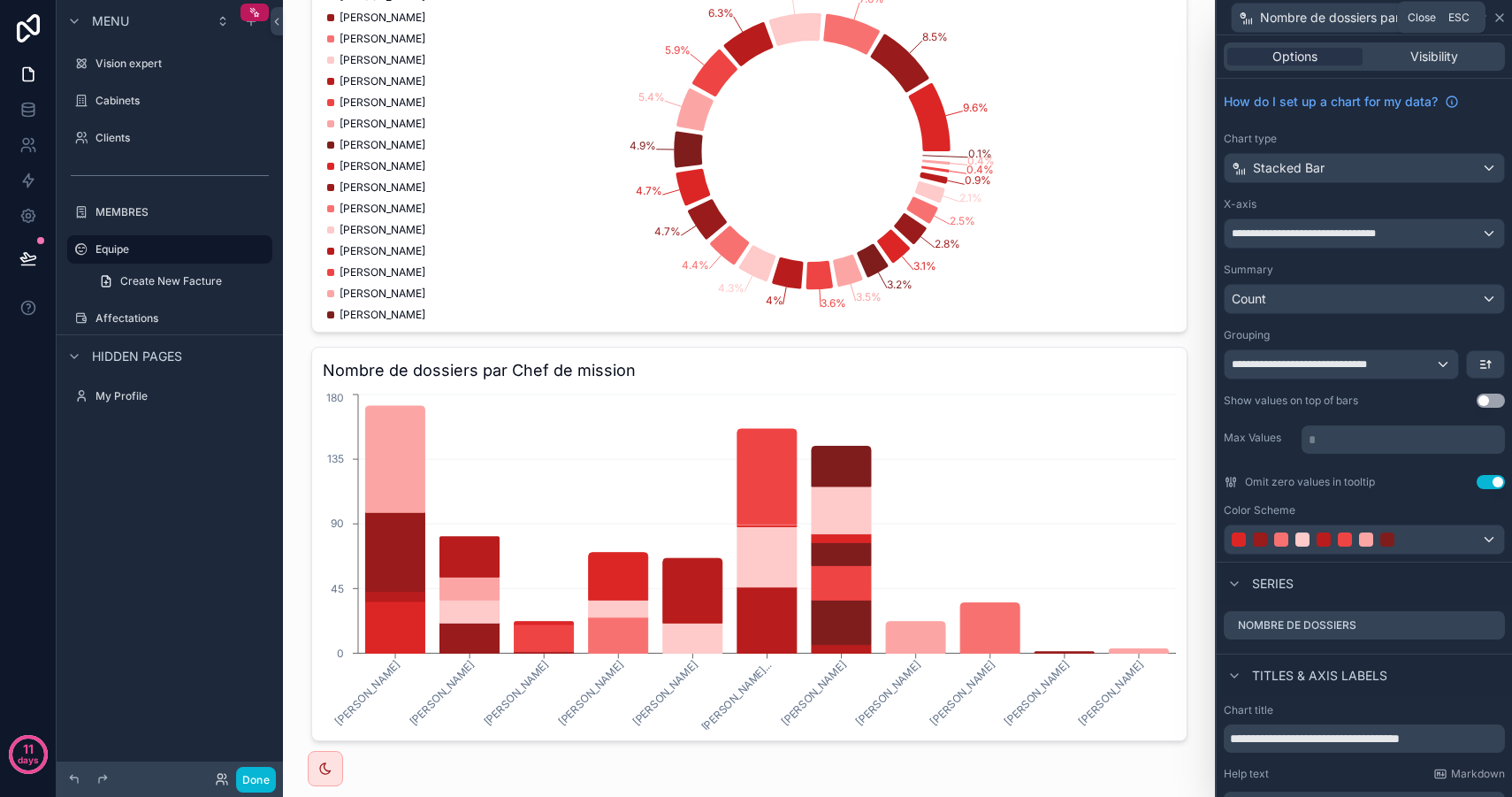
click at [1497, 19] on icon at bounding box center [1499, 17] width 7 height 7
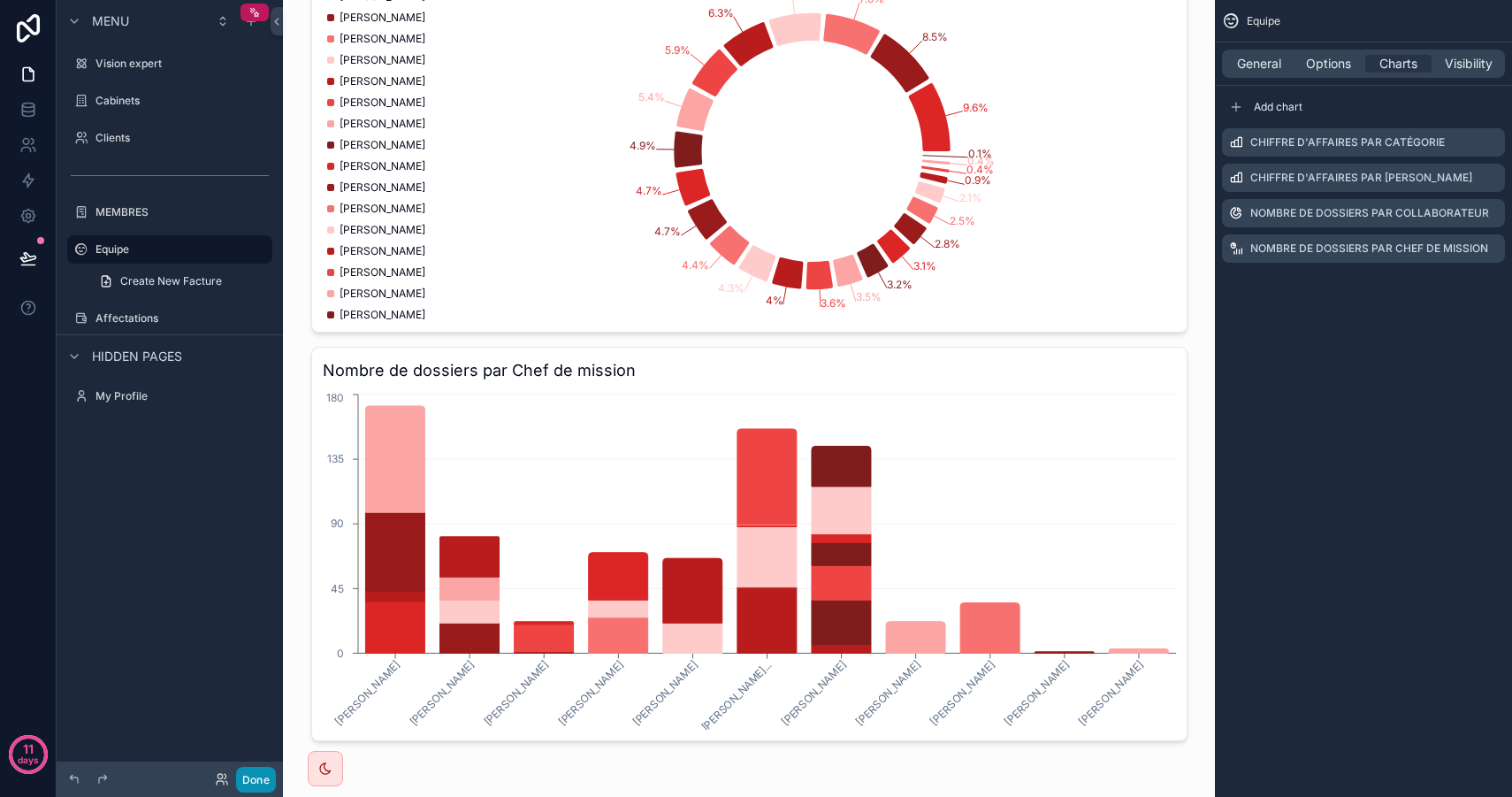
click at [262, 788] on button "Done" at bounding box center [256, 779] width 40 height 26
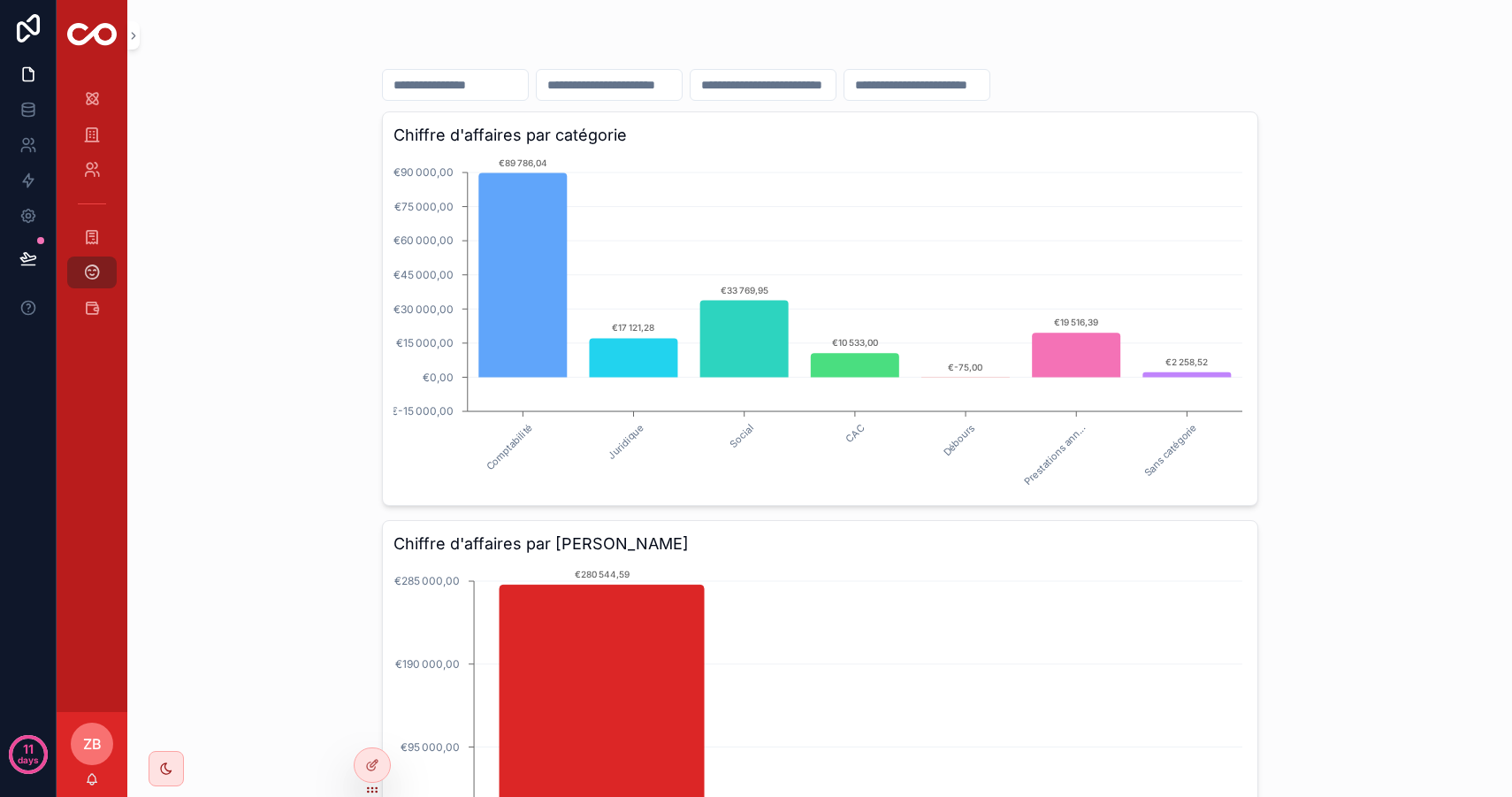
click at [822, 91] on input "scrollable content" at bounding box center [763, 85] width 145 height 25
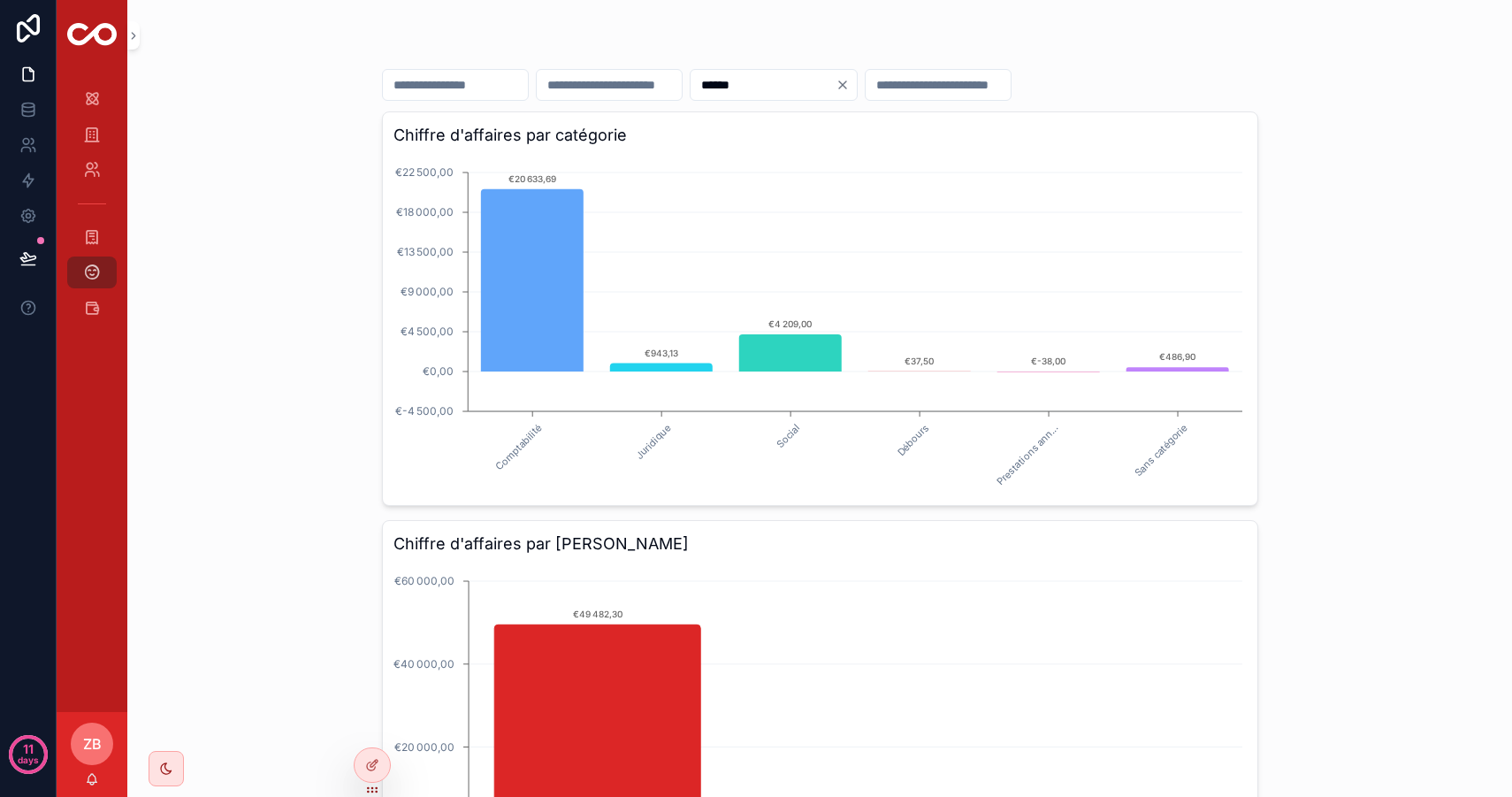
click at [328, 263] on div "****** Chiffre d'affaires par catégorie Comptabilité Juridique Social Débours P…" at bounding box center [819, 398] width 1384 height 797
drag, startPoint x: 827, startPoint y: 96, endPoint x: 659, endPoint y: 77, distance: 169.1
click at [659, 77] on div "******" at bounding box center [819, 85] width 876 height 32
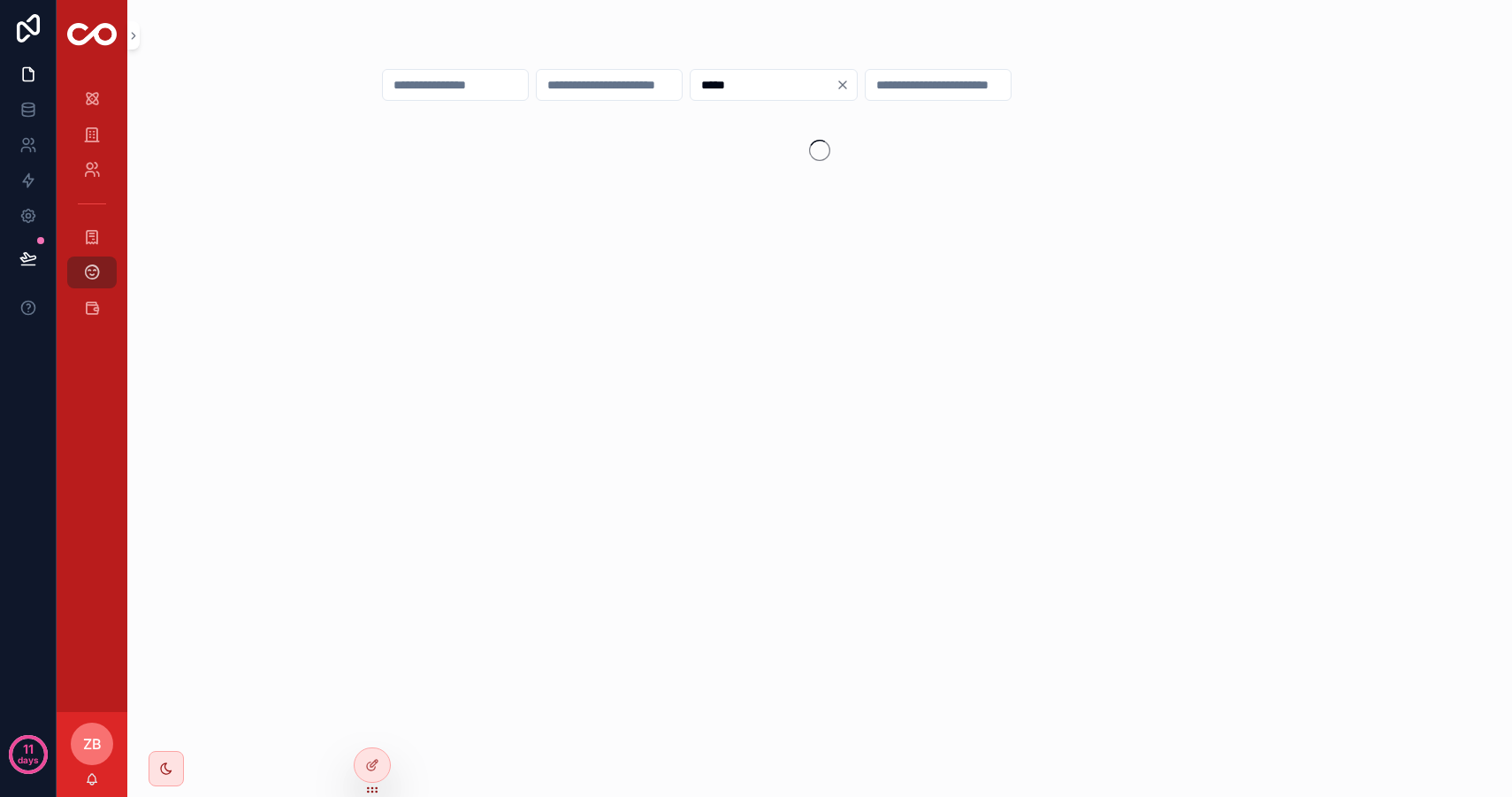
type input "*****"
click at [252, 223] on div "*****" at bounding box center [819, 398] width 1384 height 797
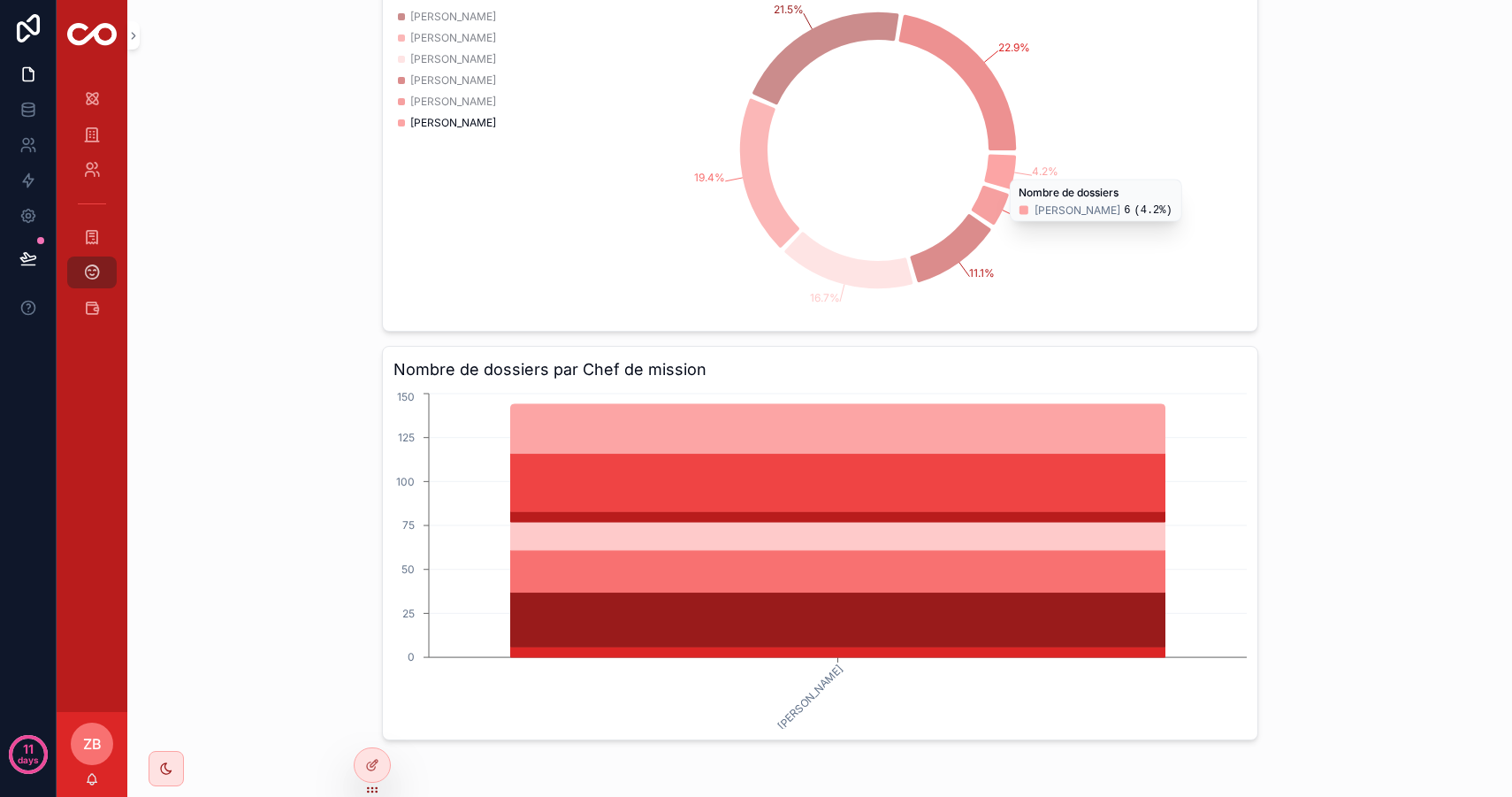
scroll to position [991, 0]
